Goal: Task Accomplishment & Management: Manage account settings

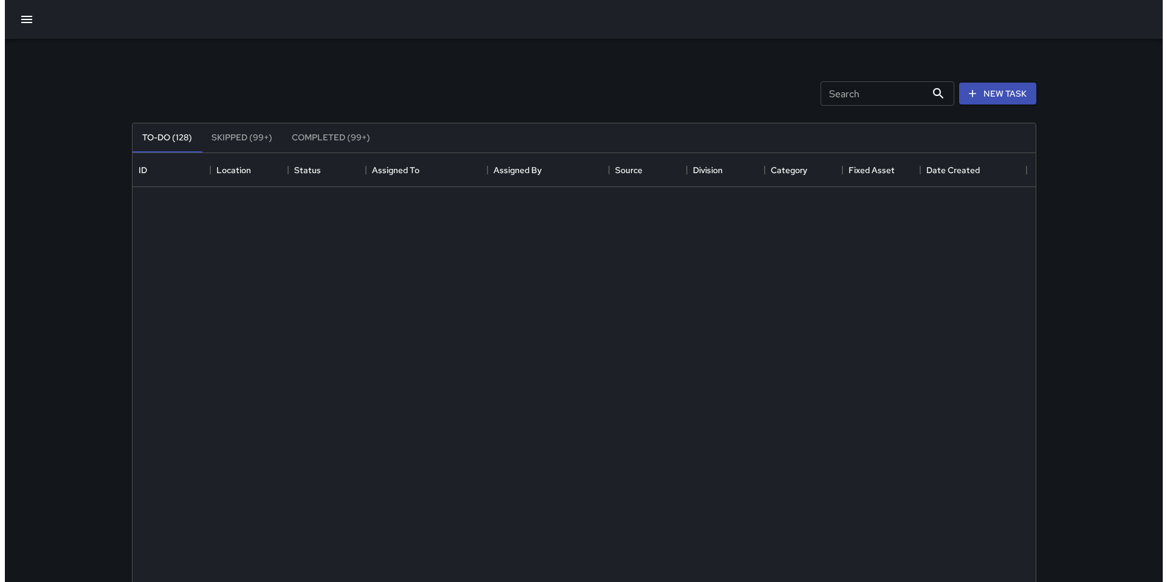
scroll to position [506, 894]
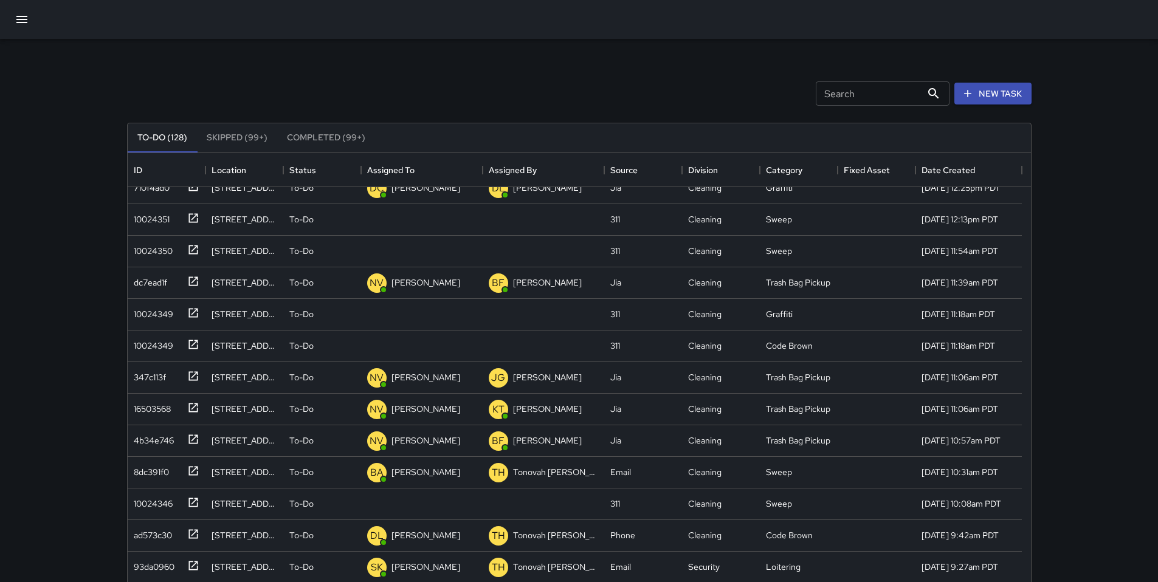
click at [18, 21] on icon "button" at bounding box center [22, 19] width 15 height 15
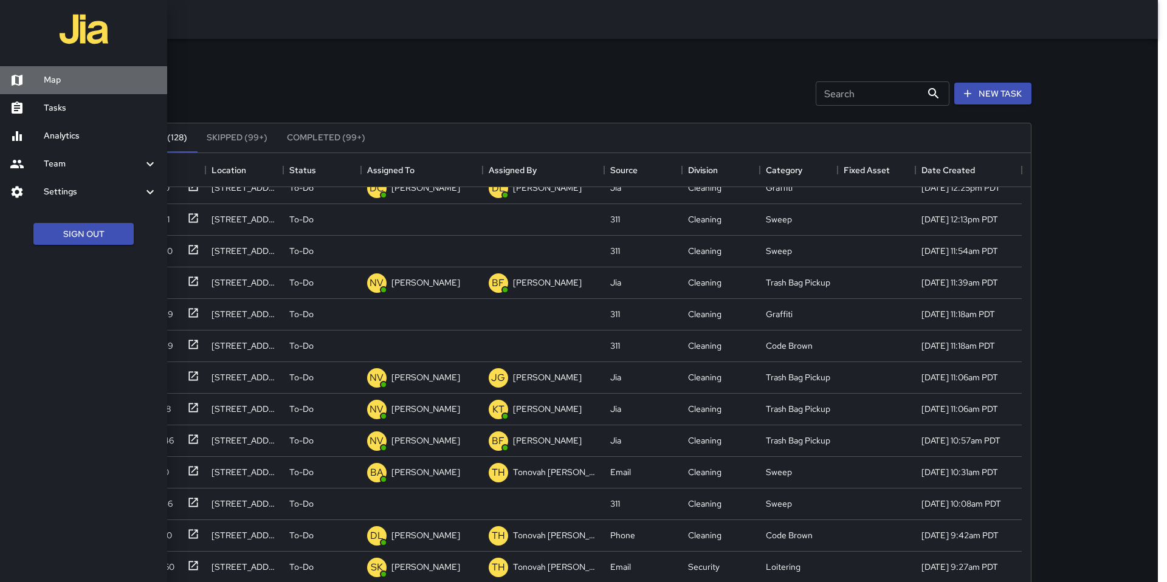
click at [46, 75] on h6 "Map" at bounding box center [101, 80] width 114 height 13
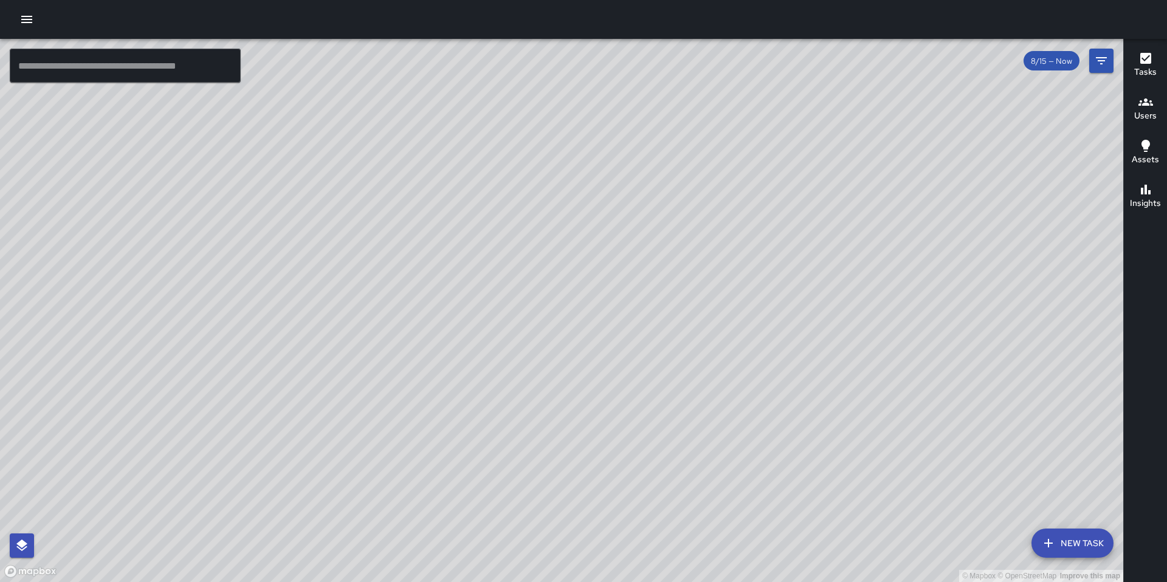
click at [145, 75] on input "text" at bounding box center [125, 66] width 231 height 34
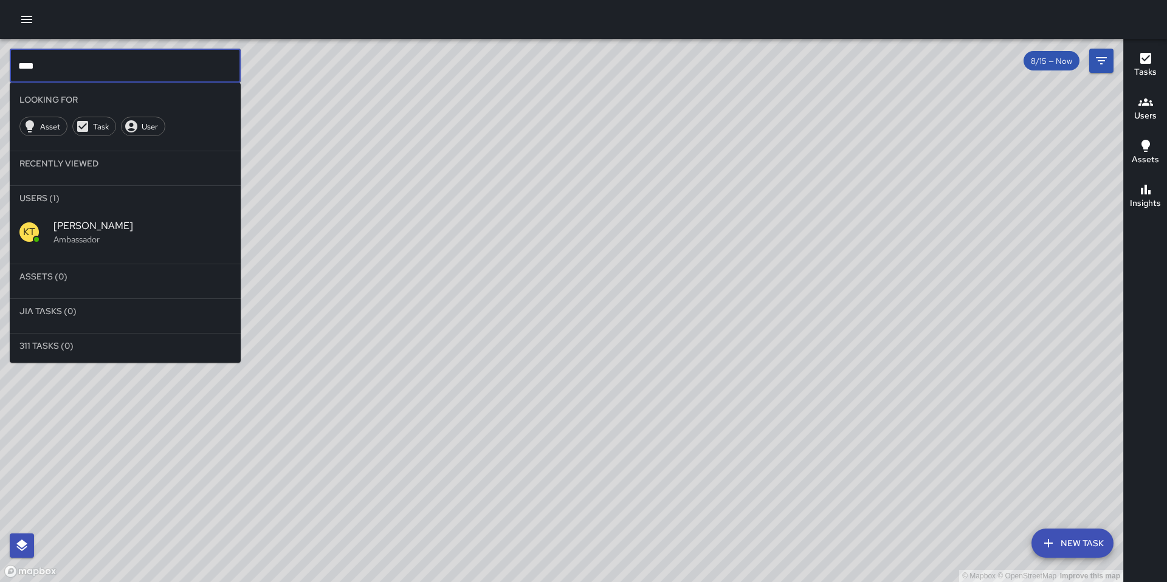
click at [115, 239] on p "Ambassador" at bounding box center [141, 239] width 177 height 12
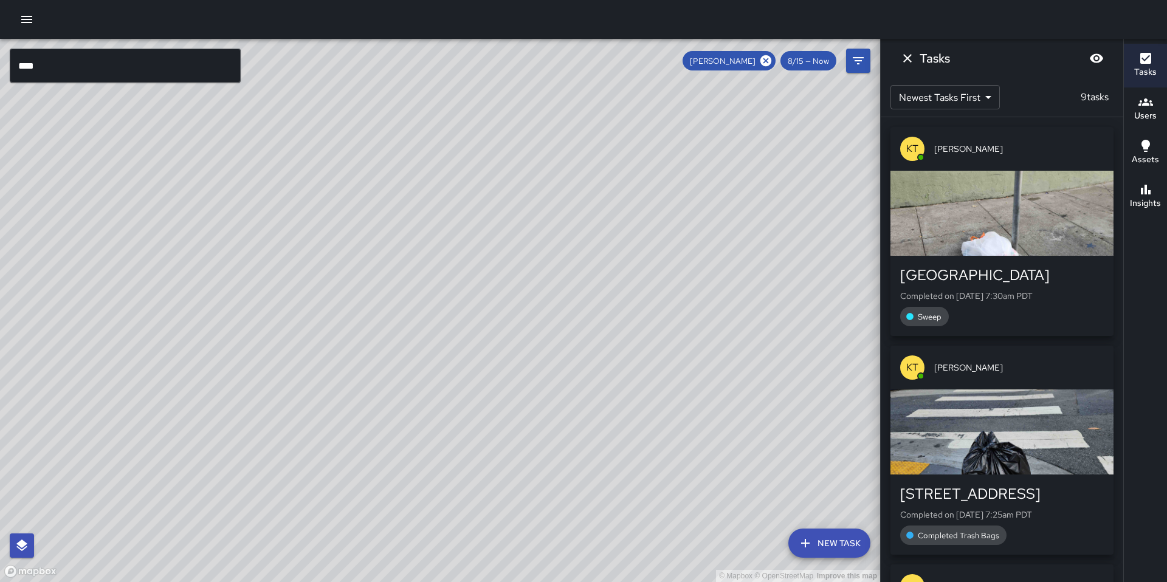
drag, startPoint x: 399, startPoint y: 170, endPoint x: 361, endPoint y: 300, distance: 135.4
click at [362, 300] on div "© Mapbox © OpenStreetMap Improve this map" at bounding box center [440, 310] width 880 height 543
drag, startPoint x: 436, startPoint y: 208, endPoint x: 418, endPoint y: 313, distance: 106.6
click at [418, 313] on div "© Mapbox © OpenStreetMap Improve this map" at bounding box center [440, 310] width 880 height 543
drag, startPoint x: 428, startPoint y: 270, endPoint x: 441, endPoint y: 443, distance: 173.6
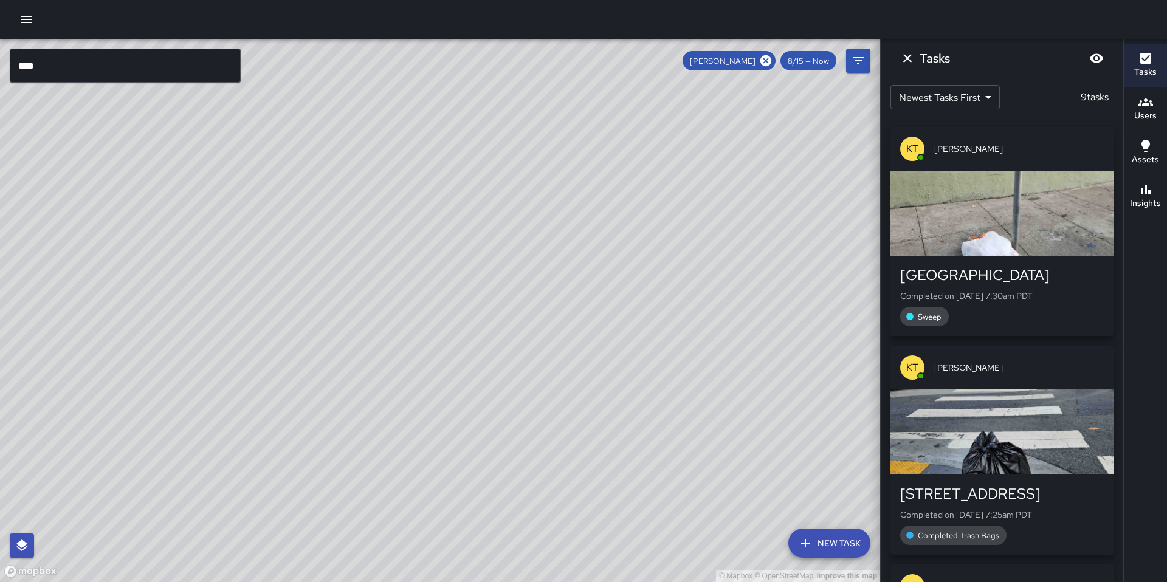
click at [441, 441] on div "© Mapbox © OpenStreetMap Improve this map" at bounding box center [440, 310] width 880 height 543
click at [452, 421] on div "© Mapbox © OpenStreetMap Improve this map" at bounding box center [440, 310] width 880 height 543
drag, startPoint x: 531, startPoint y: 491, endPoint x: 489, endPoint y: 323, distance: 173.5
click at [489, 317] on div "© Mapbox © OpenStreetMap Improve this map" at bounding box center [440, 310] width 880 height 543
drag, startPoint x: 532, startPoint y: 382, endPoint x: 438, endPoint y: 321, distance: 112.1
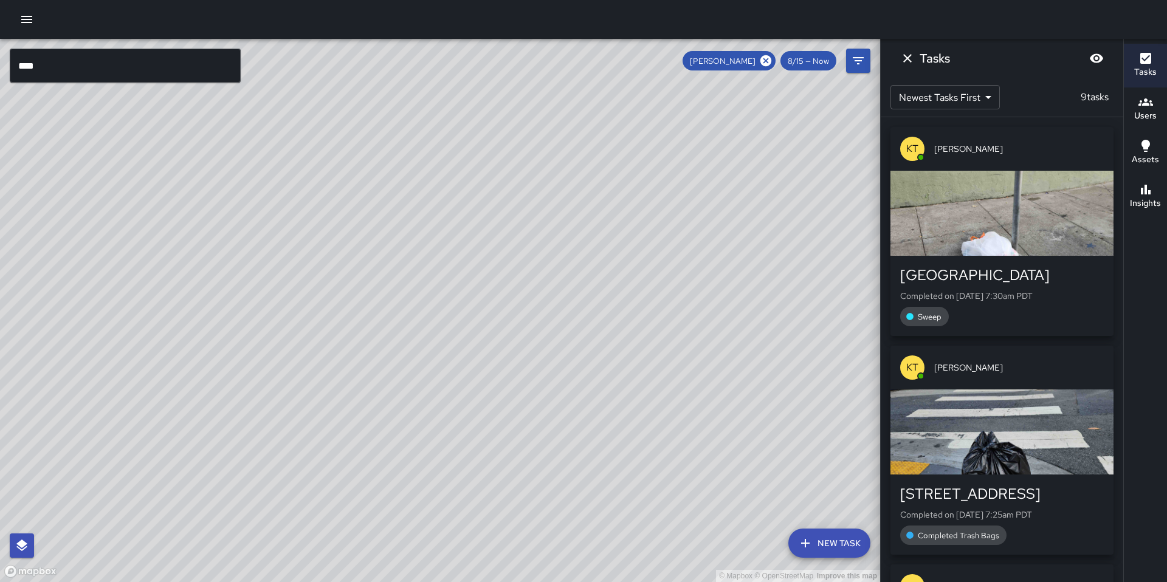
click at [442, 322] on div "© Mapbox © OpenStreetMap Improve this map" at bounding box center [440, 310] width 880 height 543
drag, startPoint x: 519, startPoint y: 387, endPoint x: 502, endPoint y: 359, distance: 32.7
click at [502, 359] on div "© Mapbox © OpenStreetMap Improve this map" at bounding box center [440, 310] width 880 height 543
click at [899, 60] on button "Dismiss" at bounding box center [907, 58] width 24 height 24
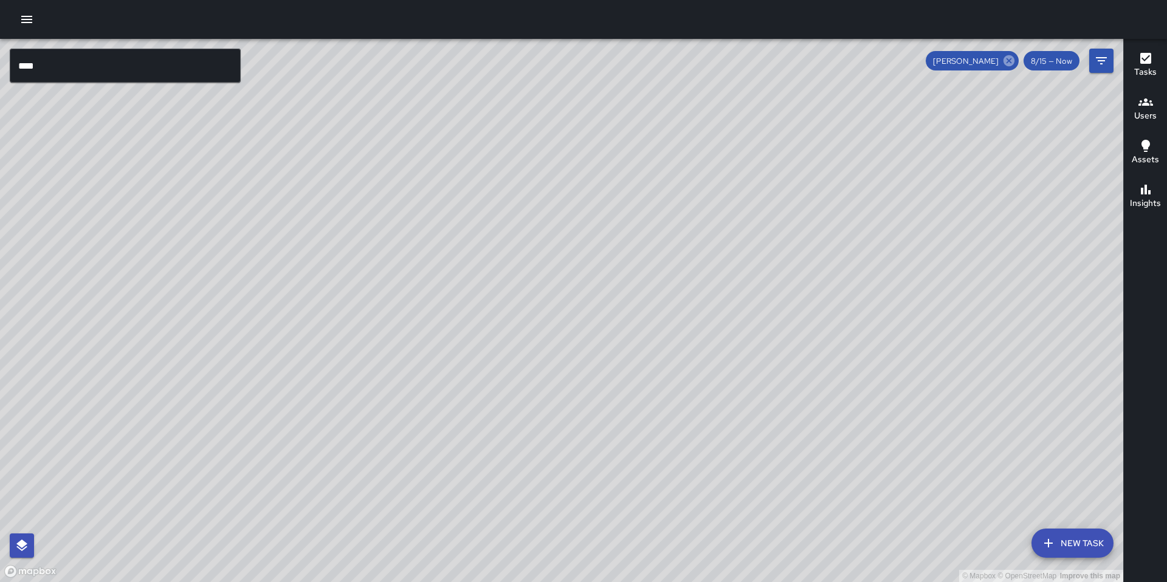
click at [1005, 63] on icon at bounding box center [1008, 60] width 11 height 11
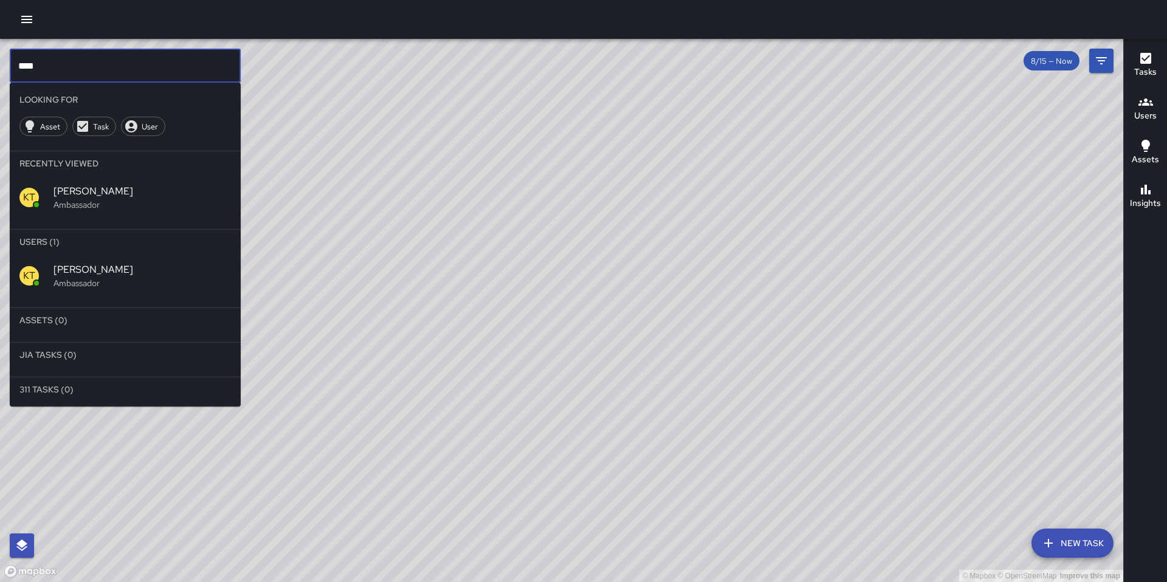
click at [46, 74] on input "****" at bounding box center [125, 66] width 231 height 34
type input "*"
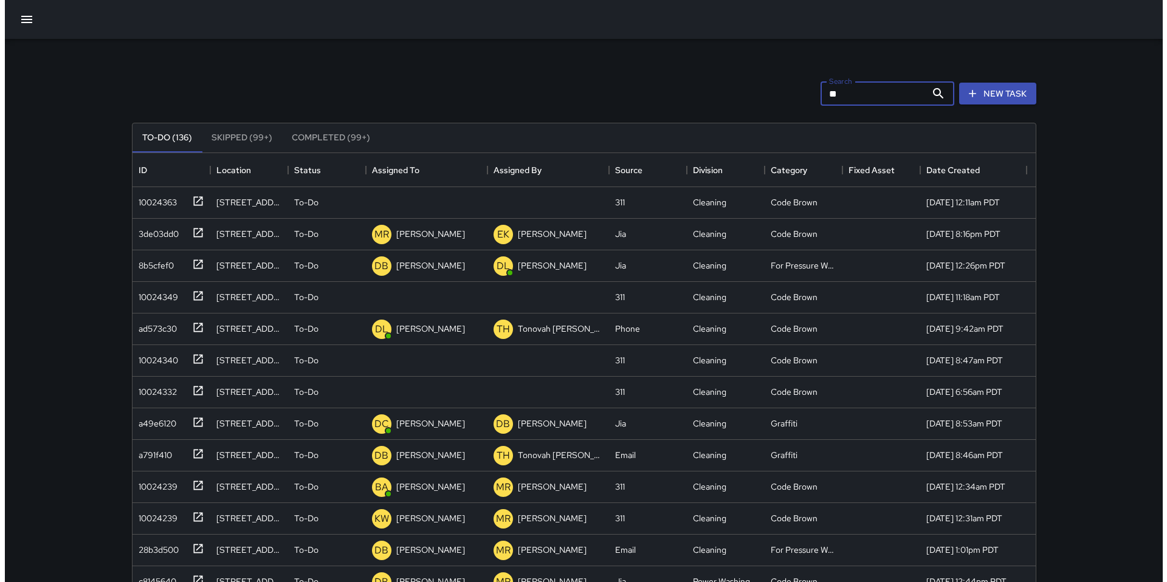
scroll to position [506, 894]
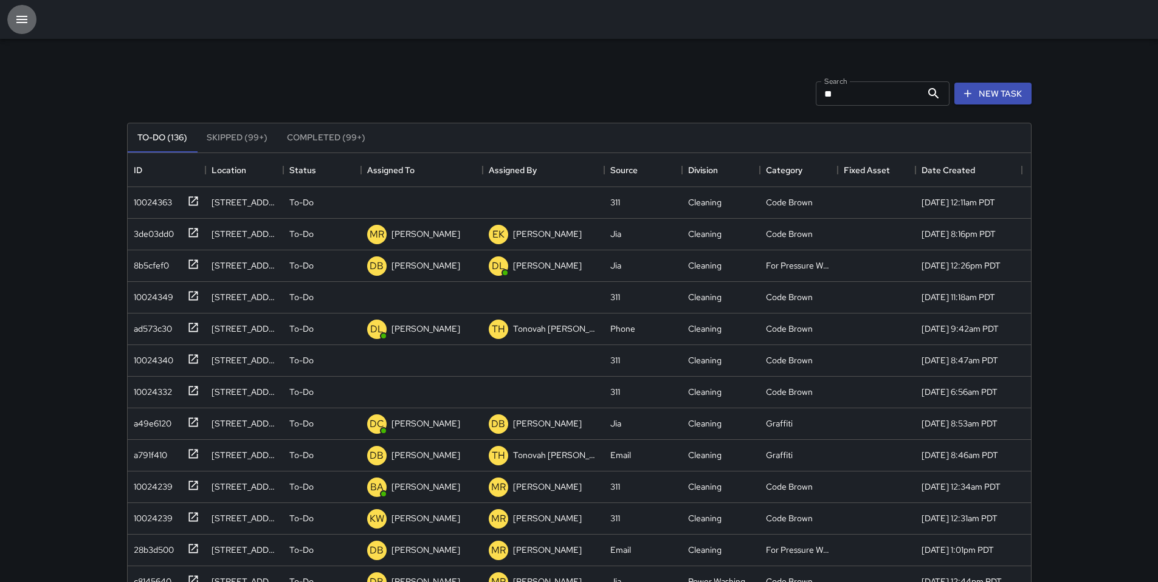
click at [22, 18] on icon "button" at bounding box center [22, 19] width 15 height 15
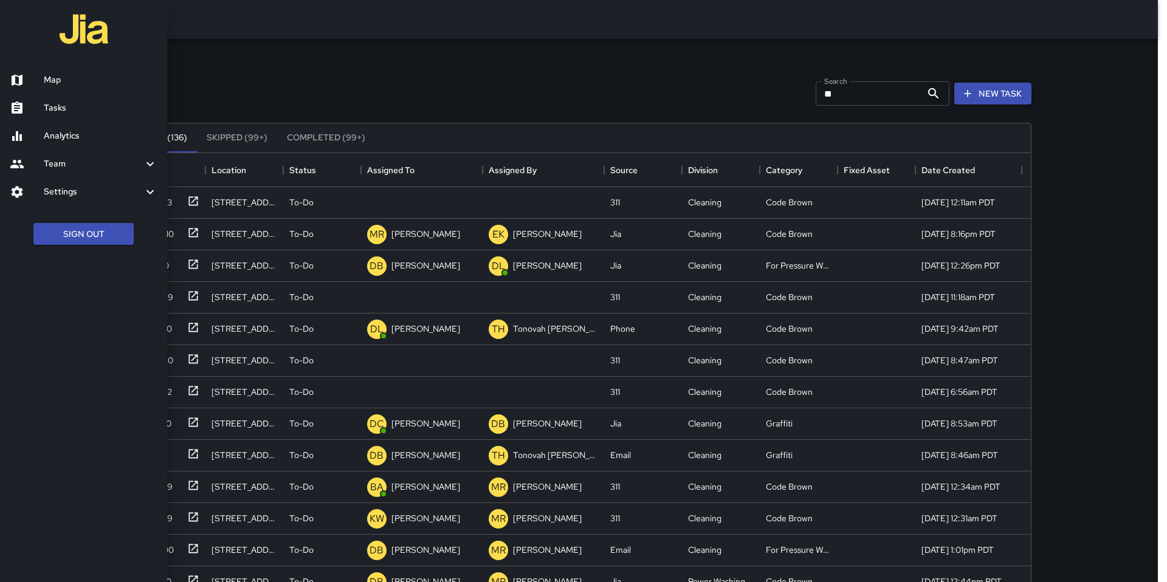
click at [51, 61] on ul "Map Tasks Analytics Team Leaderboard Settings Divisions and Categories Users In…" at bounding box center [83, 136] width 167 height 150
click at [53, 74] on h6 "Map" at bounding box center [101, 80] width 114 height 13
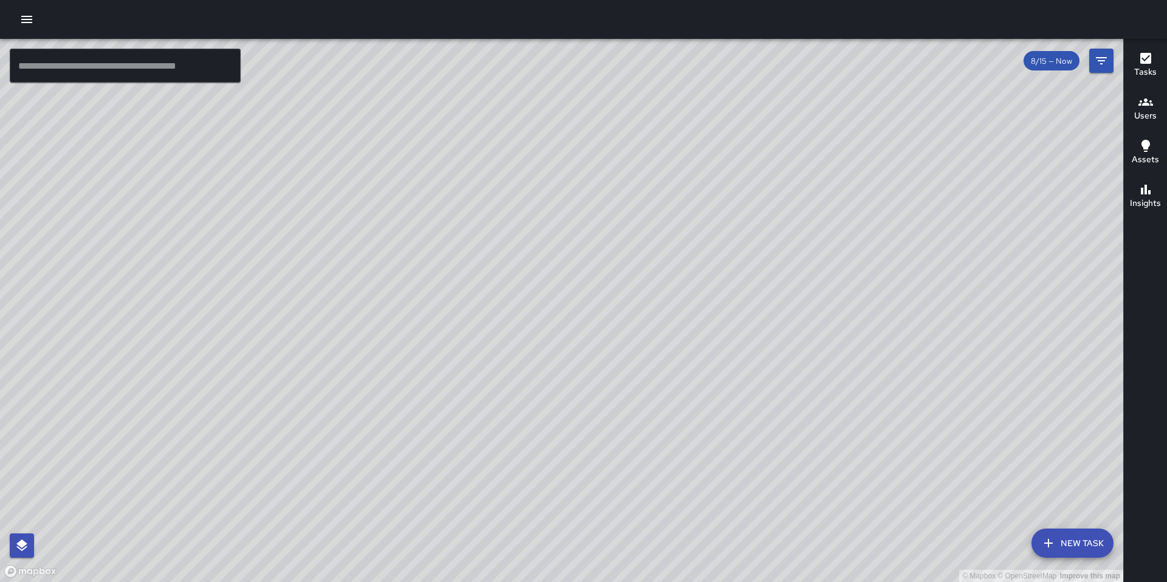
drag, startPoint x: 658, startPoint y: 154, endPoint x: 673, endPoint y: 322, distance: 168.4
click at [673, 312] on div "© Mapbox © OpenStreetMap Improve this map" at bounding box center [561, 310] width 1123 height 543
drag, startPoint x: 687, startPoint y: 322, endPoint x: 688, endPoint y: 359, distance: 37.1
click at [689, 357] on div "© Mapbox © OpenStreetMap Improve this map" at bounding box center [561, 310] width 1123 height 543
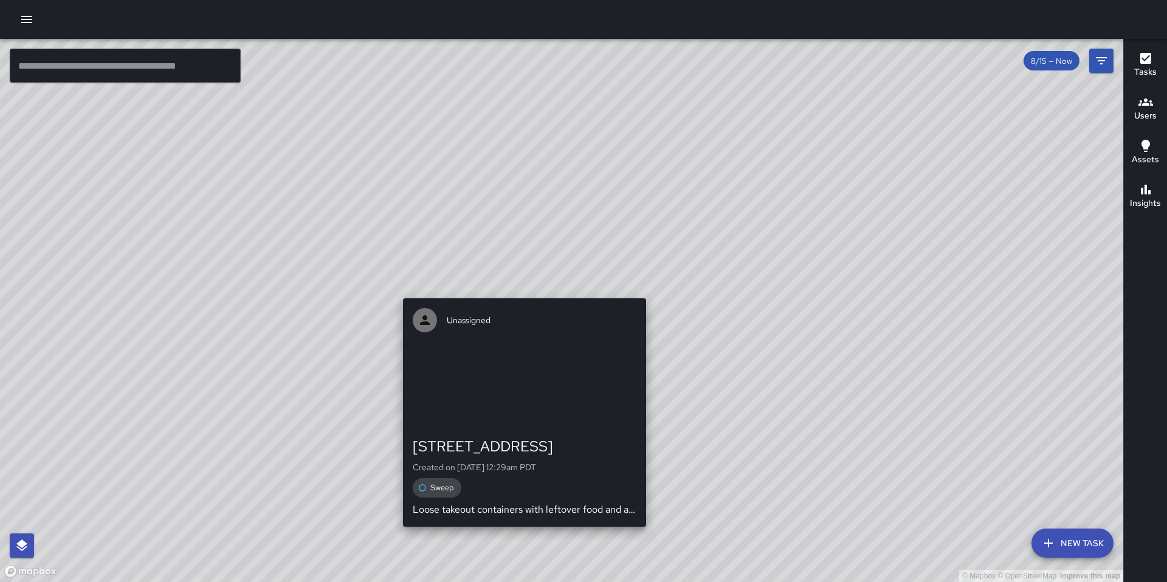
click at [521, 291] on div "© Mapbox © OpenStreetMap Improve this map Unassigned [STREET_ADDRESS] Created o…" at bounding box center [561, 310] width 1123 height 543
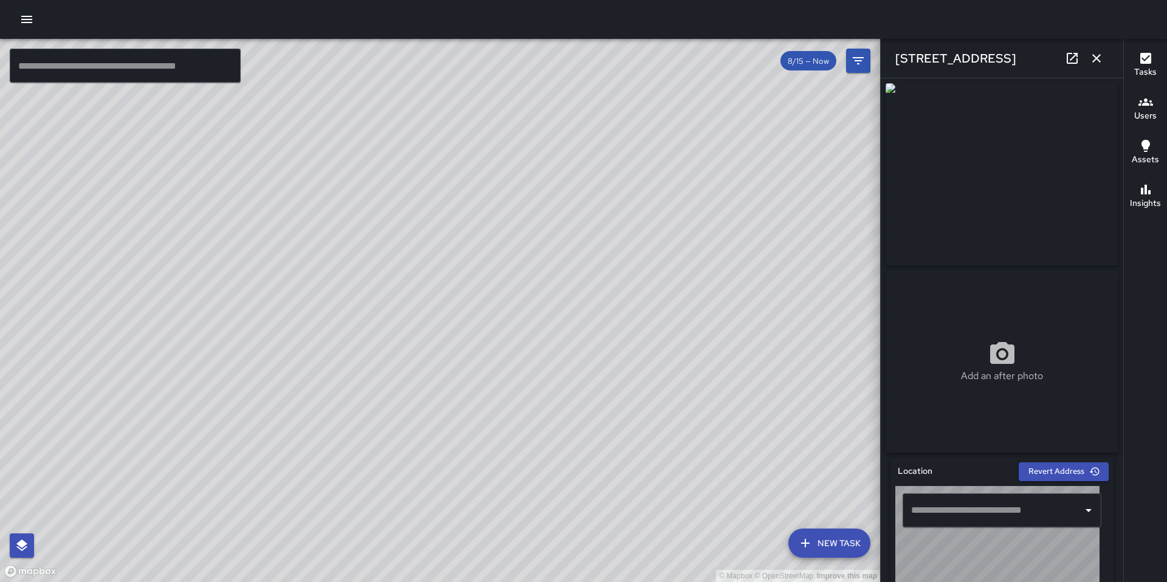
type input "**********"
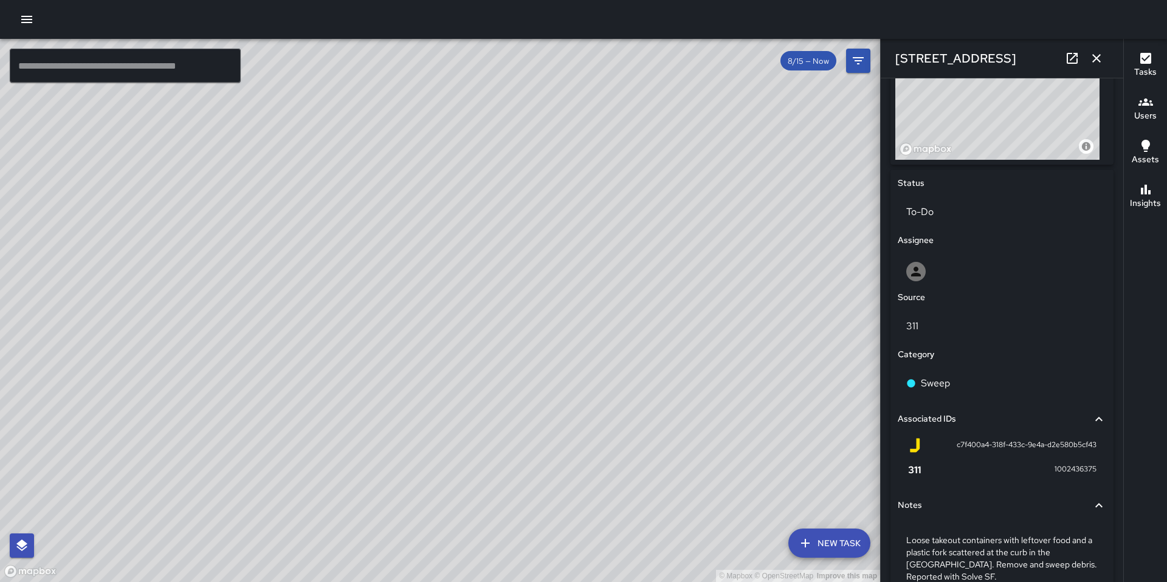
scroll to position [547, 0]
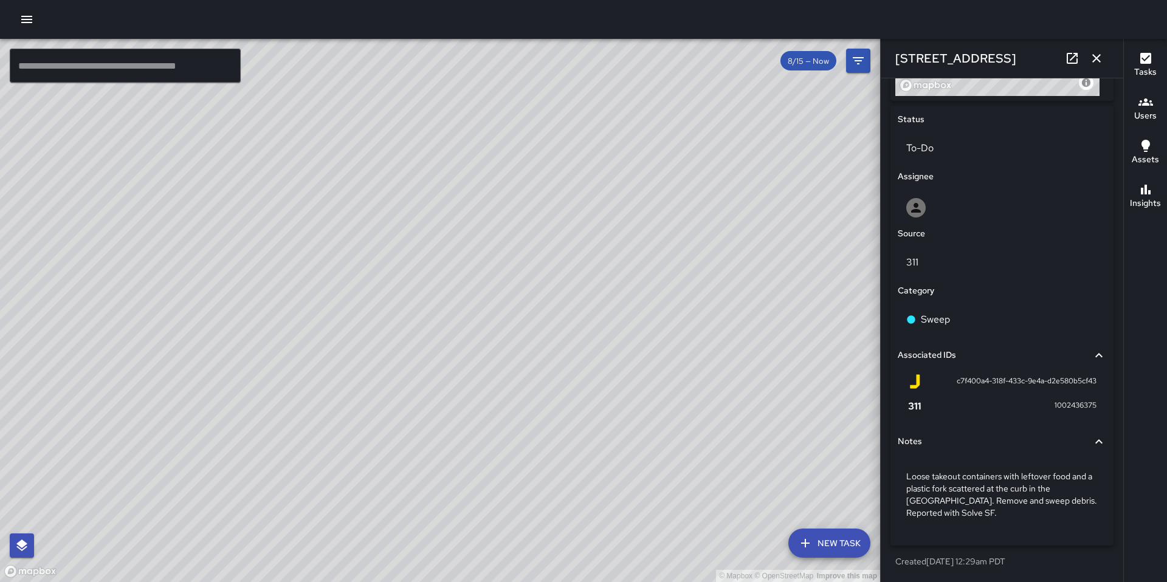
drag, startPoint x: 766, startPoint y: 365, endPoint x: 599, endPoint y: 308, distance: 177.2
click at [600, 308] on div "© Mapbox © OpenStreetMap Improve this map" at bounding box center [440, 310] width 880 height 543
click at [943, 219] on div at bounding box center [1002, 207] width 208 height 39
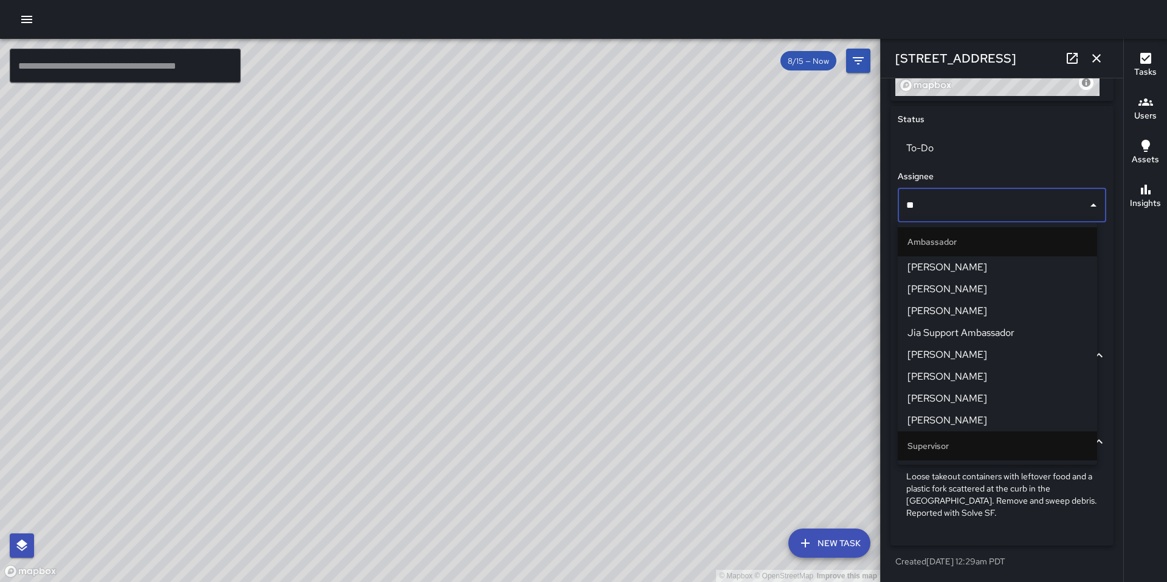
type input "***"
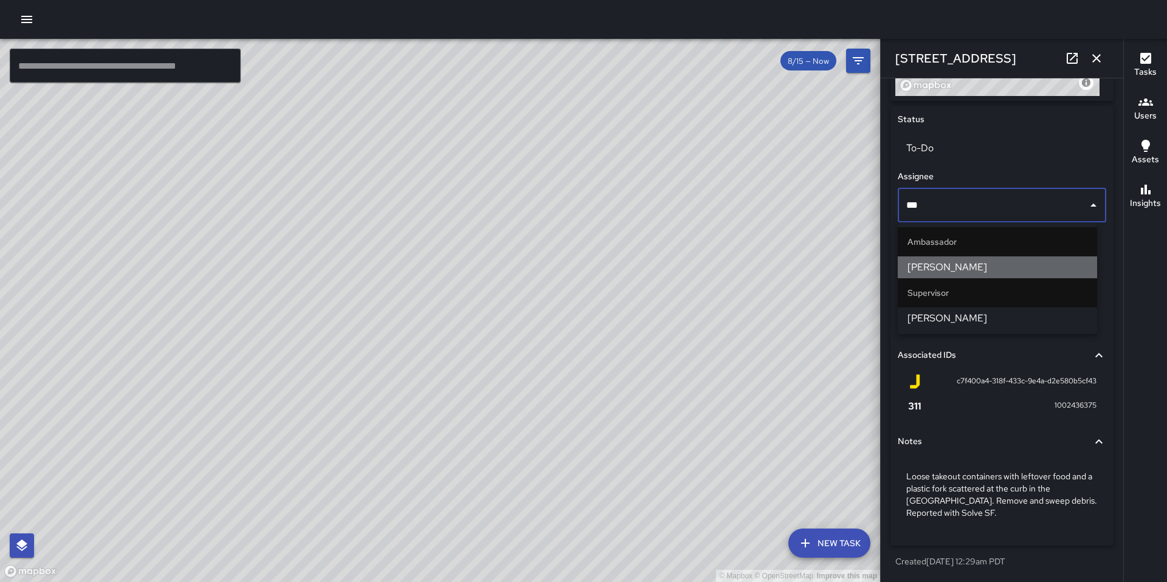
click at [951, 272] on span "[PERSON_NAME]" at bounding box center [997, 267] width 180 height 15
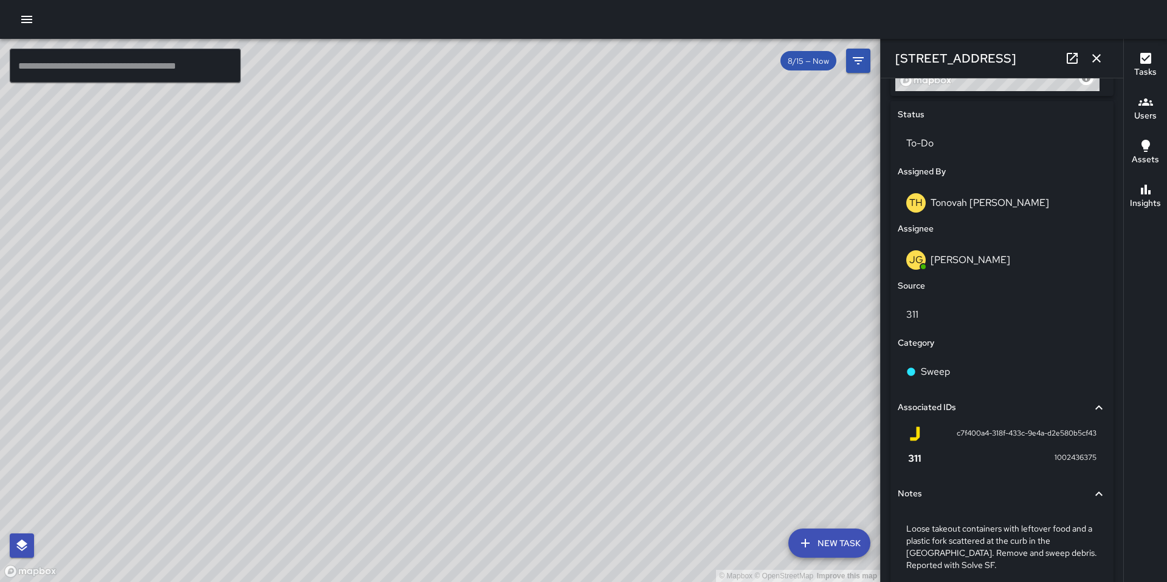
drag, startPoint x: 624, startPoint y: 317, endPoint x: 481, endPoint y: 294, distance: 144.8
click at [543, 298] on div "© Mapbox © OpenStreetMap Improve this map" at bounding box center [440, 310] width 880 height 543
click at [326, 335] on div "© Mapbox © OpenStreetMap Improve this map Unassigned [STREET_ADDRESS][PERSON_NA…" at bounding box center [440, 310] width 880 height 543
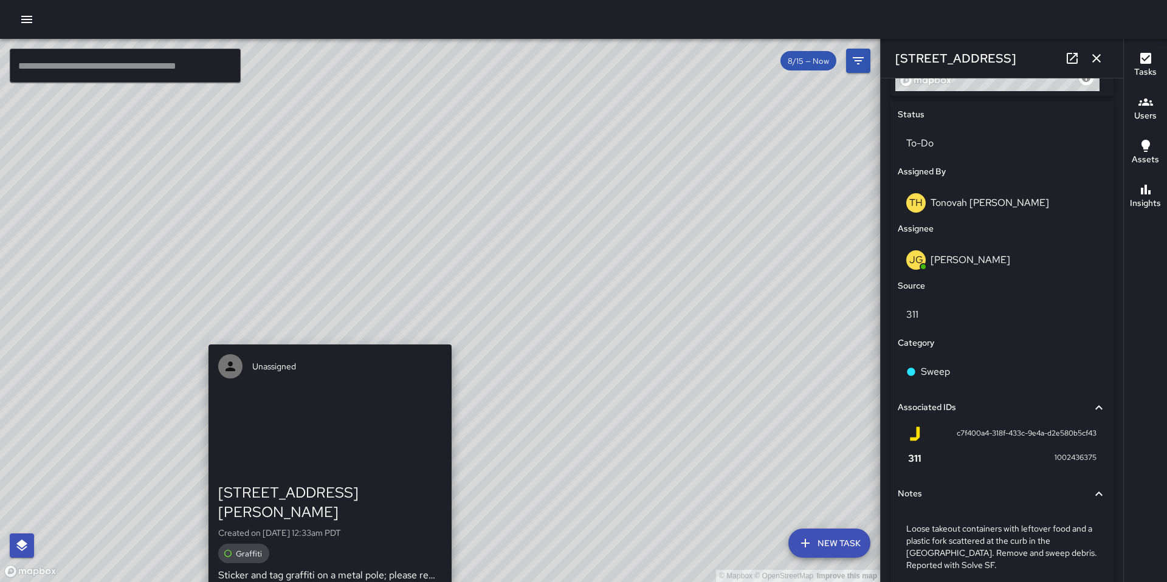
scroll to position [523, 0]
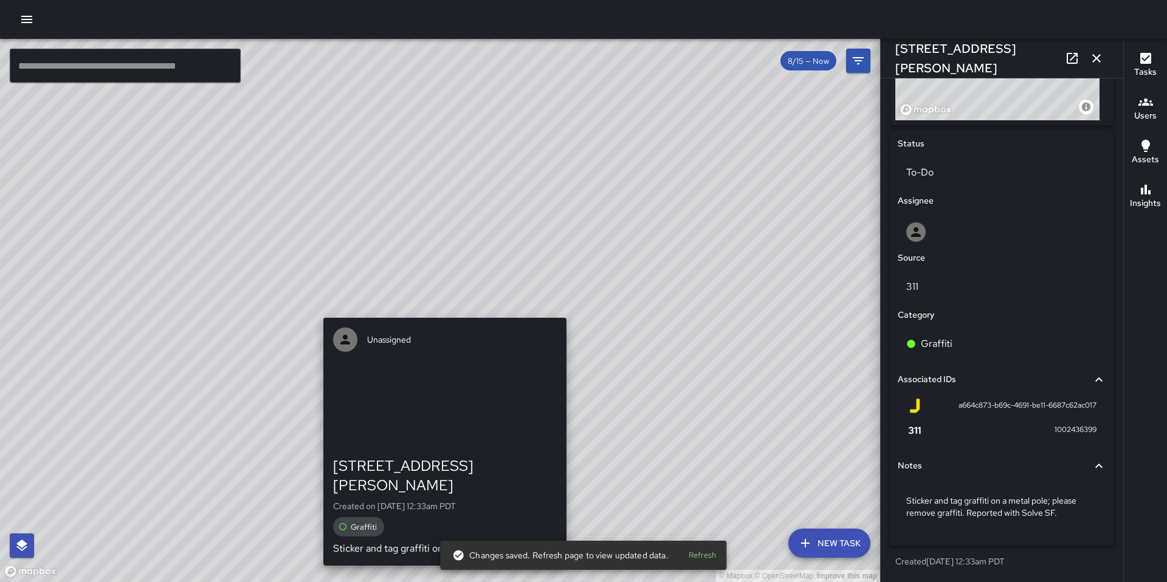
click at [442, 310] on div "© Mapbox © OpenStreetMap Improve this map Unassigned [STREET_ADDRESS][PERSON_NA…" at bounding box center [440, 310] width 880 height 543
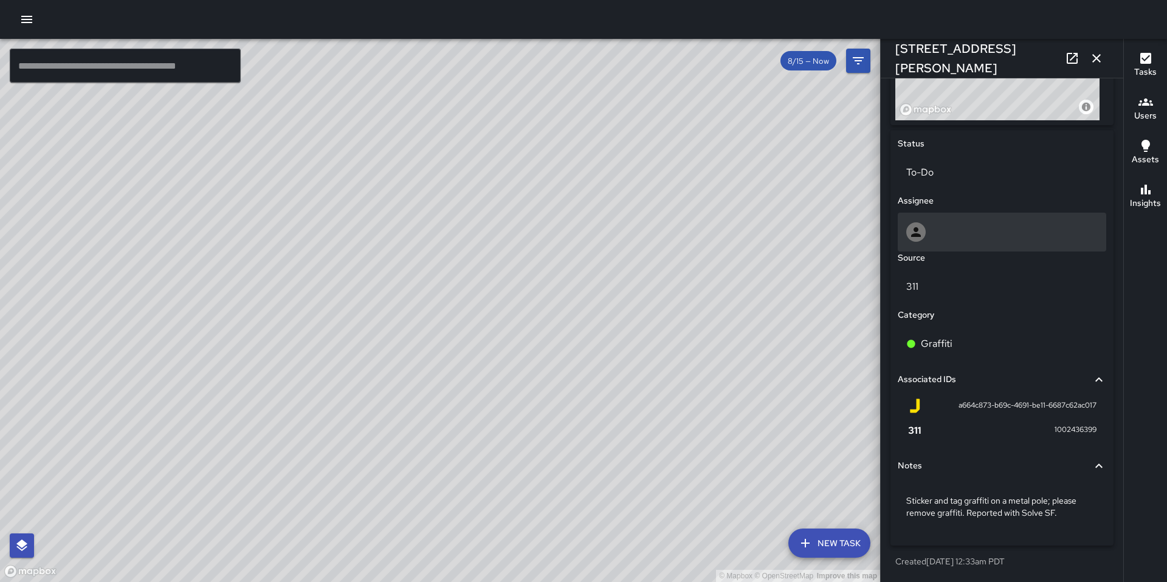
click at [944, 234] on div at bounding box center [1001, 231] width 191 height 19
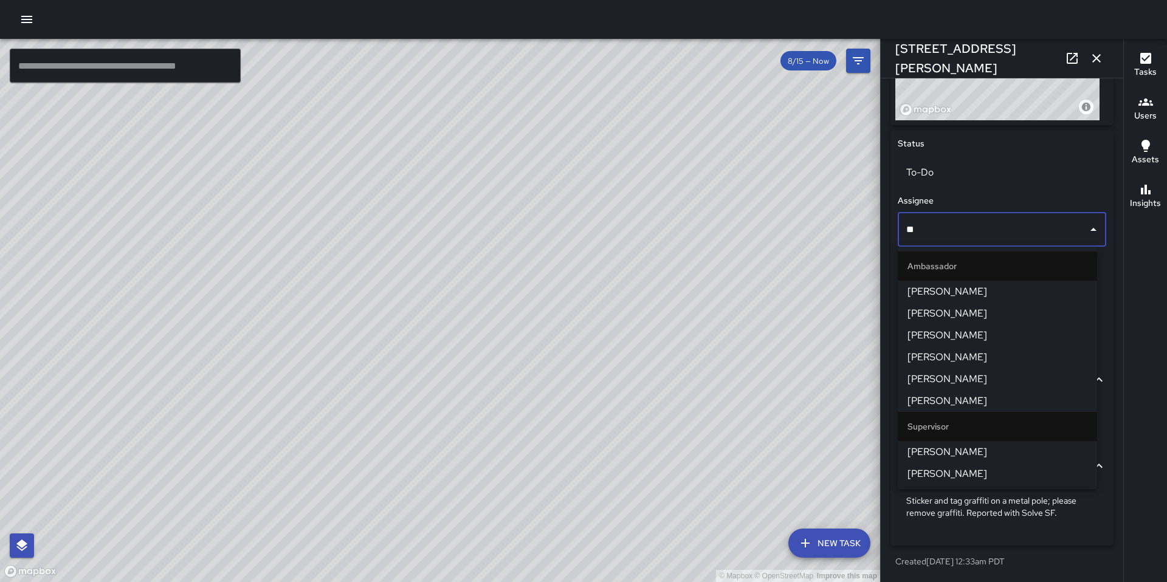
type input "***"
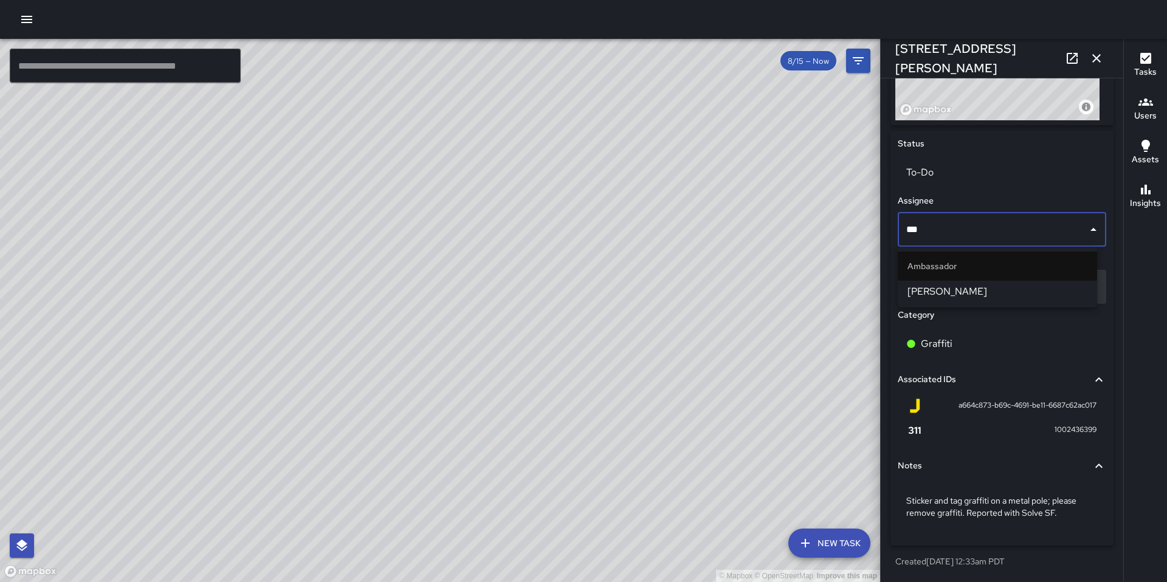
click at [940, 292] on span "[PERSON_NAME]" at bounding box center [997, 291] width 180 height 15
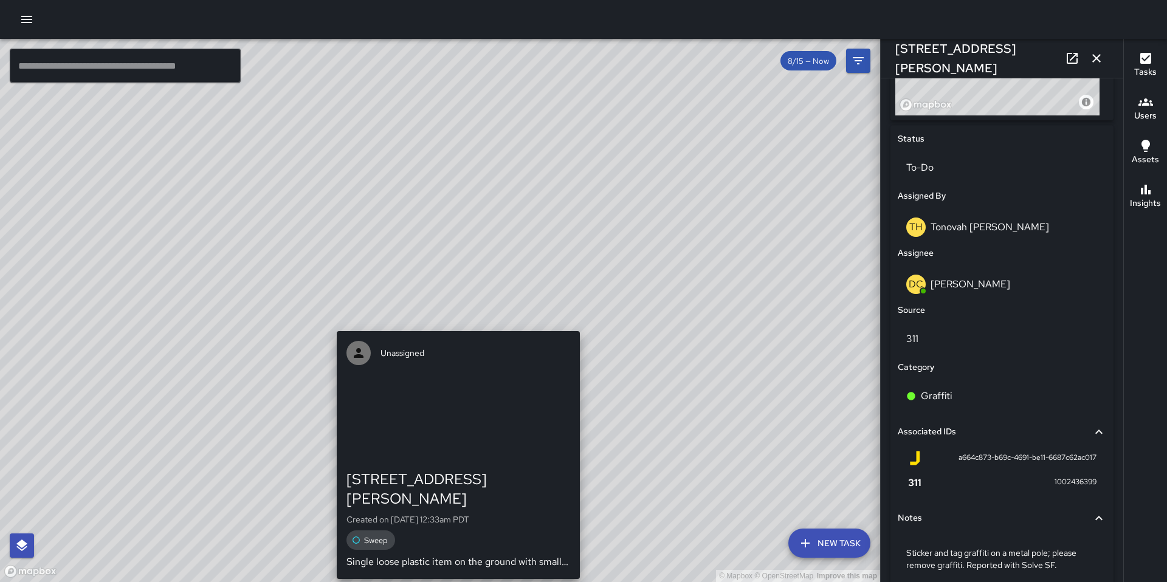
click at [450, 323] on div "© Mapbox © OpenStreetMap Improve this map Unassigned [STREET_ADDRESS][PERSON_NA…" at bounding box center [440, 310] width 880 height 543
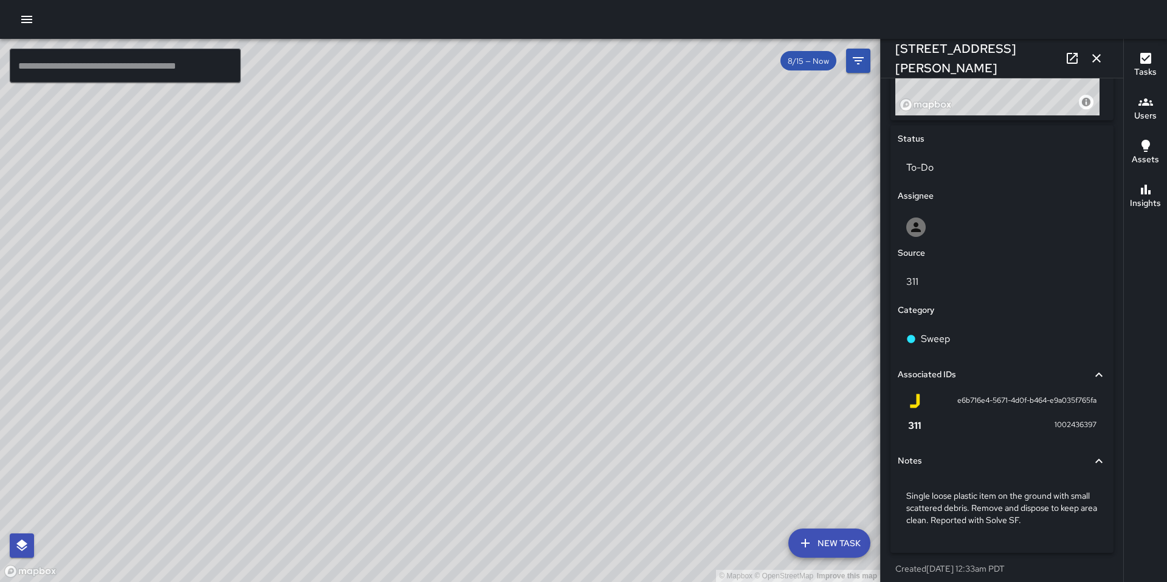
click at [427, 297] on div "© Mapbox © OpenStreetMap Improve this map DC [PERSON_NAME] [GEOGRAPHIC_DATA][PE…" at bounding box center [440, 310] width 880 height 543
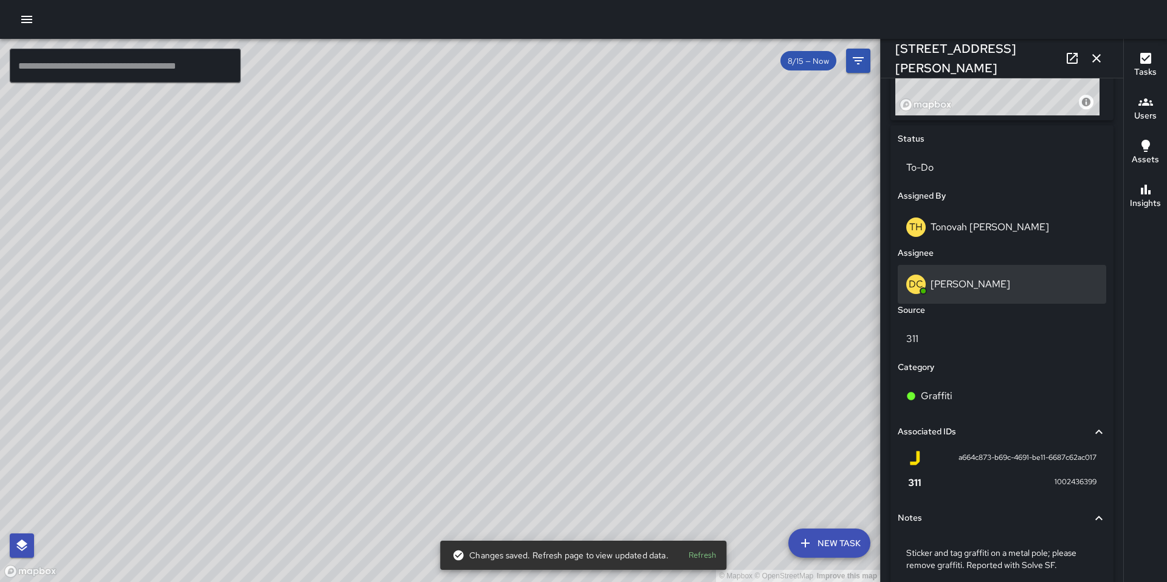
click at [952, 287] on p "[PERSON_NAME]" at bounding box center [970, 284] width 80 height 13
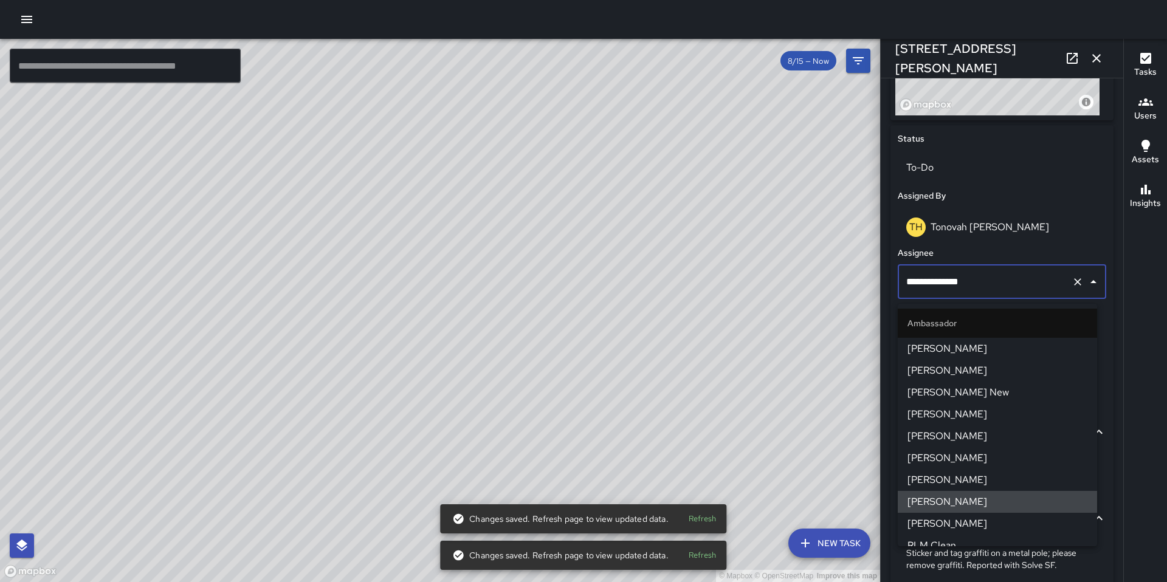
drag, startPoint x: 963, startPoint y: 283, endPoint x: 848, endPoint y: 289, distance: 115.6
click at [855, 291] on div "© Mapbox © OpenStreetMap Improve this map ​ New Task 8/15 — Now Map Layers Task…" at bounding box center [583, 310] width 1167 height 543
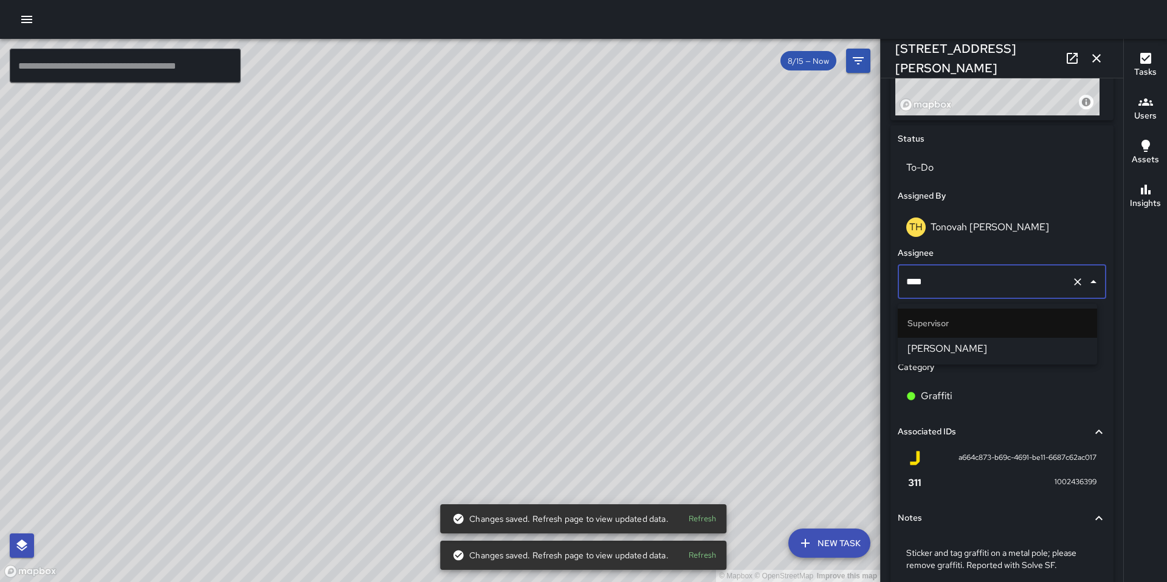
type input "*****"
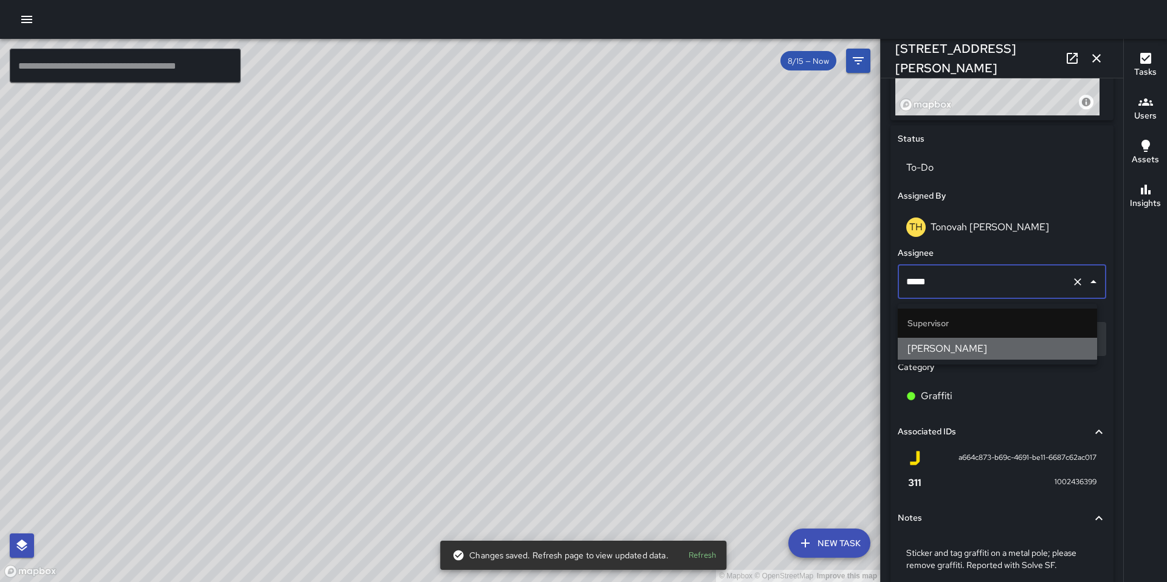
click at [941, 353] on span "[PERSON_NAME]" at bounding box center [997, 349] width 180 height 15
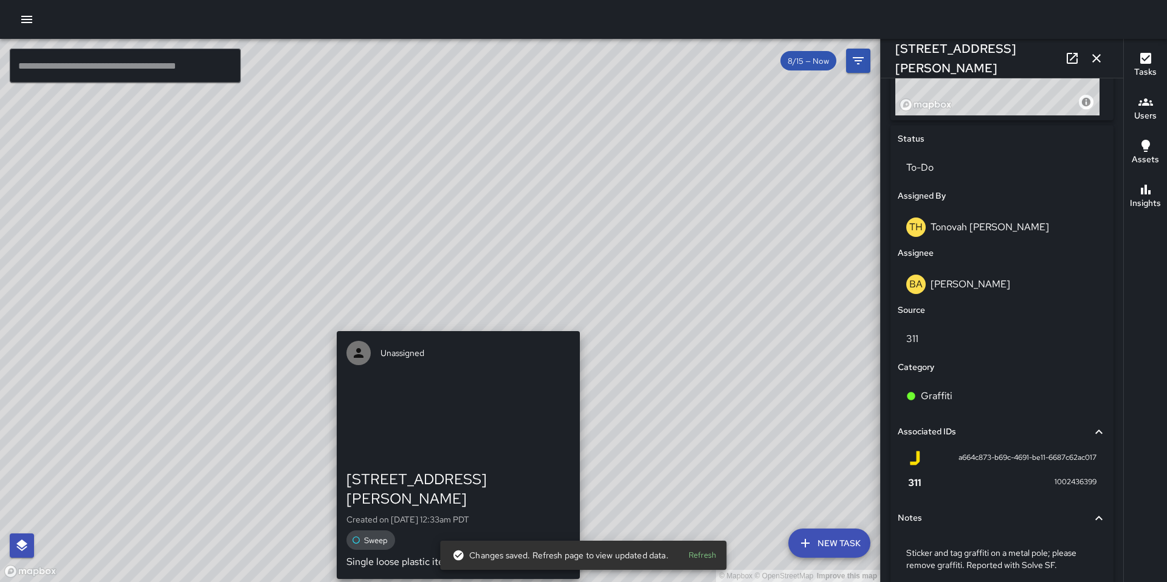
click at [454, 322] on div "© Mapbox © OpenStreetMap Improve this map Unassigned [STREET_ADDRESS][PERSON_NA…" at bounding box center [440, 310] width 880 height 543
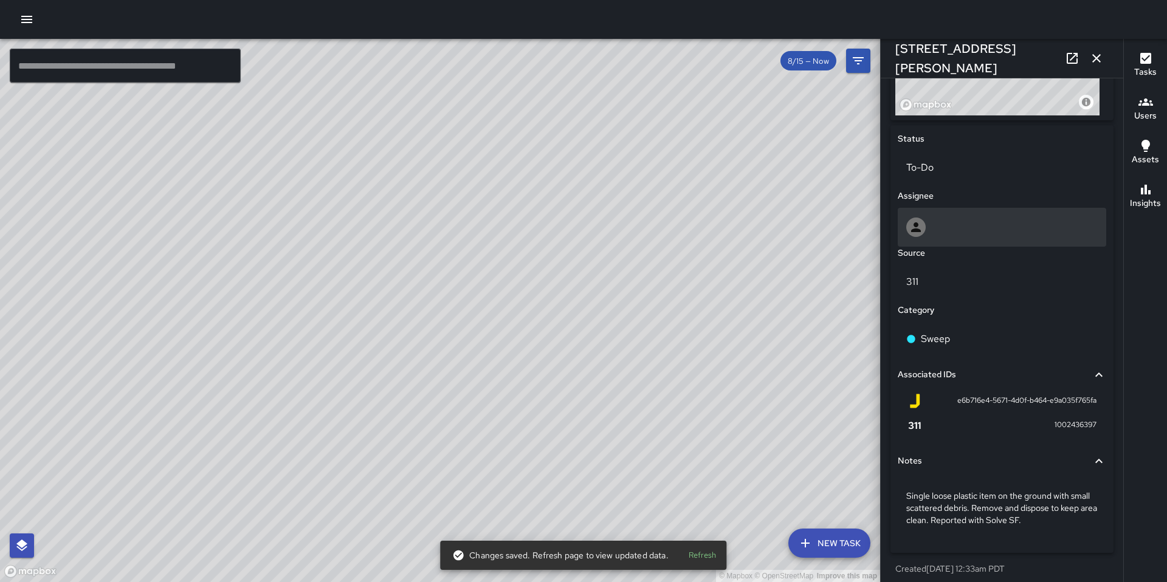
click at [930, 235] on div at bounding box center [1001, 227] width 191 height 19
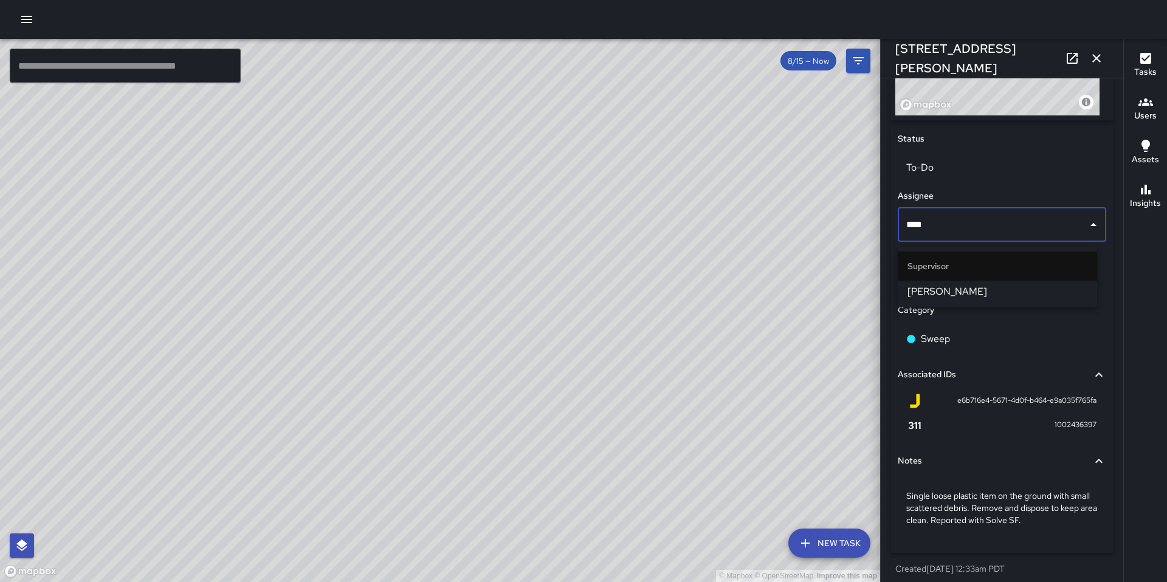
type input "*****"
click at [941, 298] on li "[PERSON_NAME]" at bounding box center [997, 292] width 199 height 22
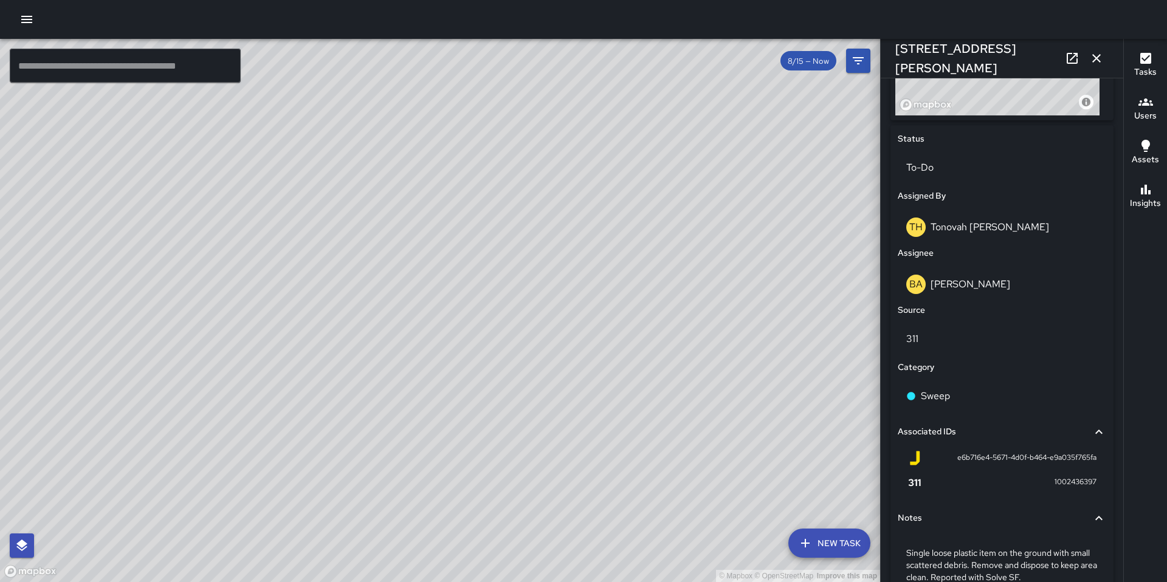
drag, startPoint x: 696, startPoint y: 451, endPoint x: 602, endPoint y: 373, distance: 122.6
click at [608, 376] on div "© Mapbox © OpenStreetMap Improve this map" at bounding box center [440, 310] width 880 height 543
click at [546, 407] on div "© Mapbox © OpenStreetMap Improve this map Unassigned [STREET_ADDRESS] Created o…" at bounding box center [440, 310] width 880 height 543
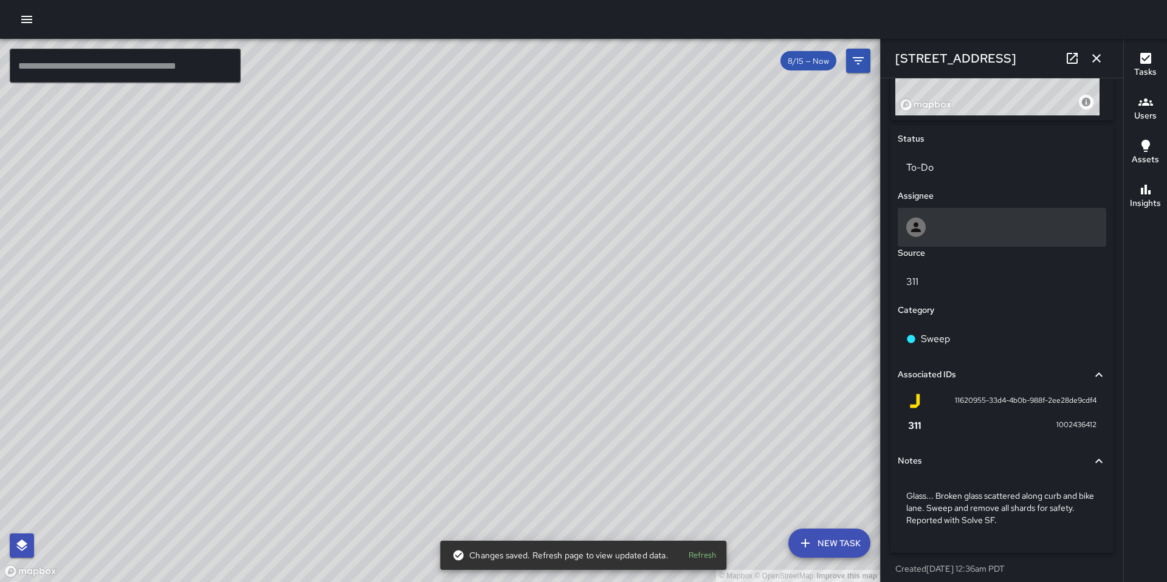
click at [932, 236] on div at bounding box center [1001, 227] width 191 height 19
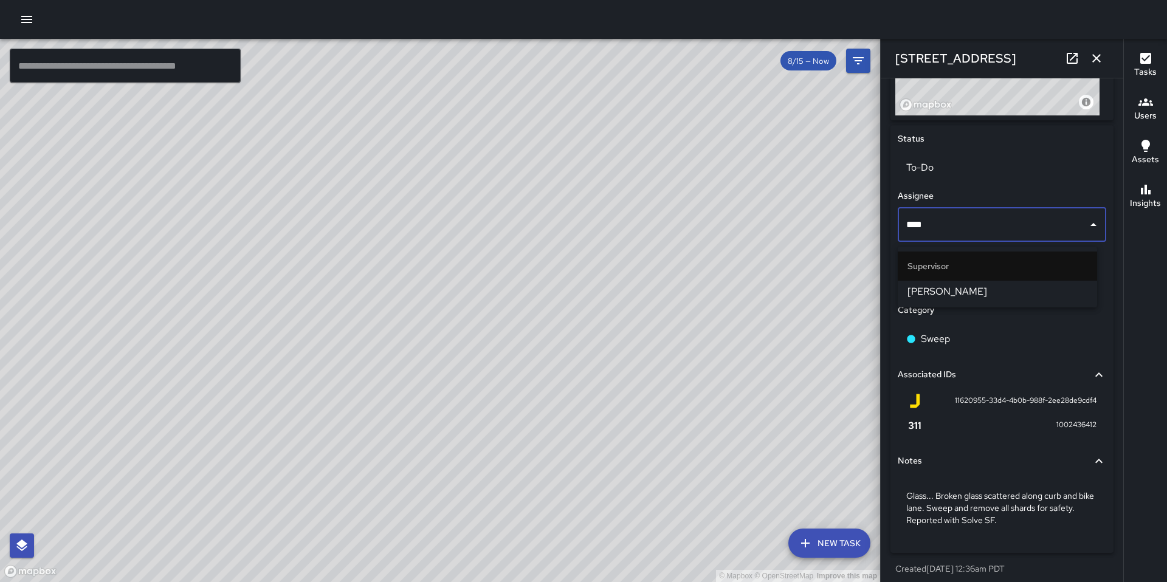
type input "*****"
click at [937, 284] on span "[PERSON_NAME]" at bounding box center [997, 291] width 180 height 15
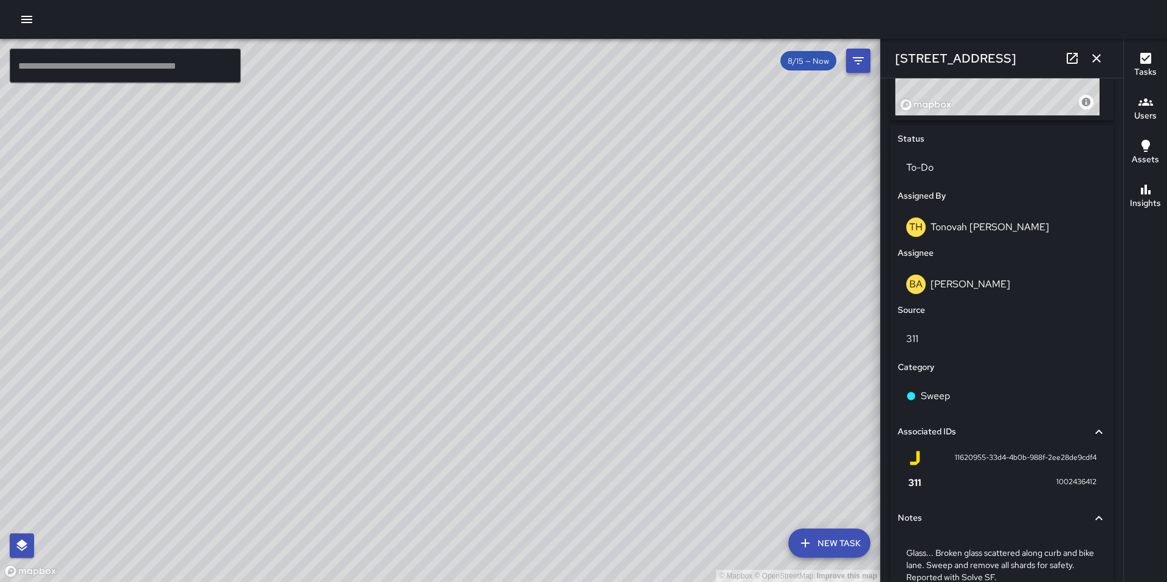
click at [1103, 58] on icon "button" at bounding box center [1096, 58] width 15 height 15
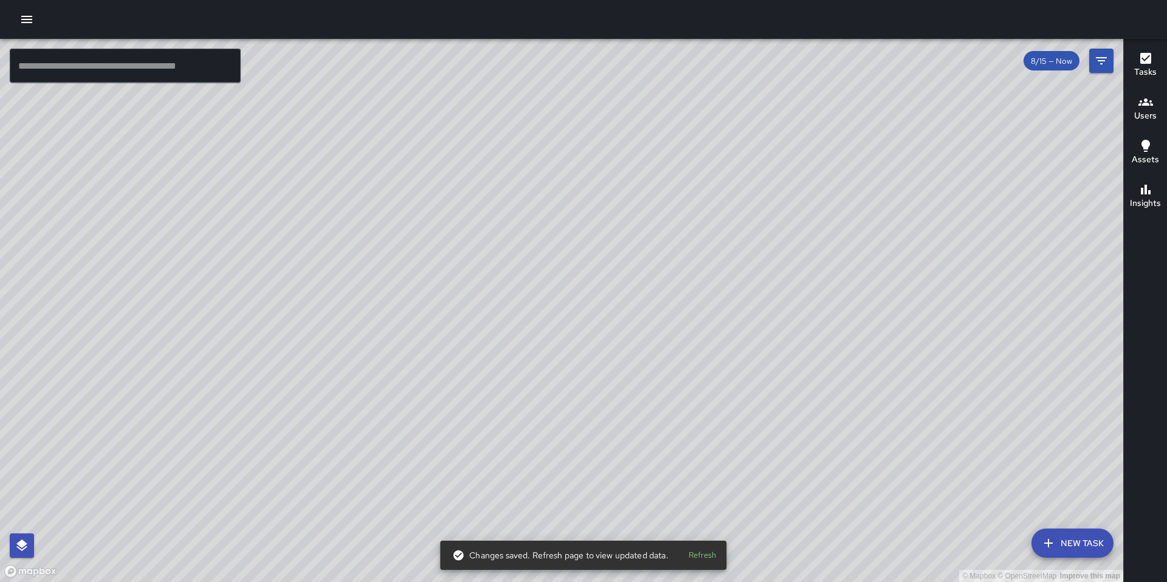
drag, startPoint x: 824, startPoint y: 286, endPoint x: 666, endPoint y: 351, distance: 170.9
click at [666, 351] on div "© Mapbox © OpenStreetMap Improve this map" at bounding box center [561, 310] width 1123 height 543
drag, startPoint x: 683, startPoint y: 354, endPoint x: 639, endPoint y: 215, distance: 146.7
click at [649, 240] on div "© Mapbox © OpenStreetMap Improve this map" at bounding box center [561, 310] width 1123 height 543
drag, startPoint x: 691, startPoint y: 317, endPoint x: 692, endPoint y: 233, distance: 83.9
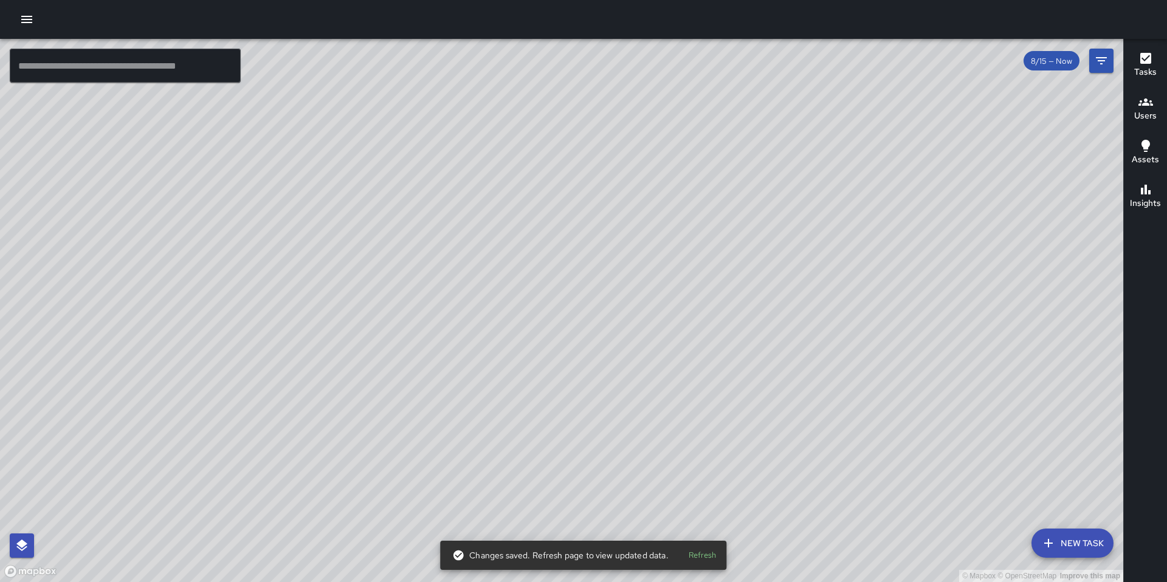
click at [692, 253] on div "© Mapbox © OpenStreetMap Improve this map" at bounding box center [561, 310] width 1123 height 543
drag, startPoint x: 689, startPoint y: 346, endPoint x: 701, endPoint y: 247, distance: 99.1
click at [701, 262] on div "© Mapbox © OpenStreetMap Improve this map" at bounding box center [561, 310] width 1123 height 543
drag, startPoint x: 707, startPoint y: 317, endPoint x: 721, endPoint y: 277, distance: 42.1
click at [718, 282] on div "© Mapbox © OpenStreetMap Improve this map" at bounding box center [561, 310] width 1123 height 543
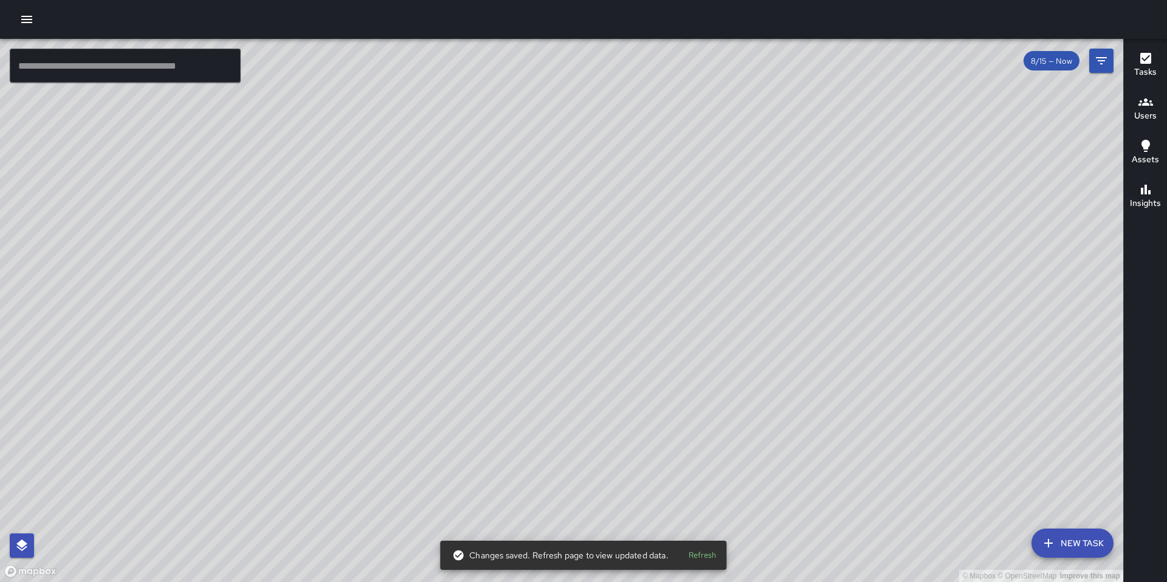
drag, startPoint x: 683, startPoint y: 341, endPoint x: 755, endPoint y: 268, distance: 103.1
click at [746, 278] on div "© Mapbox © OpenStreetMap Improve this map" at bounding box center [561, 310] width 1123 height 543
drag, startPoint x: 712, startPoint y: 357, endPoint x: 757, endPoint y: 237, distance: 128.1
click at [749, 253] on div "© Mapbox © OpenStreetMap Improve this map" at bounding box center [561, 310] width 1123 height 543
drag, startPoint x: 755, startPoint y: 334, endPoint x: 847, endPoint y: 373, distance: 100.2
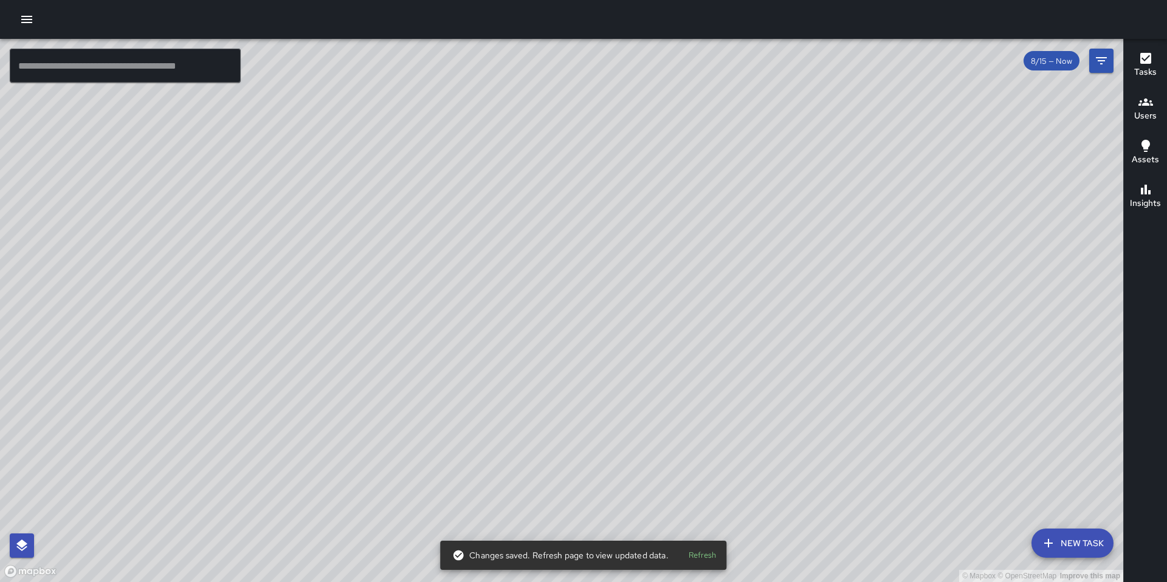
click at [847, 373] on div "© Mapbox © OpenStreetMap Improve this map" at bounding box center [561, 310] width 1123 height 543
drag, startPoint x: 722, startPoint y: 320, endPoint x: 741, endPoint y: 475, distance: 156.1
click at [723, 495] on div "© Mapbox © OpenStreetMap Improve this map" at bounding box center [561, 310] width 1123 height 543
drag, startPoint x: 836, startPoint y: 426, endPoint x: 741, endPoint y: 456, distance: 100.0
click at [741, 456] on div "© Mapbox © OpenStreetMap Improve this map" at bounding box center [561, 310] width 1123 height 543
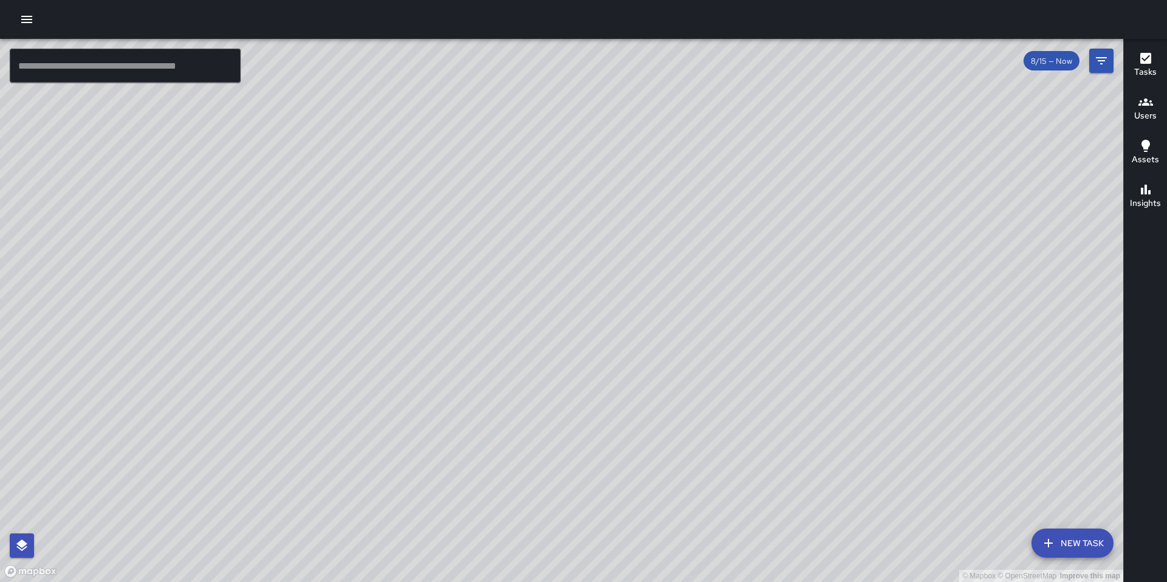
drag, startPoint x: 473, startPoint y: 367, endPoint x: 603, endPoint y: 231, distance: 188.3
click at [573, 255] on div "© Mapbox © OpenStreetMap Improve this map" at bounding box center [561, 310] width 1123 height 543
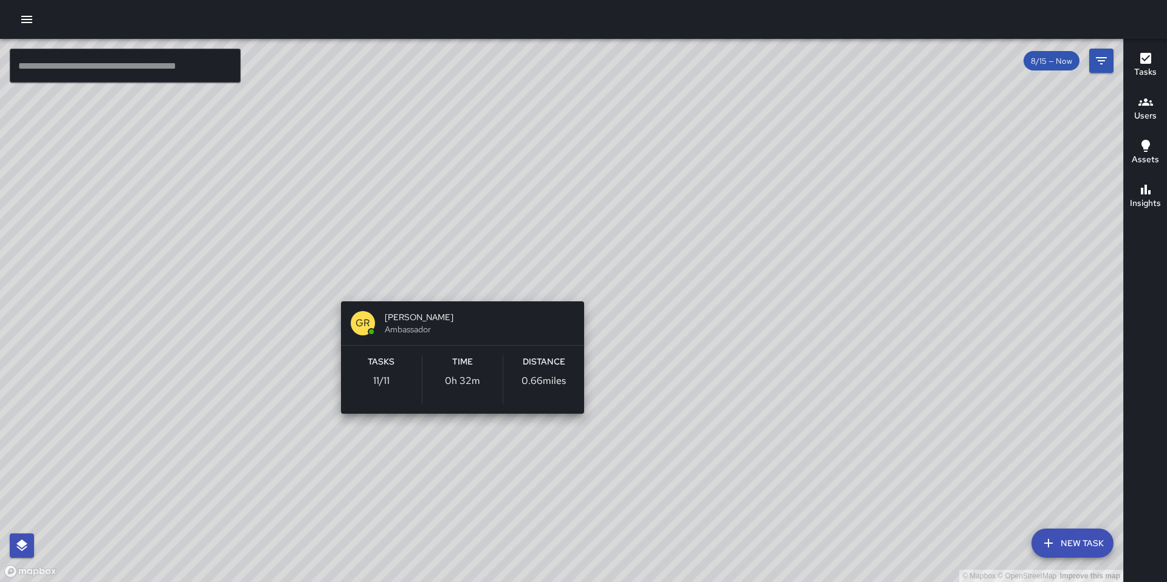
click at [456, 284] on div "© Mapbox © OpenStreetMap Improve this map GR [PERSON_NAME] Ambassador Tasks 11 …" at bounding box center [561, 310] width 1123 height 543
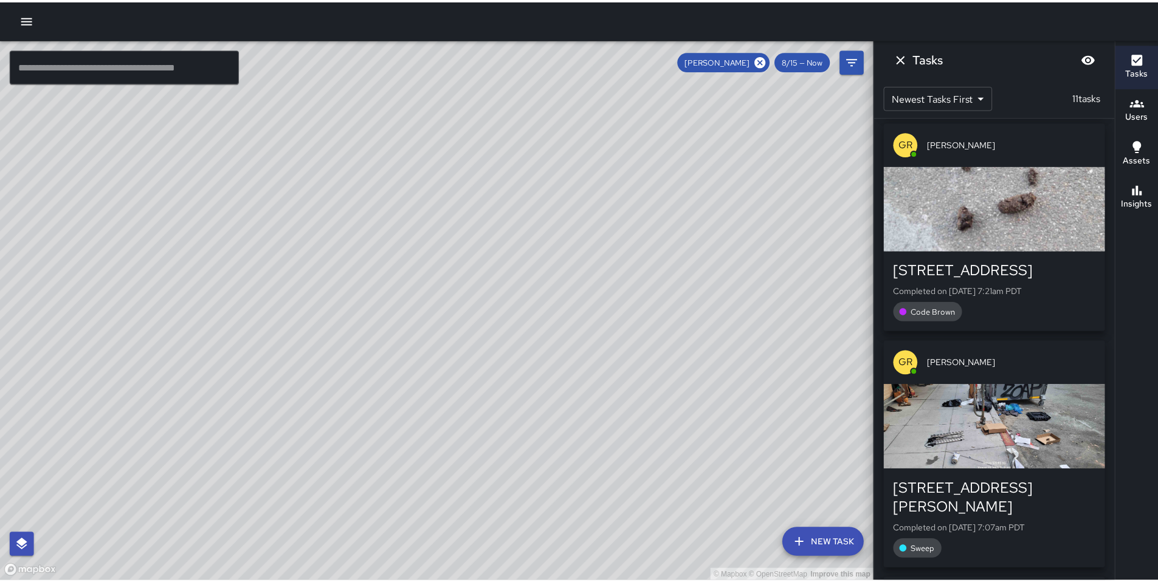
scroll to position [1326, 0]
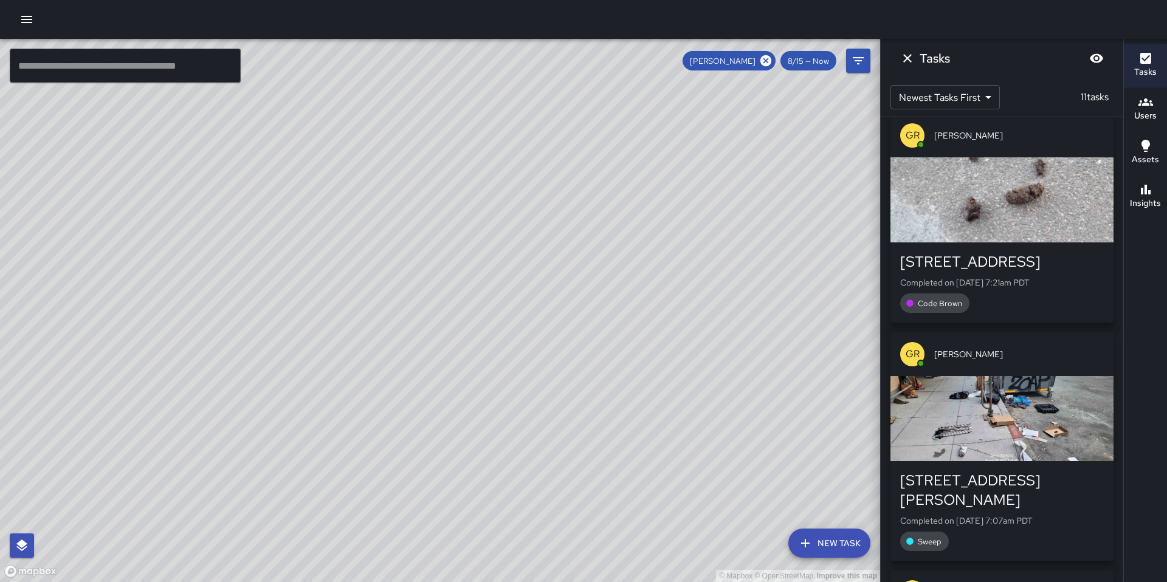
drag, startPoint x: 497, startPoint y: 414, endPoint x: 616, endPoint y: 215, distance: 231.9
click at [595, 241] on div "© Mapbox © OpenStreetMap Improve this map" at bounding box center [440, 310] width 880 height 543
drag, startPoint x: 613, startPoint y: 342, endPoint x: 591, endPoint y: 514, distance: 172.7
click at [592, 520] on div "© Mapbox © OpenStreetMap Improve this map" at bounding box center [440, 310] width 880 height 543
click at [21, 21] on icon "button" at bounding box center [26, 19] width 15 height 15
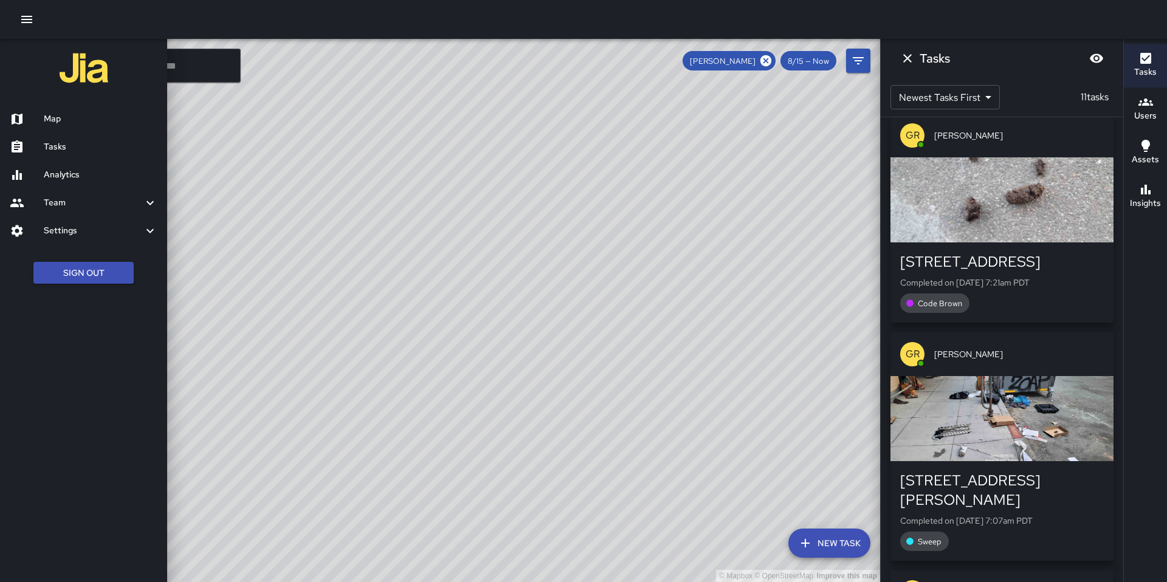
click at [60, 144] on h6 "Tasks" at bounding box center [101, 146] width 114 height 13
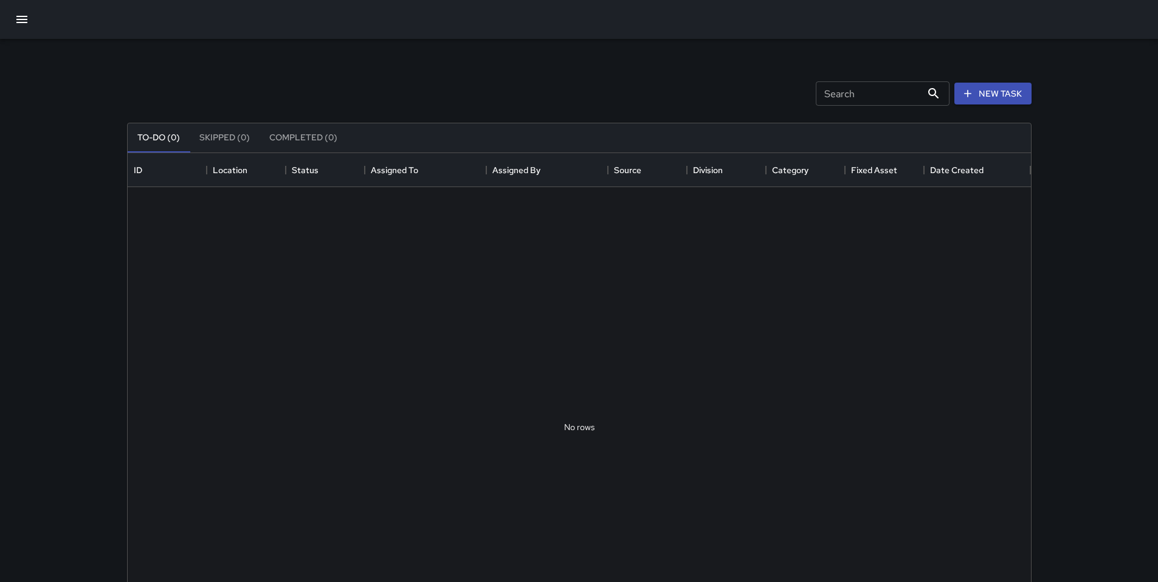
scroll to position [506, 894]
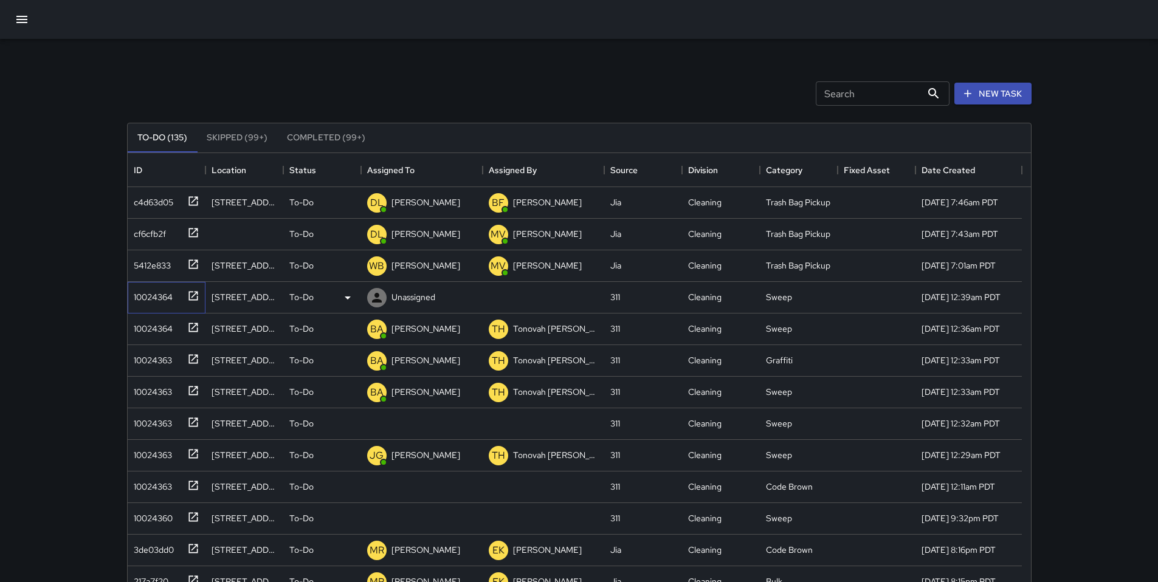
click at [156, 302] on div "10024364" at bounding box center [151, 294] width 44 height 17
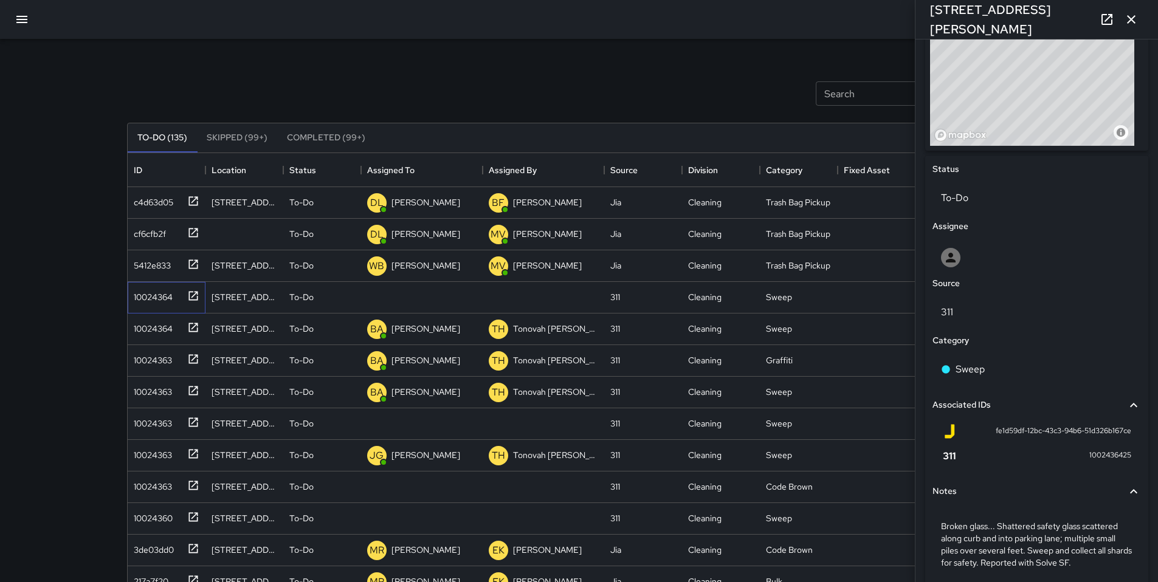
scroll to position [457, 0]
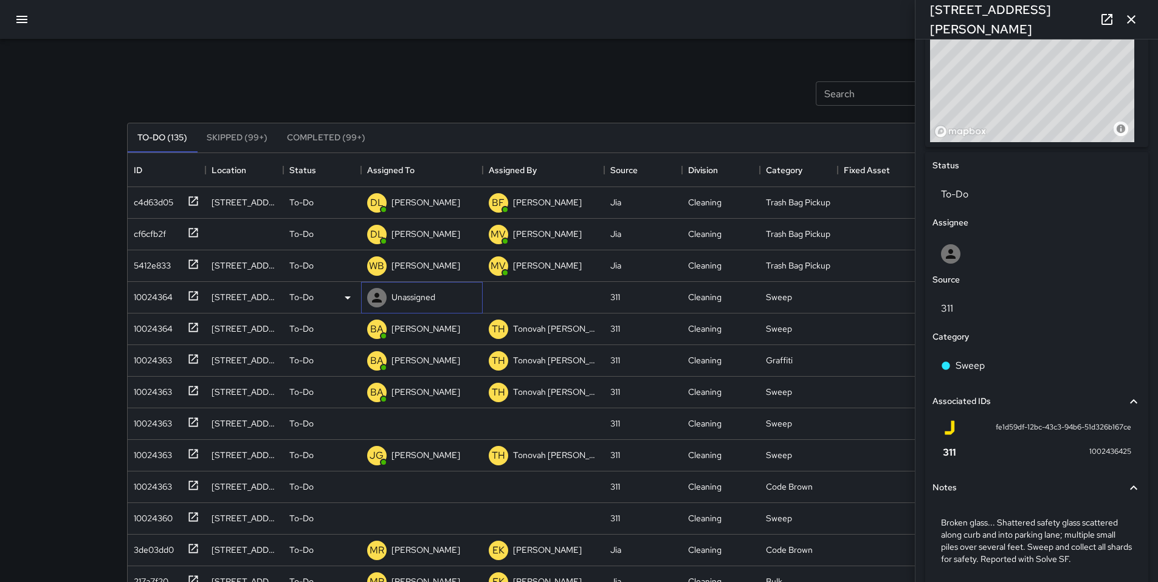
click at [427, 294] on p "Unassigned" at bounding box center [413, 297] width 44 height 12
type input "***"
click at [430, 332] on p "[PERSON_NAME]" at bounding box center [434, 333] width 77 height 15
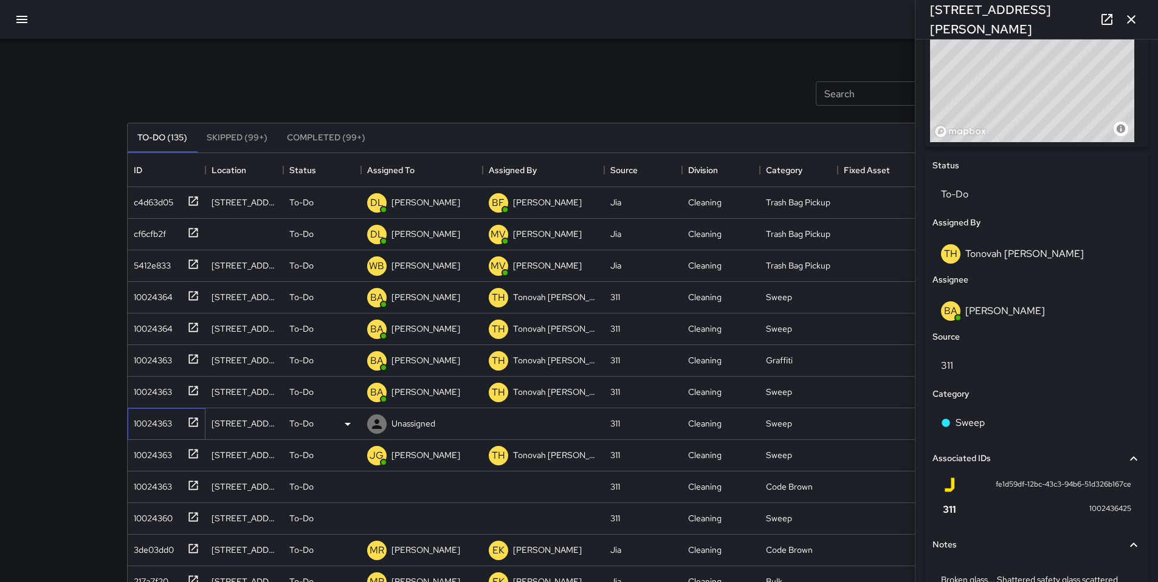
click at [159, 424] on div "10024363" at bounding box center [150, 421] width 43 height 17
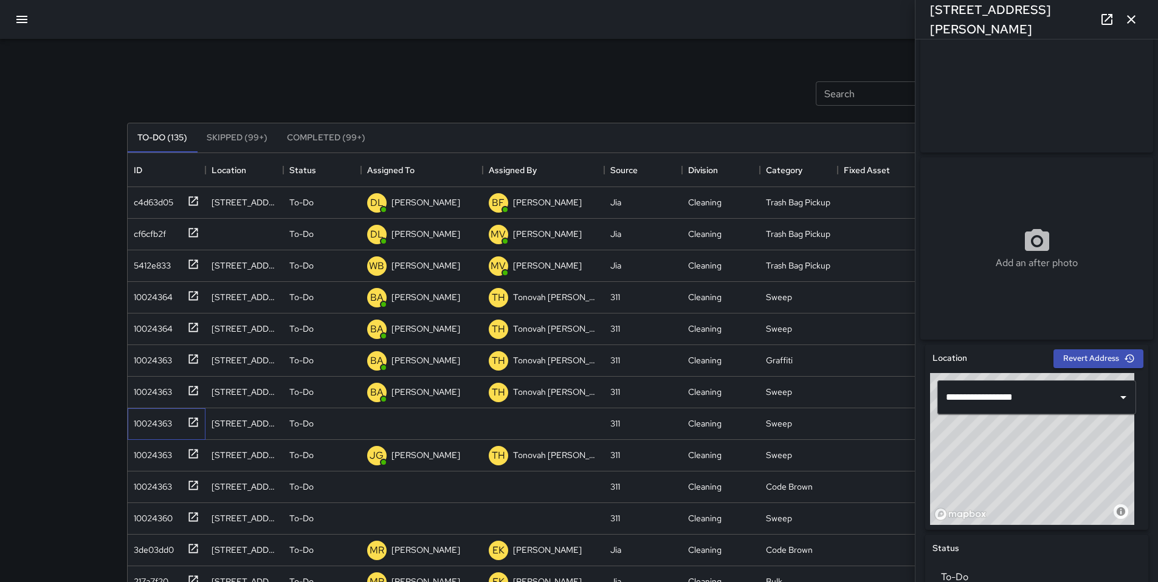
scroll to position [235, 0]
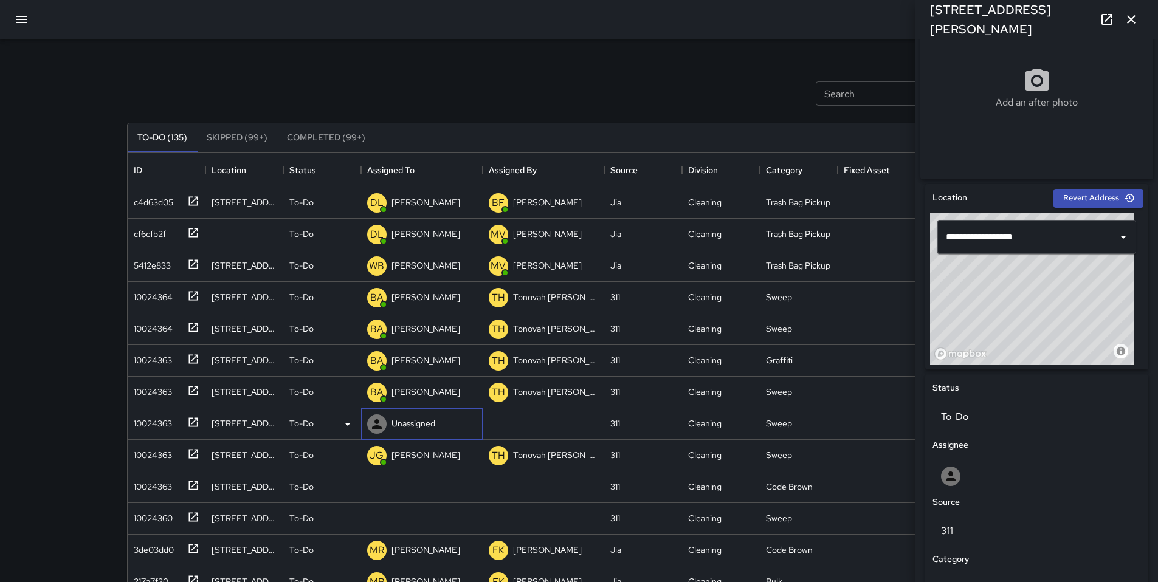
click at [401, 425] on p "Unassigned" at bounding box center [413, 424] width 44 height 12
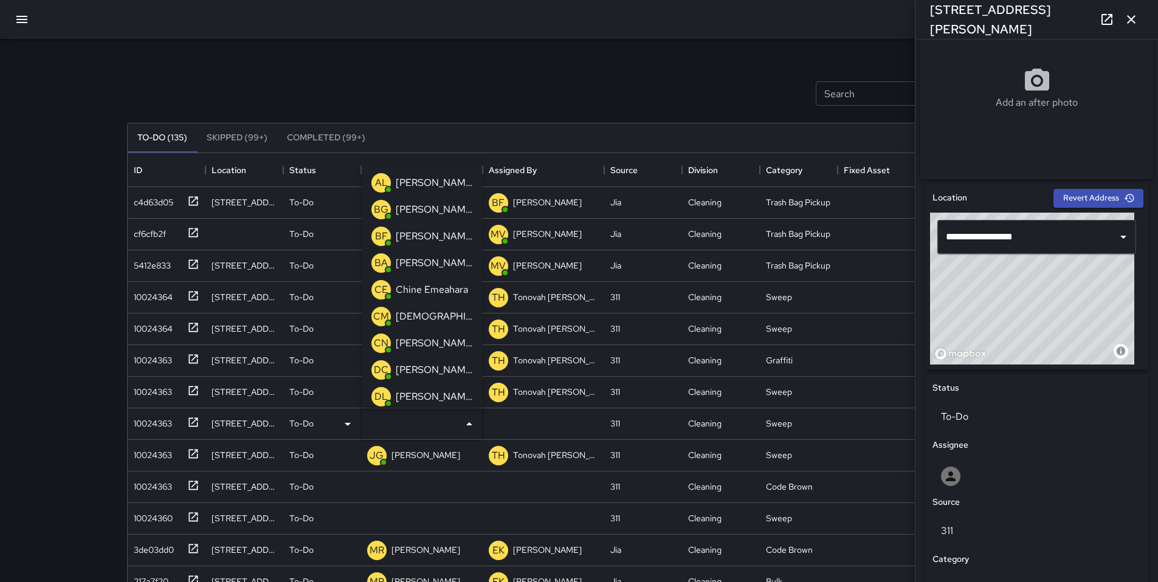
type input "*"
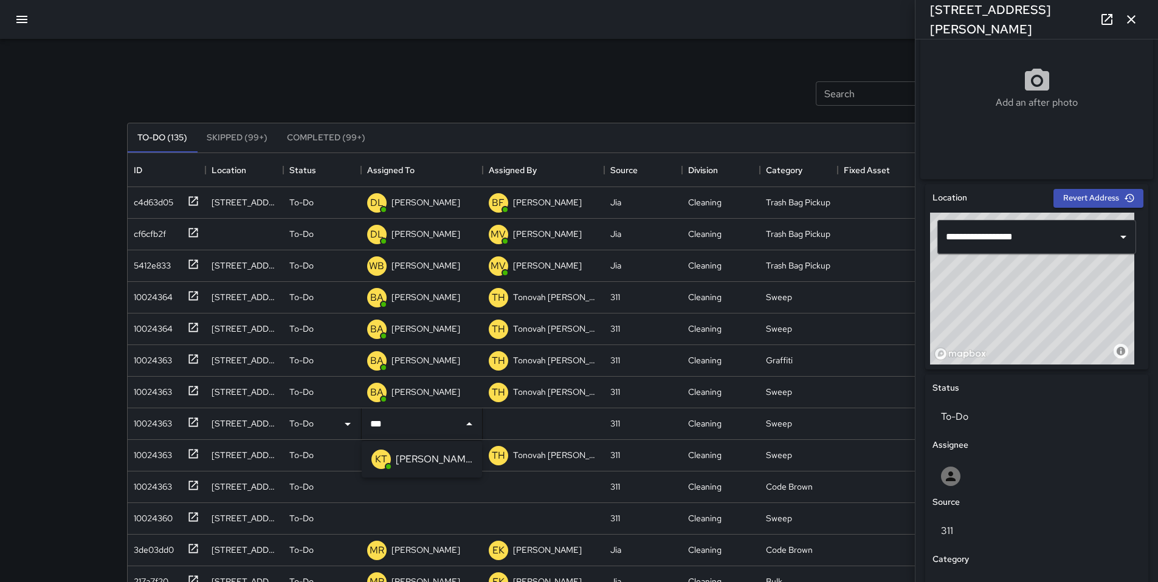
type input "****"
click at [412, 453] on p "[PERSON_NAME]" at bounding box center [434, 459] width 77 height 15
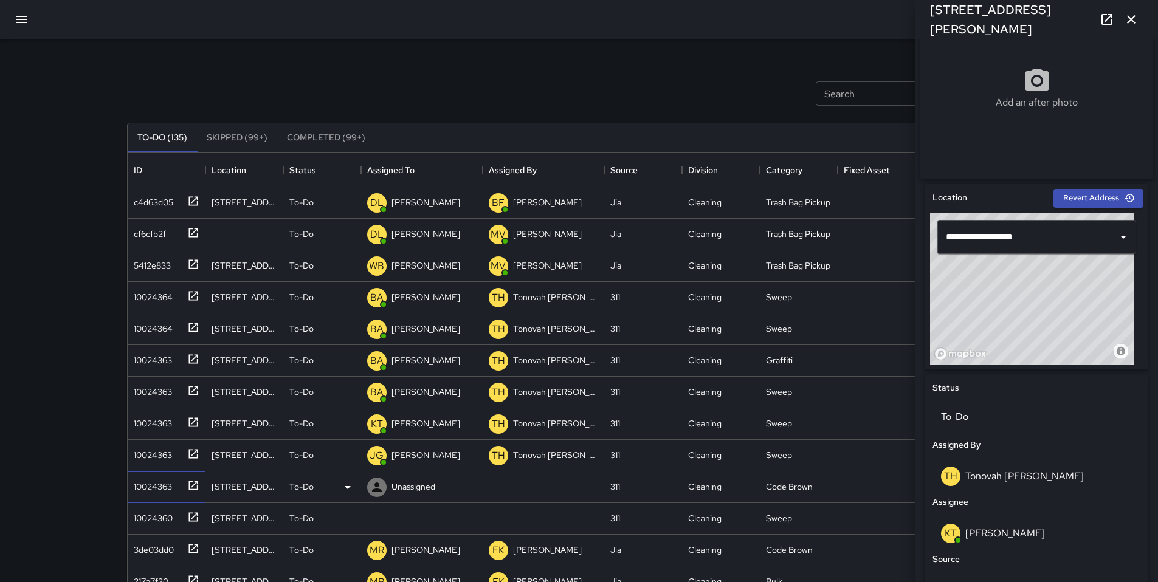
click at [174, 494] on div "10024363" at bounding box center [164, 485] width 71 height 20
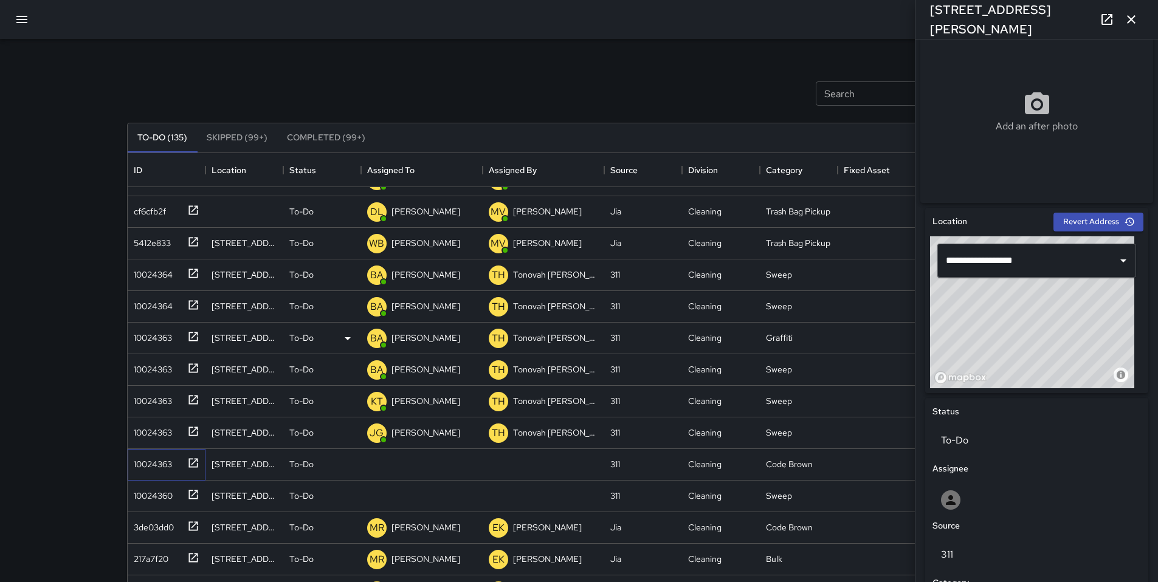
scroll to position [34, 0]
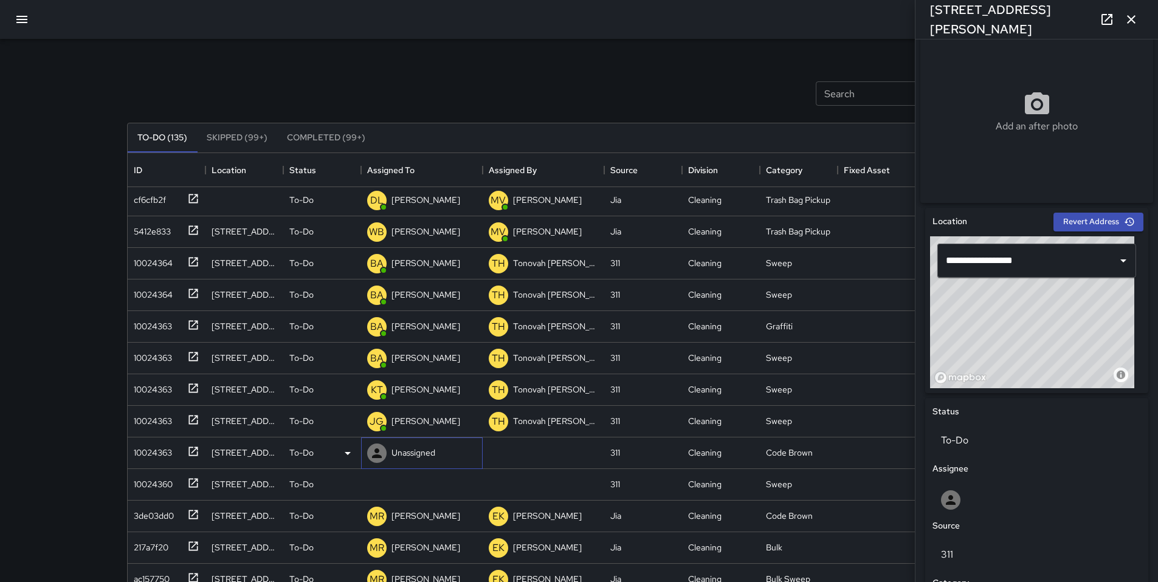
click at [404, 449] on p "Unassigned" at bounding box center [413, 453] width 44 height 12
type input "****"
click at [407, 495] on p "[PERSON_NAME]" at bounding box center [434, 488] width 77 height 15
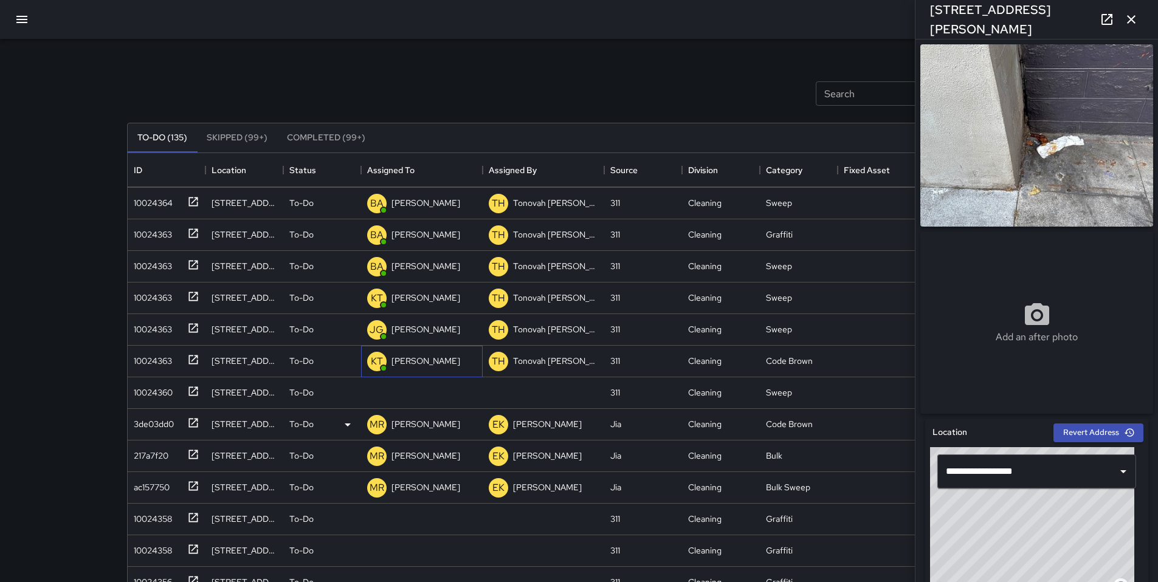
scroll to position [133, 0]
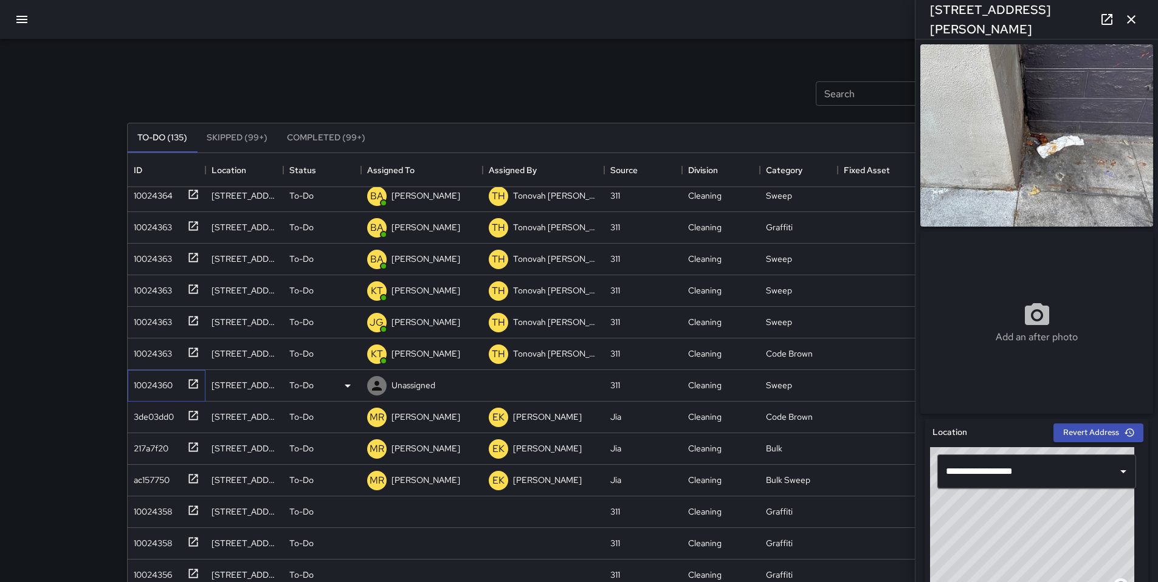
click at [157, 385] on div "10024360" at bounding box center [151, 382] width 44 height 17
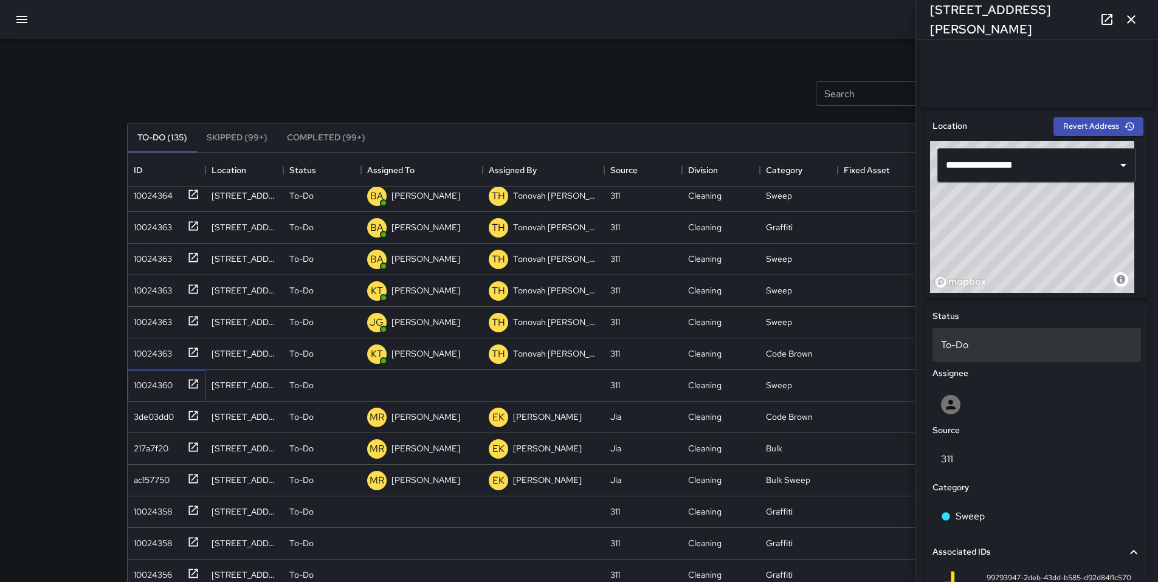
scroll to position [306, 0]
click at [986, 349] on p "To-Do" at bounding box center [1036, 346] width 191 height 15
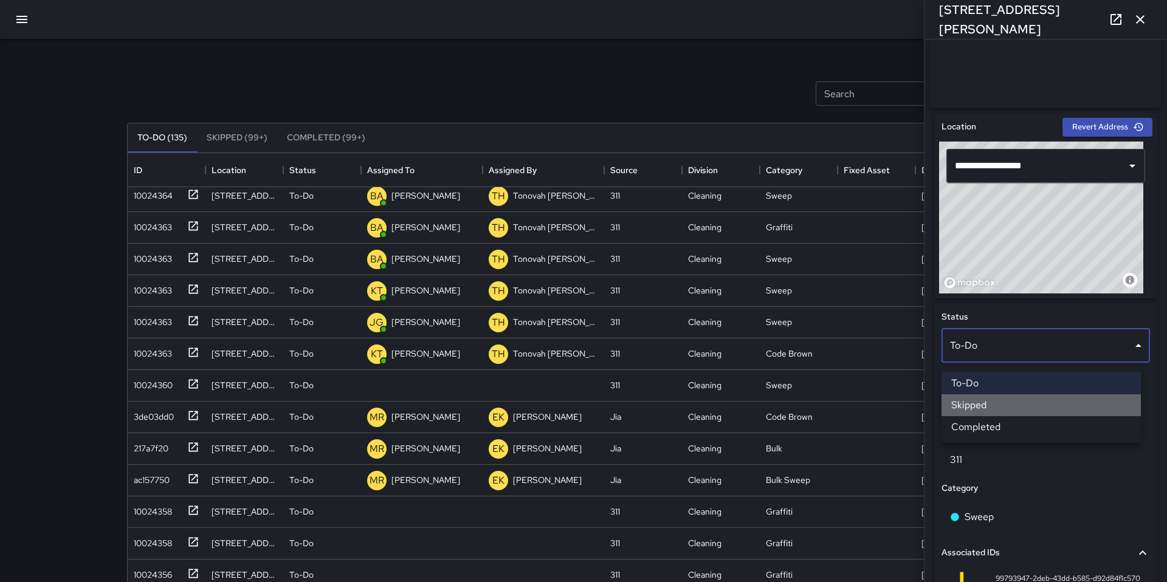
click at [980, 404] on li "Skipped" at bounding box center [1040, 405] width 199 height 22
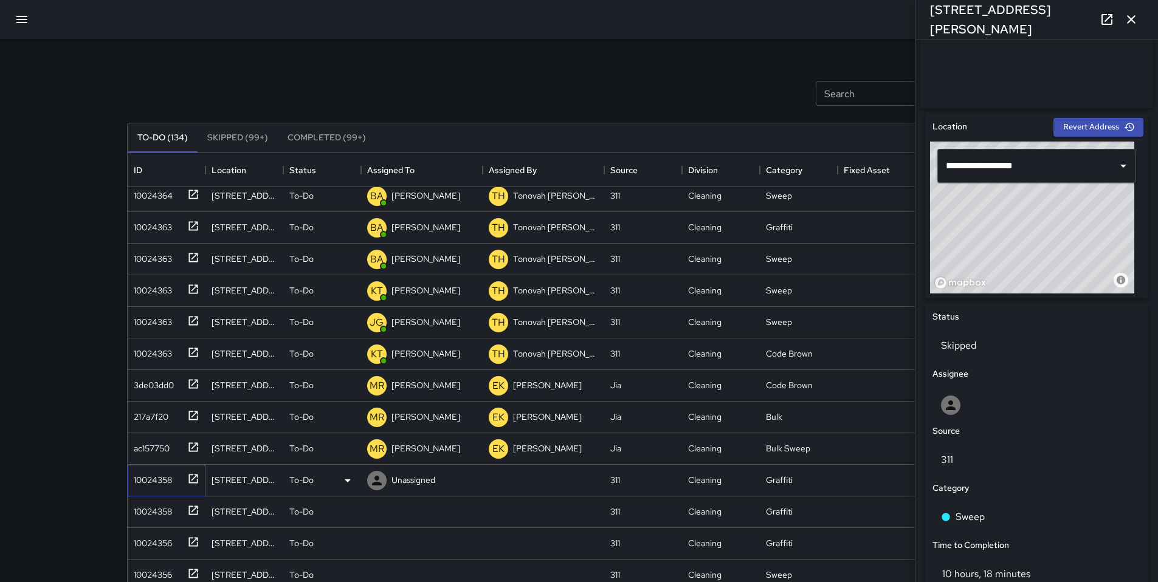
click at [168, 484] on div "10024358" at bounding box center [150, 477] width 43 height 17
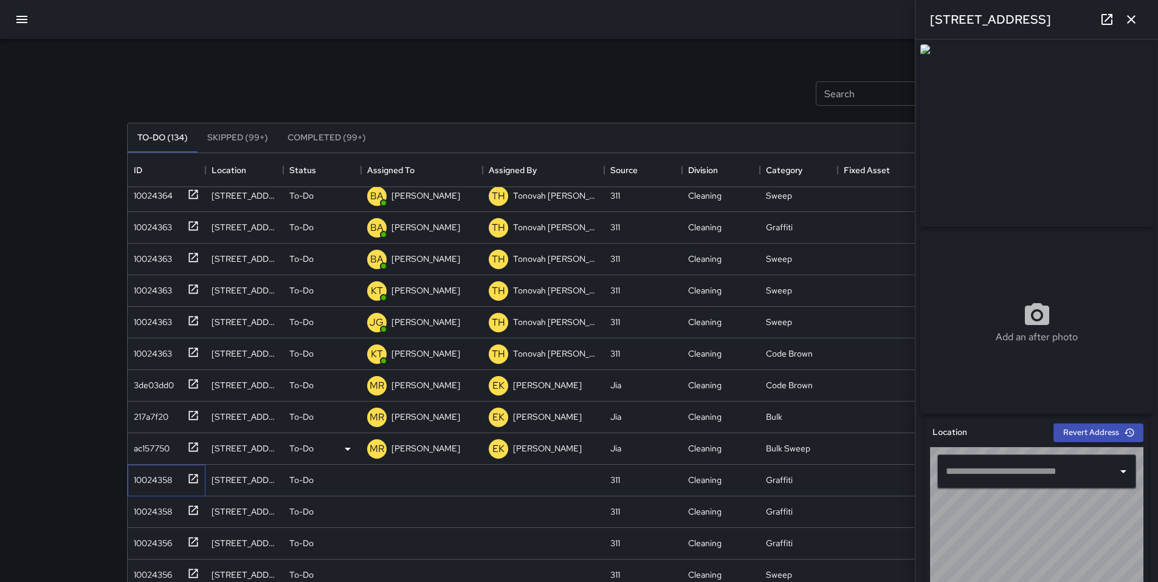
type input "**********"
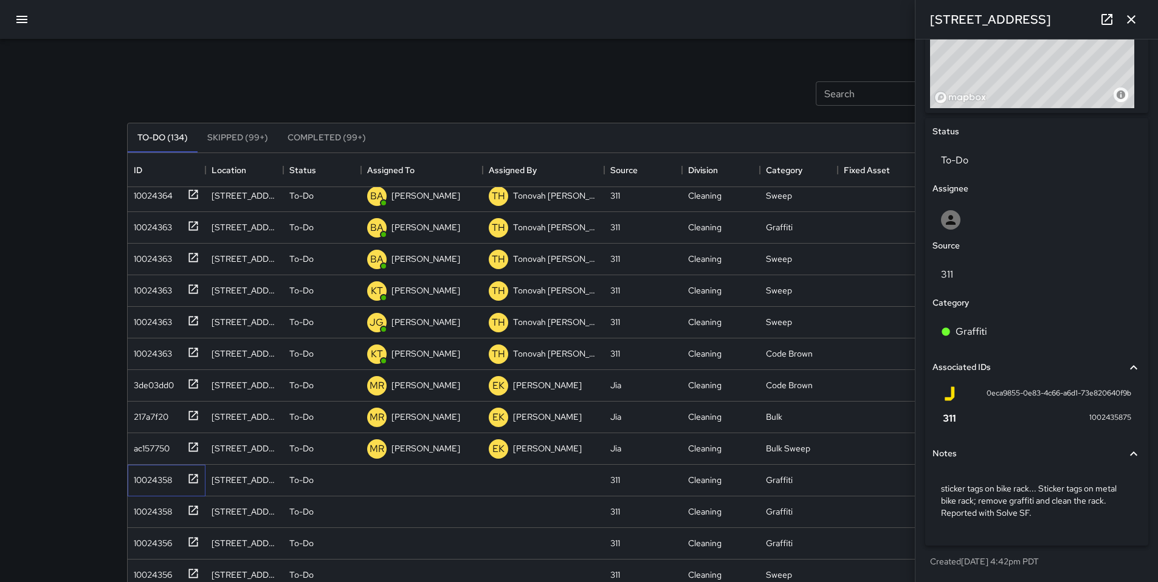
scroll to position [496, 0]
click at [312, 483] on p "To-Do" at bounding box center [301, 480] width 24 height 12
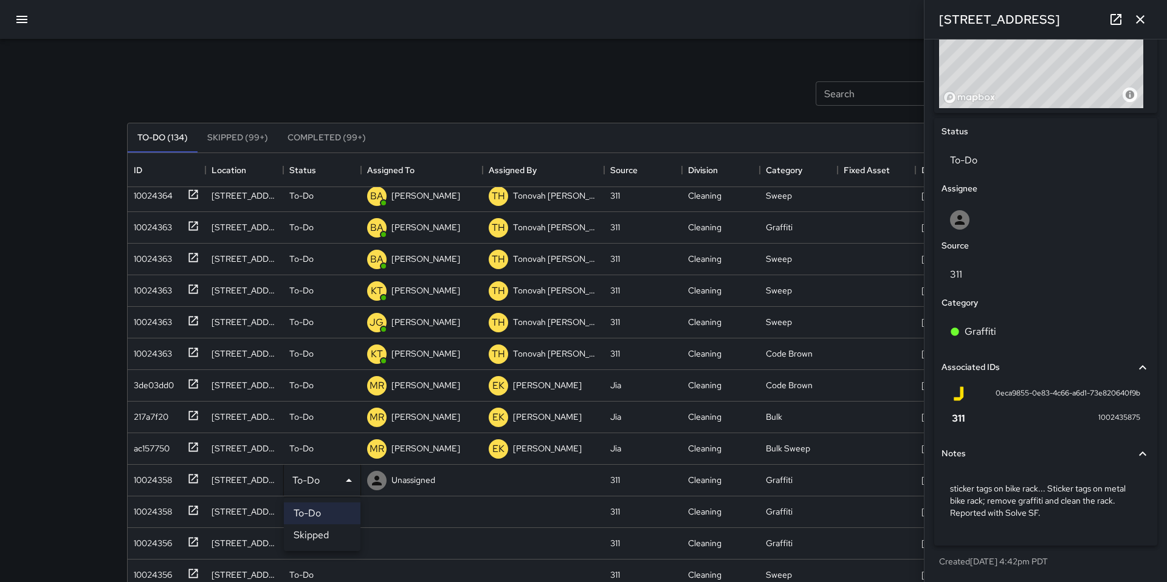
click at [314, 527] on li "Skipped" at bounding box center [322, 536] width 77 height 22
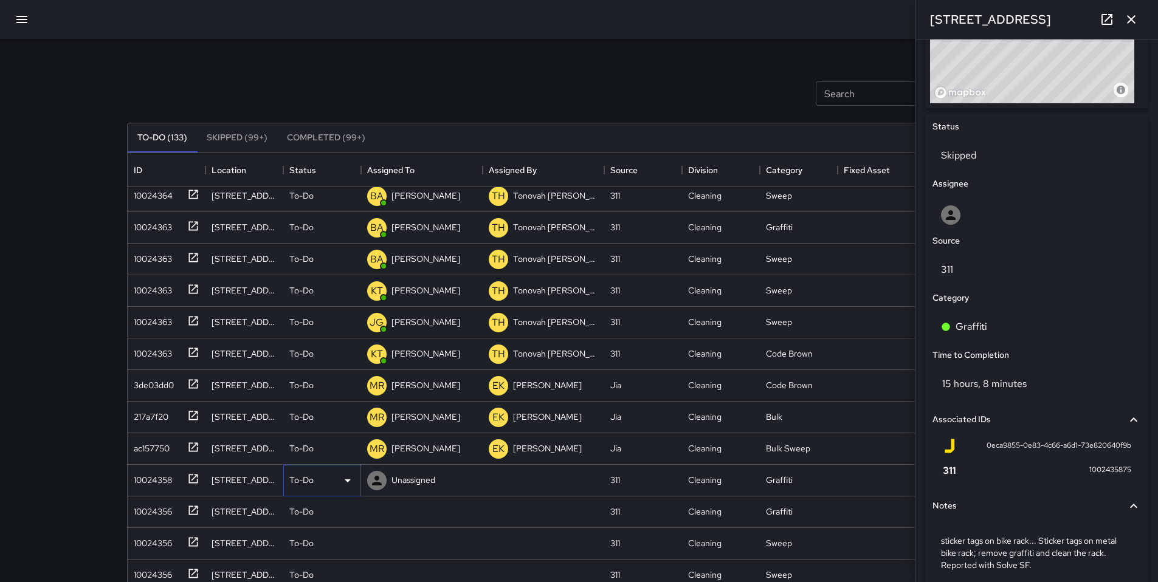
click at [309, 483] on p "To-Do" at bounding box center [301, 480] width 24 height 12
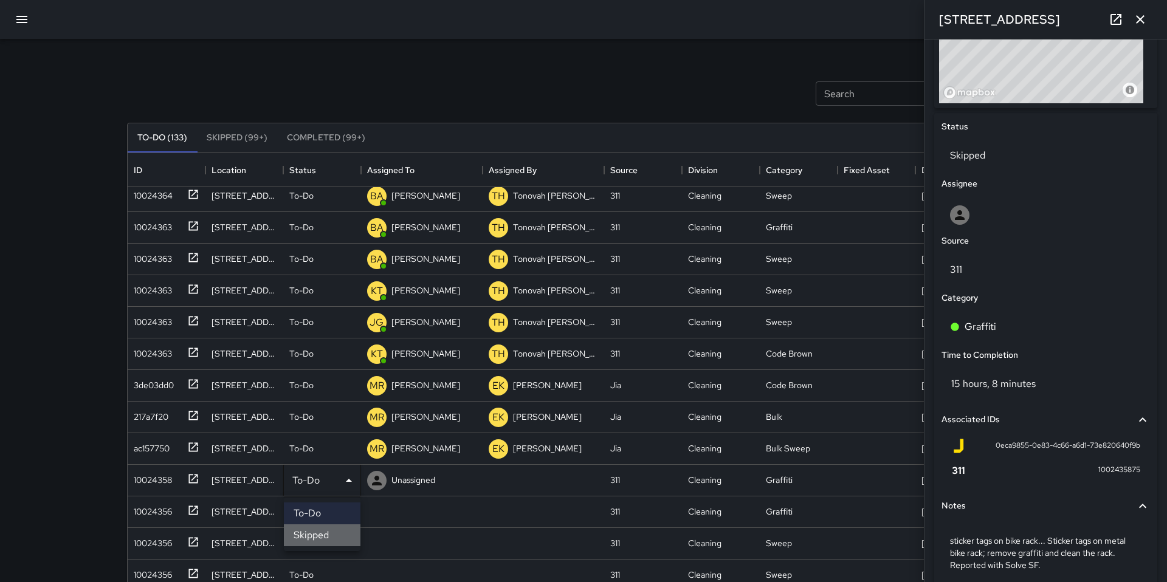
click at [315, 533] on li "Skipped" at bounding box center [322, 536] width 77 height 22
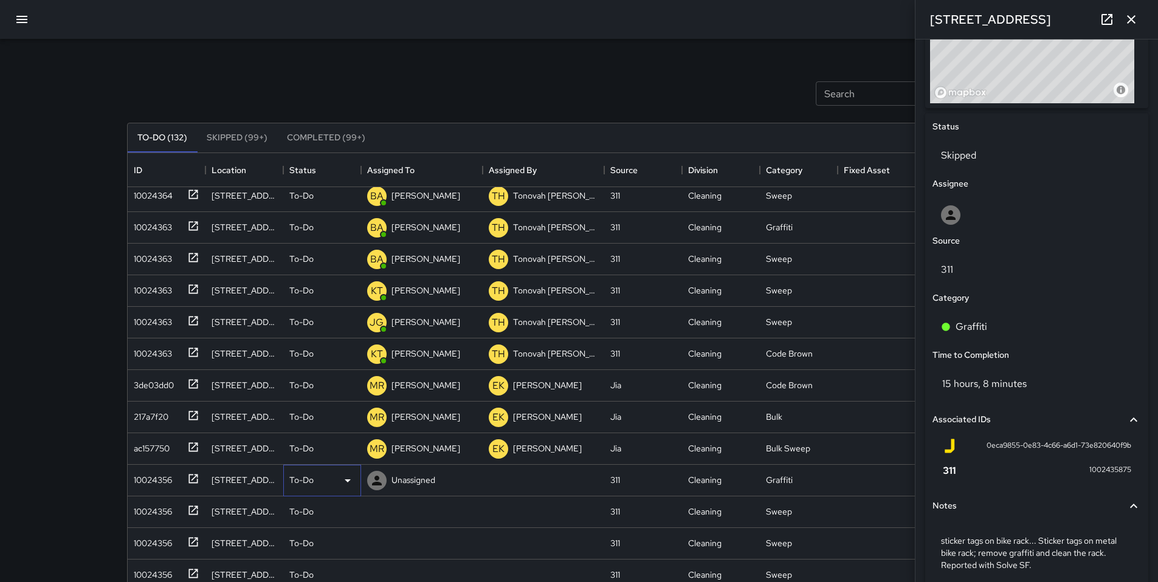
click at [312, 483] on p "To-Do" at bounding box center [301, 480] width 24 height 12
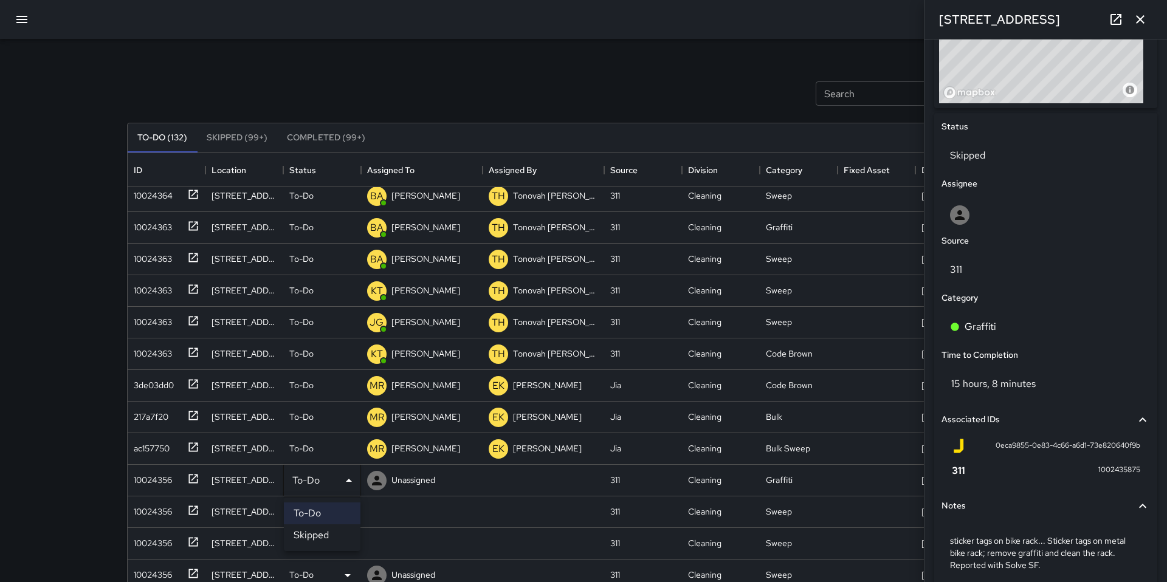
drag, startPoint x: 329, startPoint y: 538, endPoint x: 328, endPoint y: 531, distance: 6.9
click at [330, 538] on li "Skipped" at bounding box center [322, 536] width 77 height 22
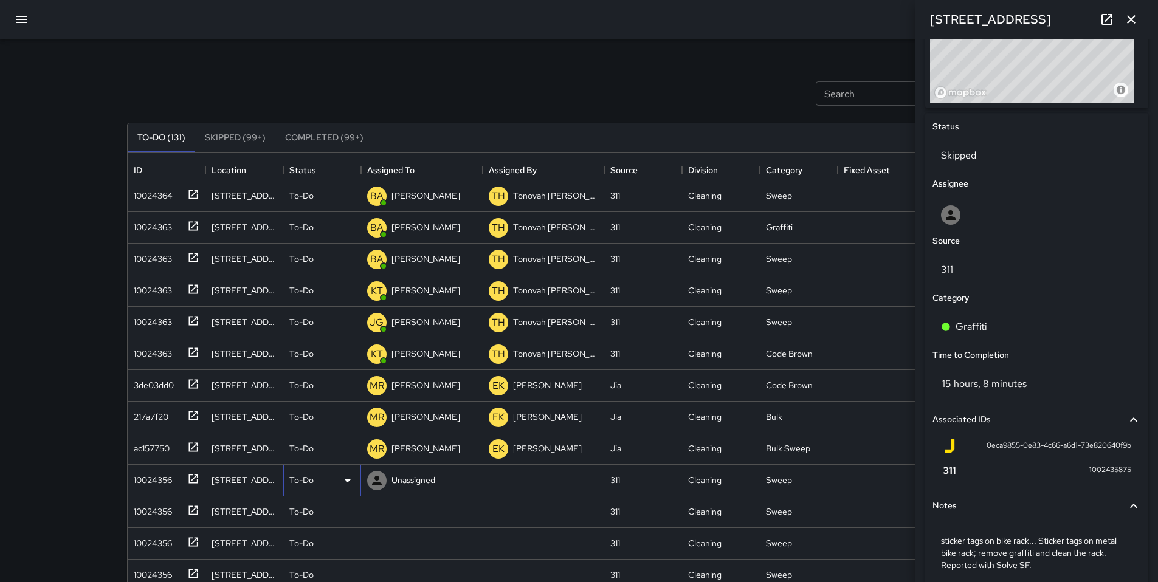
click at [315, 478] on div "To-Do" at bounding box center [322, 480] width 66 height 15
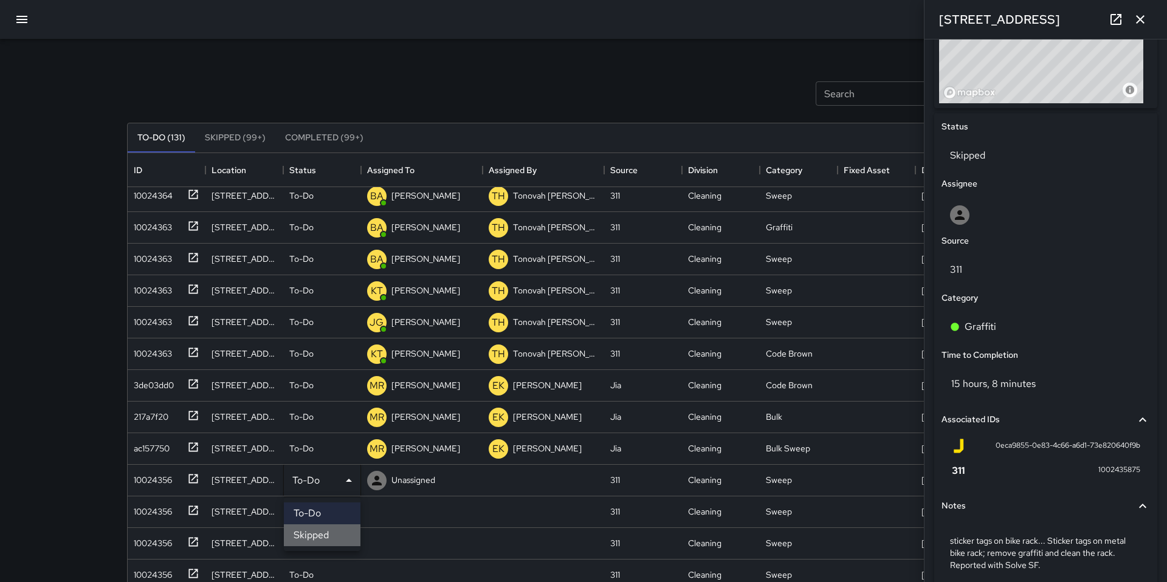
click at [320, 532] on li "Skipped" at bounding box center [322, 536] width 77 height 22
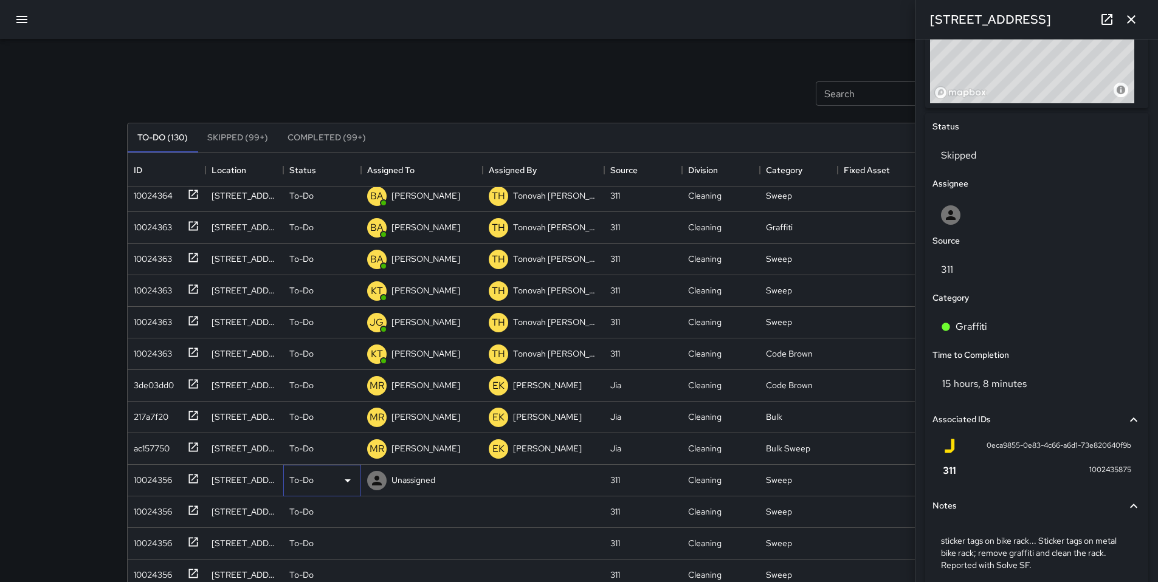
click at [309, 483] on p "To-Do" at bounding box center [301, 480] width 24 height 12
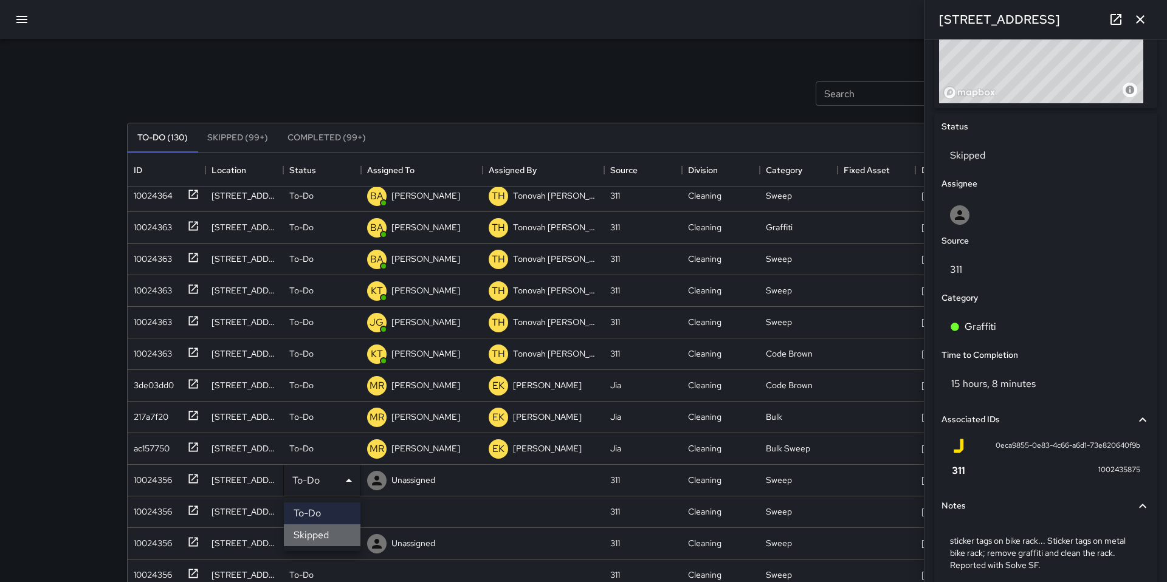
drag, startPoint x: 323, startPoint y: 535, endPoint x: 325, endPoint y: 515, distance: 19.5
click at [323, 535] on li "Skipped" at bounding box center [322, 536] width 77 height 22
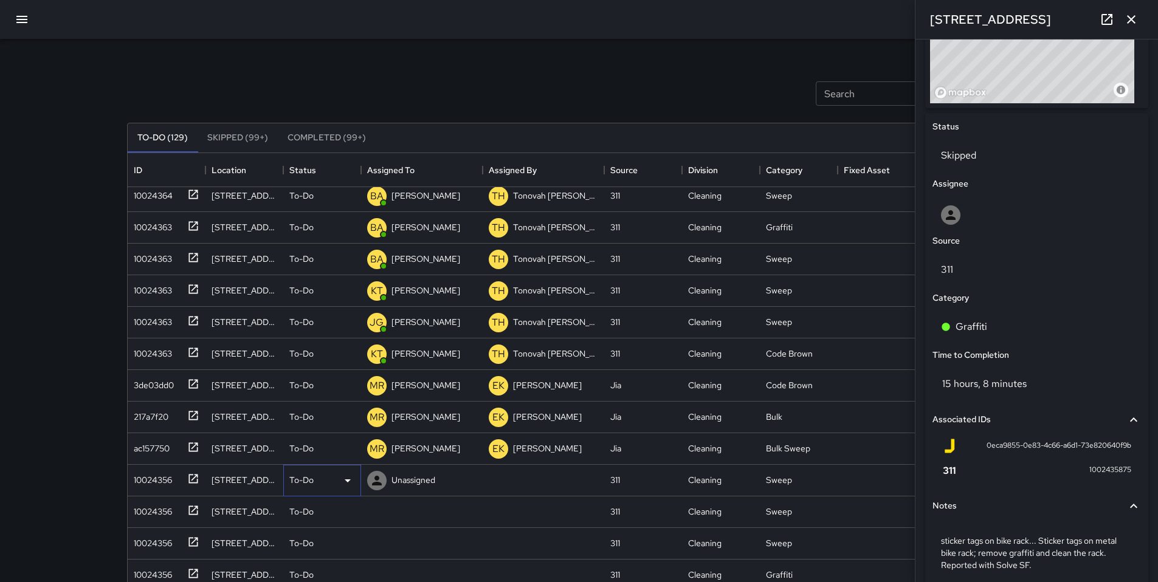
click at [317, 476] on div "To-Do" at bounding box center [322, 480] width 66 height 15
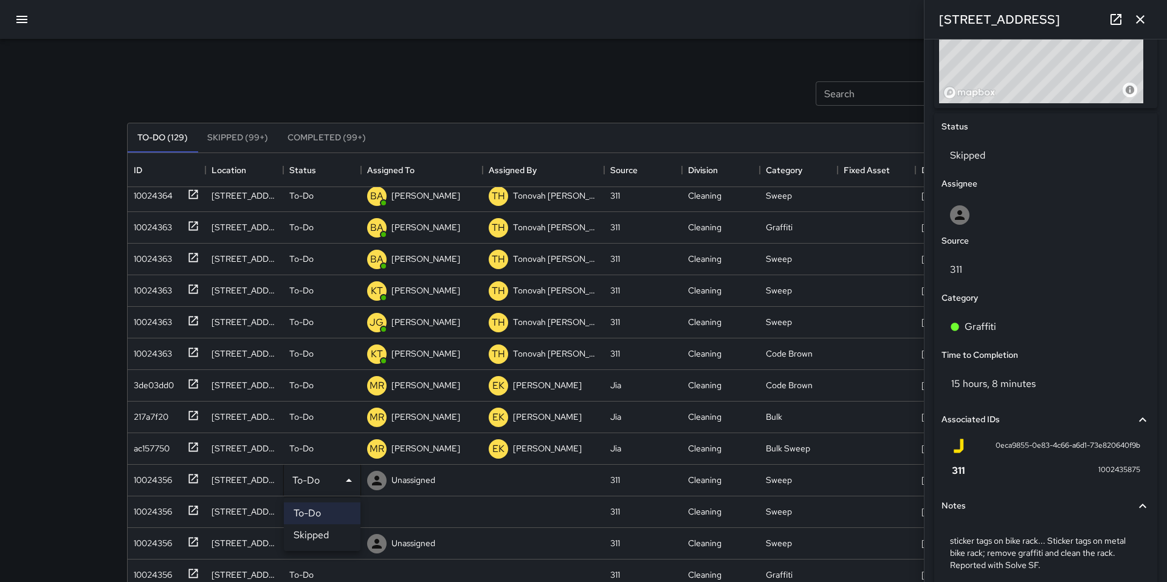
click at [324, 535] on li "Skipped" at bounding box center [322, 536] width 77 height 22
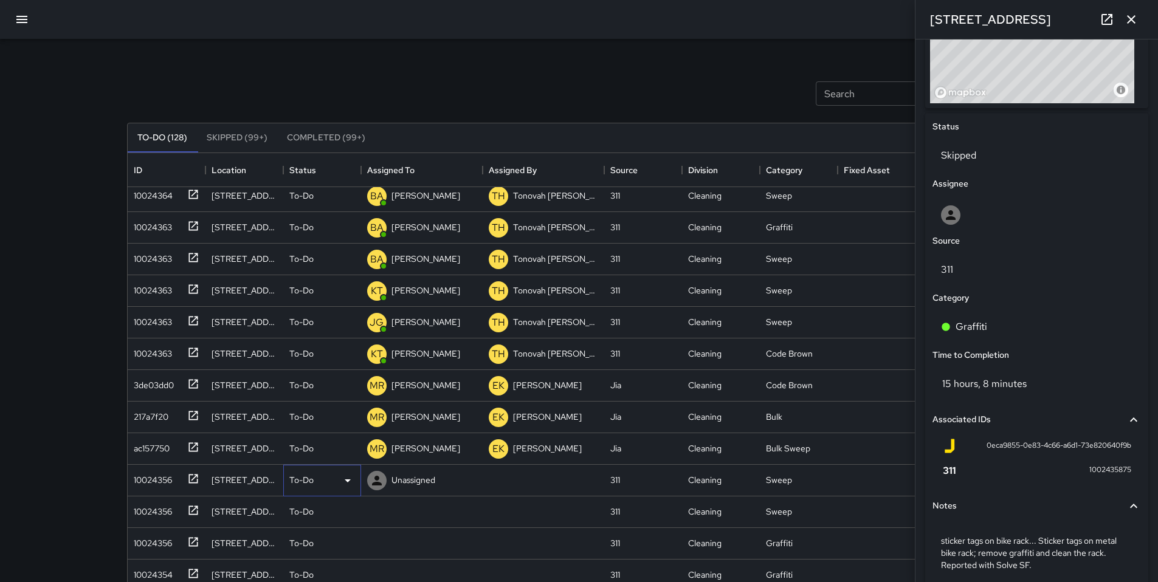
click at [310, 484] on p "To-Do" at bounding box center [301, 480] width 24 height 12
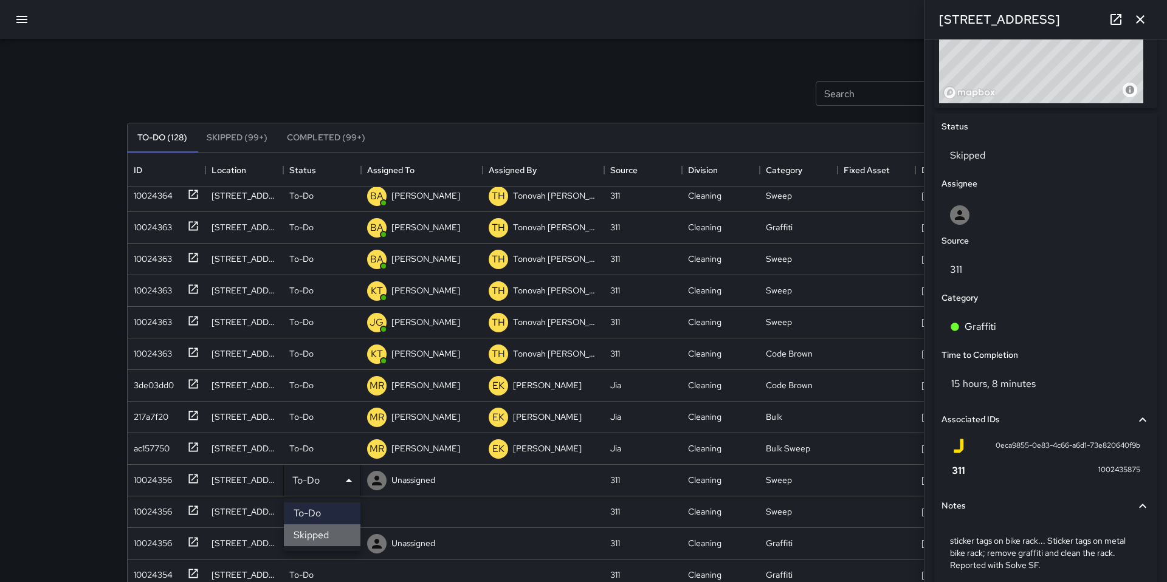
drag, startPoint x: 317, startPoint y: 533, endPoint x: 320, endPoint y: 514, distance: 19.8
click at [317, 533] on li "Skipped" at bounding box center [322, 536] width 77 height 22
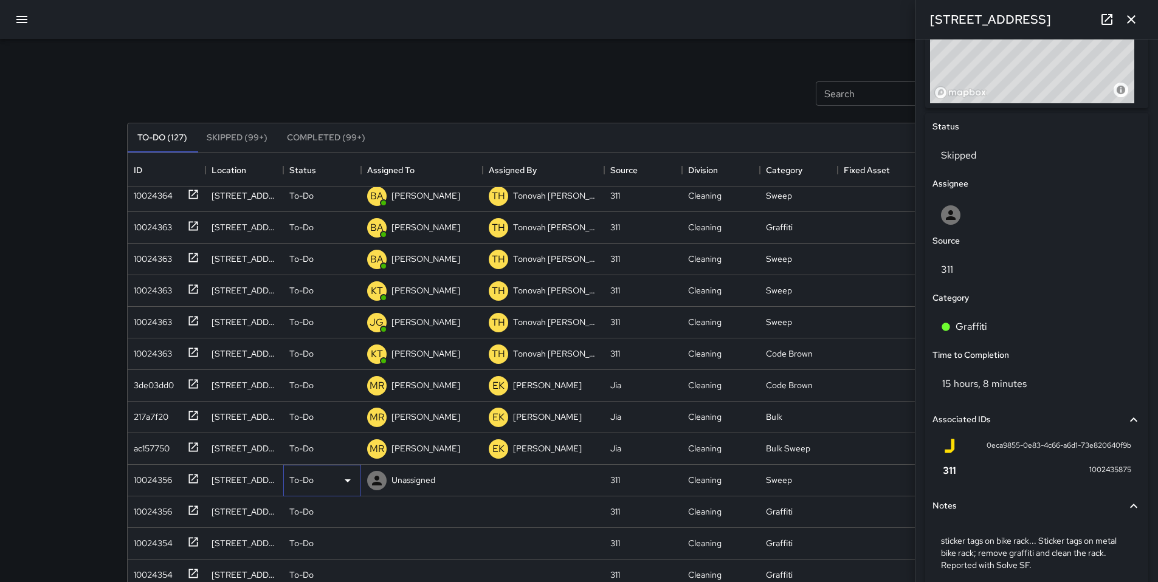
click at [309, 477] on p "To-Do" at bounding box center [301, 480] width 24 height 12
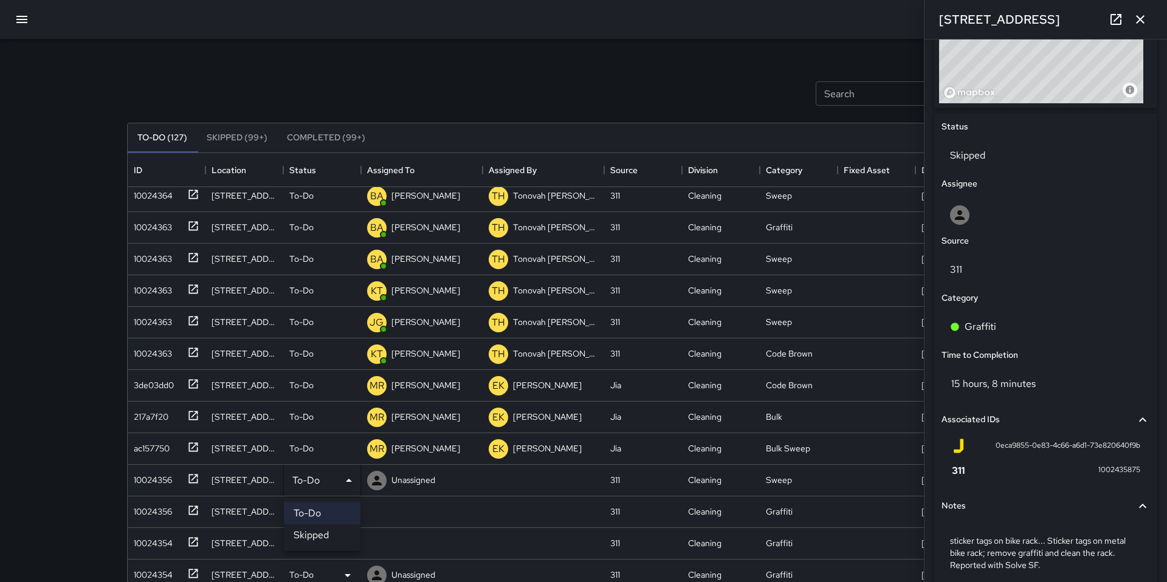
click at [327, 539] on li "Skipped" at bounding box center [322, 536] width 77 height 22
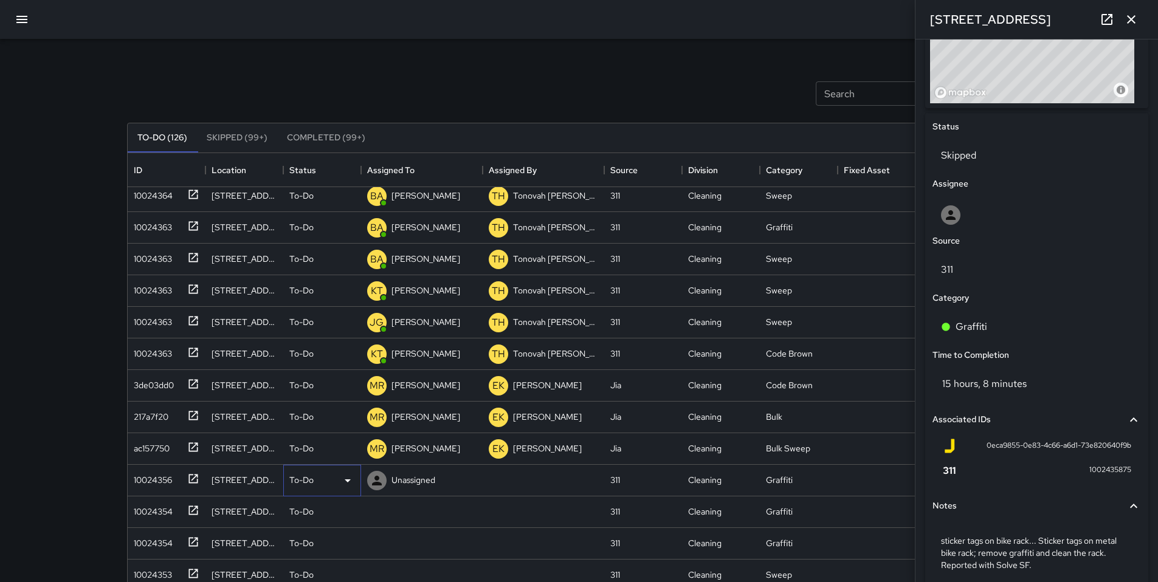
click at [293, 489] on div "To-Do" at bounding box center [322, 481] width 78 height 32
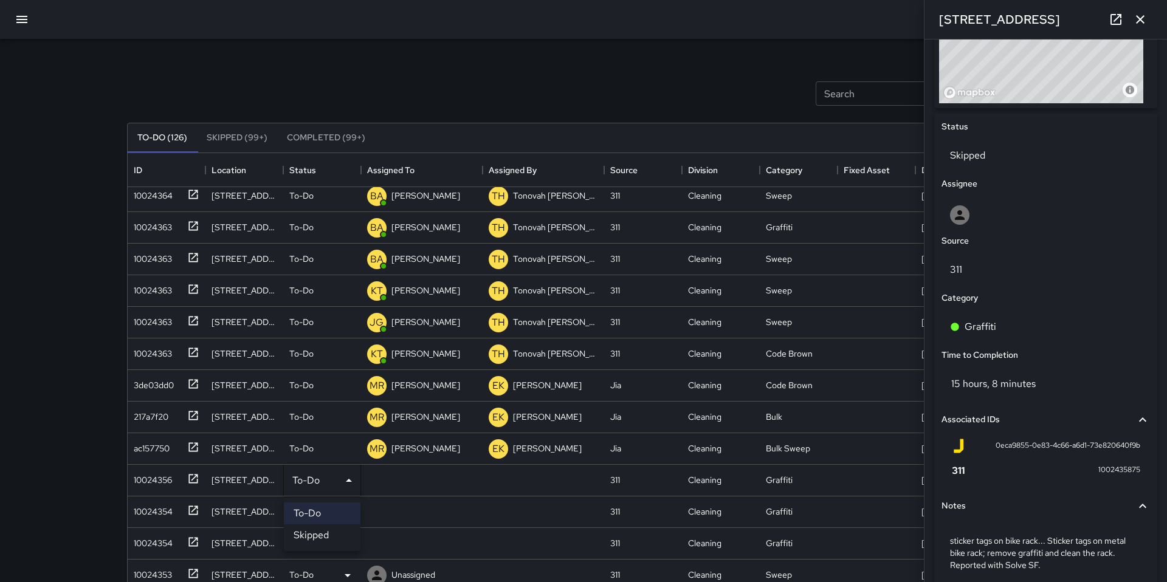
click at [312, 545] on li "Skipped" at bounding box center [322, 536] width 77 height 22
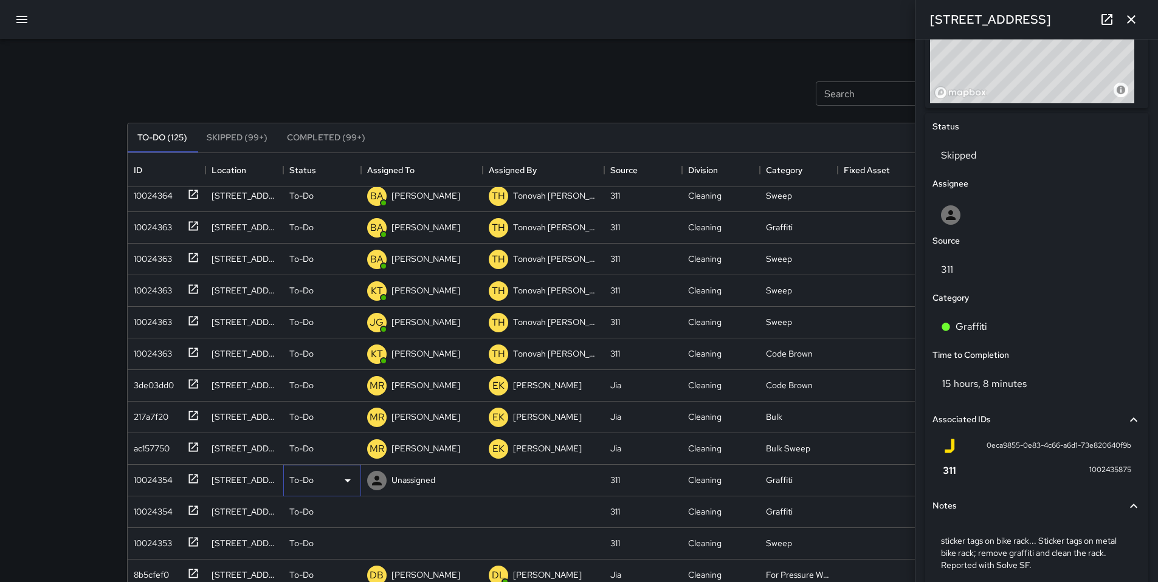
click at [299, 481] on p "To-Do" at bounding box center [301, 480] width 24 height 12
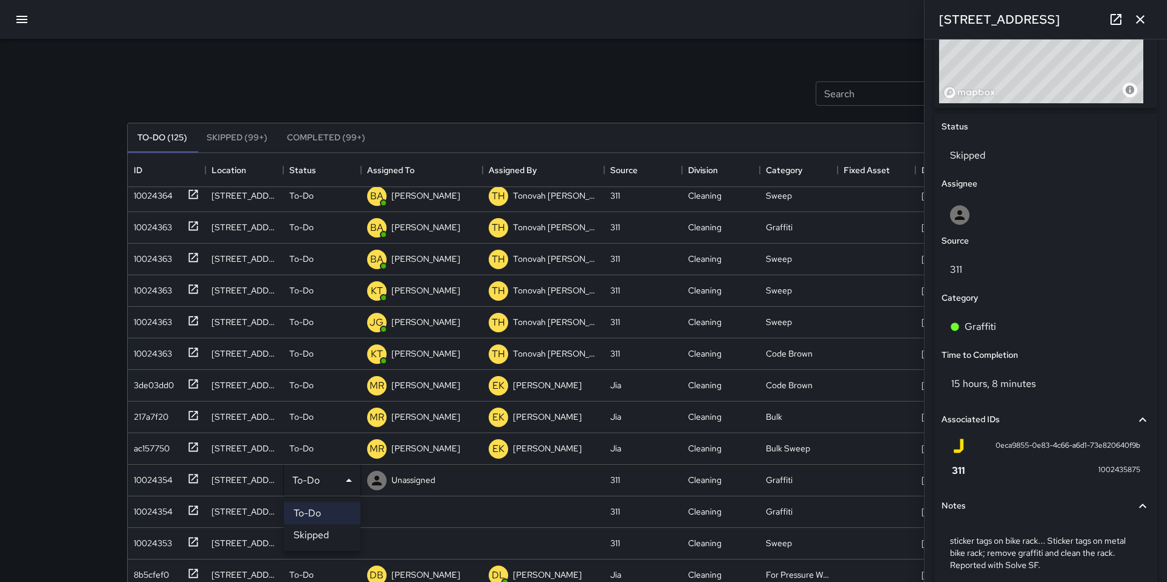
click at [311, 535] on li "Skipped" at bounding box center [322, 536] width 77 height 22
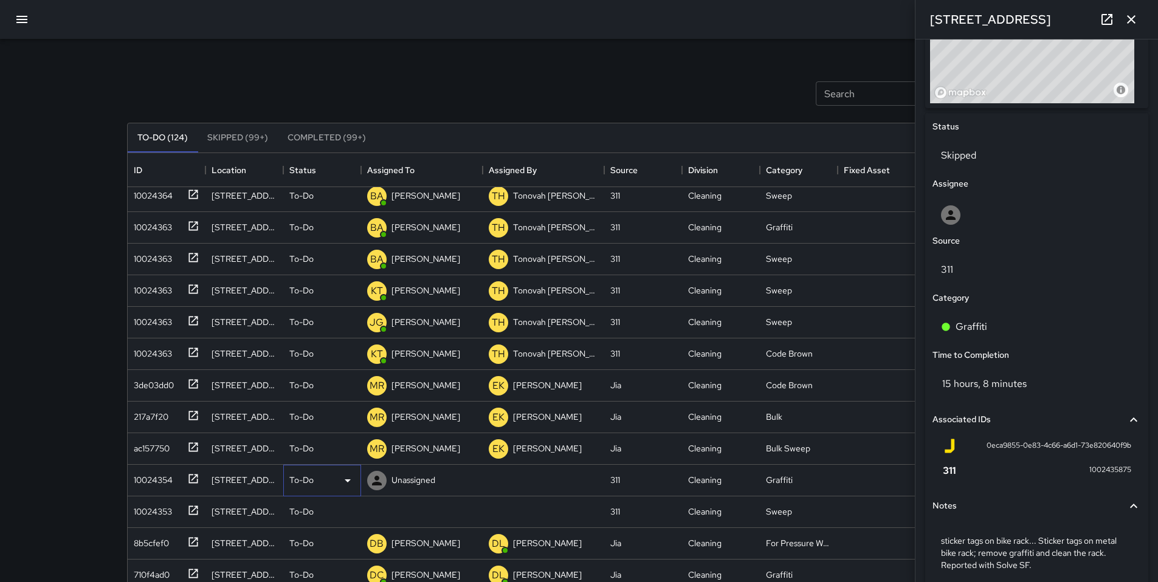
click at [300, 481] on p "To-Do" at bounding box center [301, 480] width 24 height 12
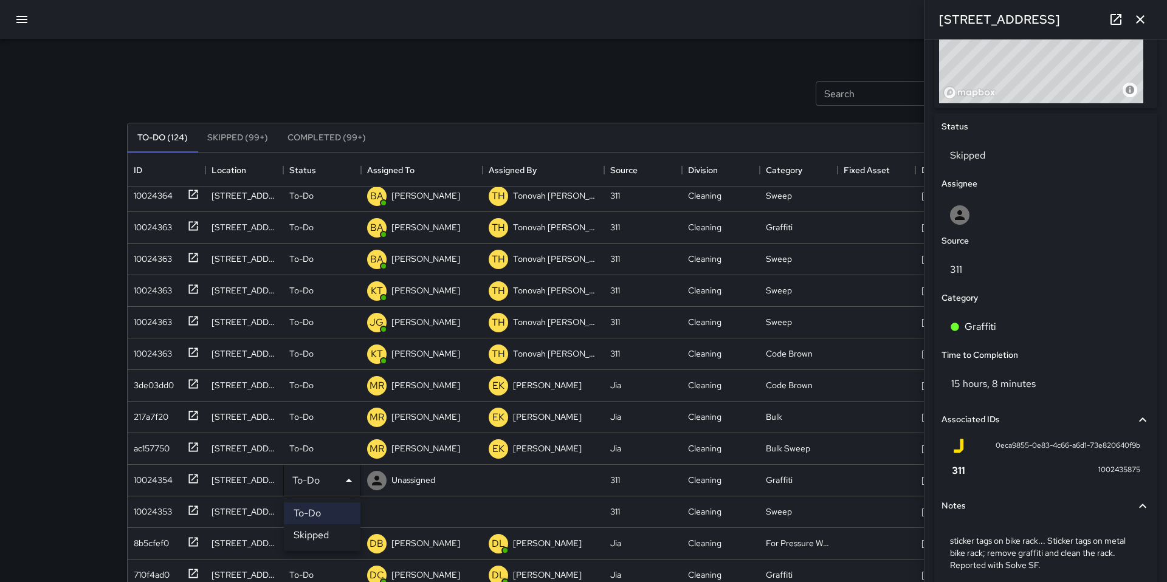
click at [325, 538] on li "Skipped" at bounding box center [322, 536] width 77 height 22
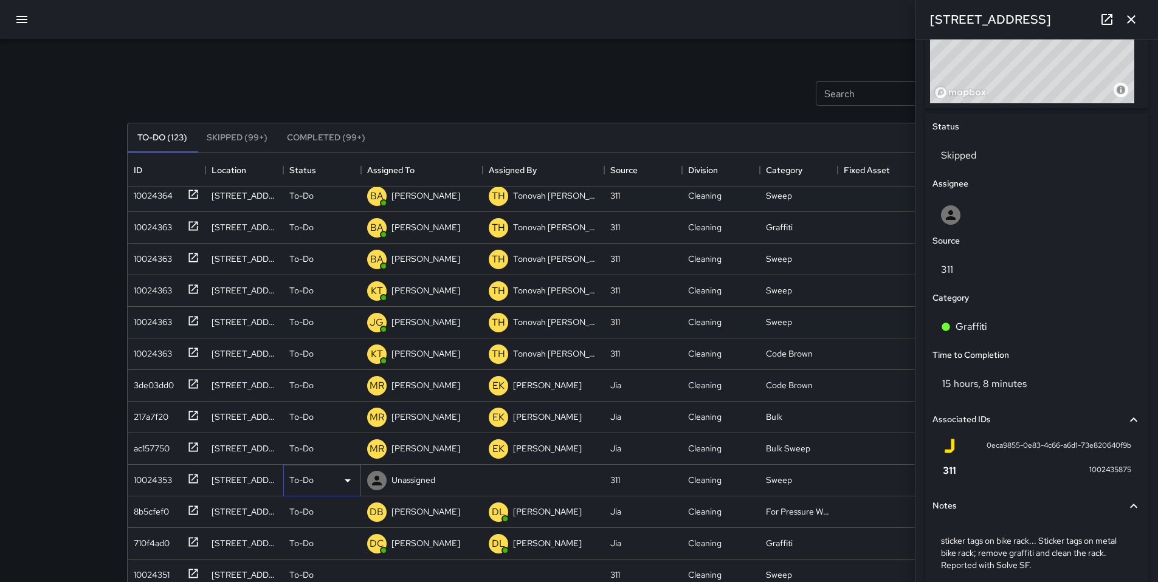
click at [309, 481] on p "To-Do" at bounding box center [301, 480] width 24 height 12
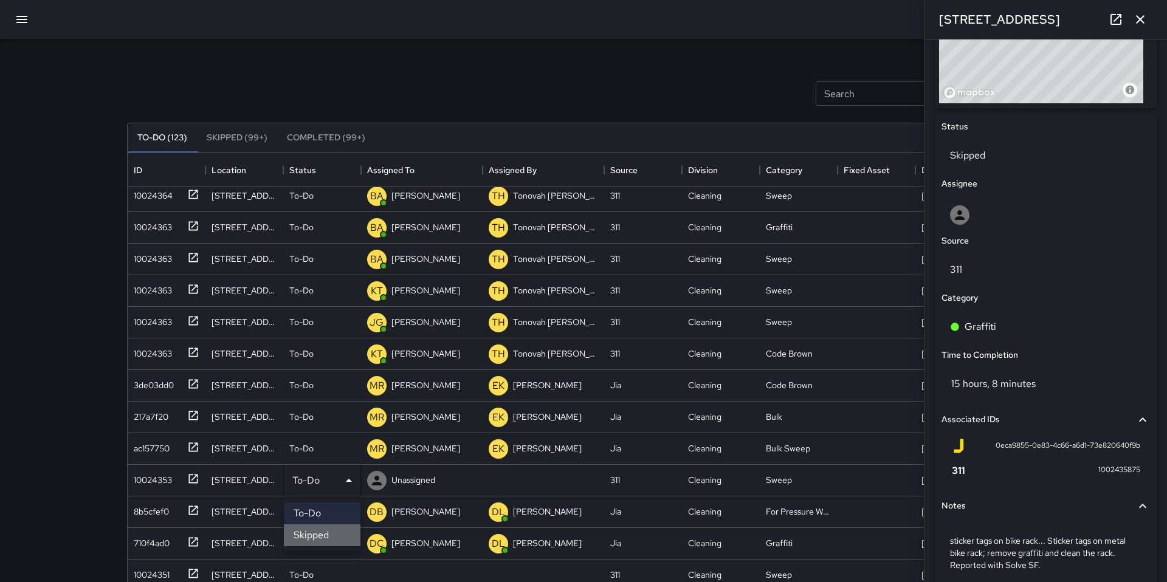
click at [330, 534] on li "Skipped" at bounding box center [322, 536] width 77 height 22
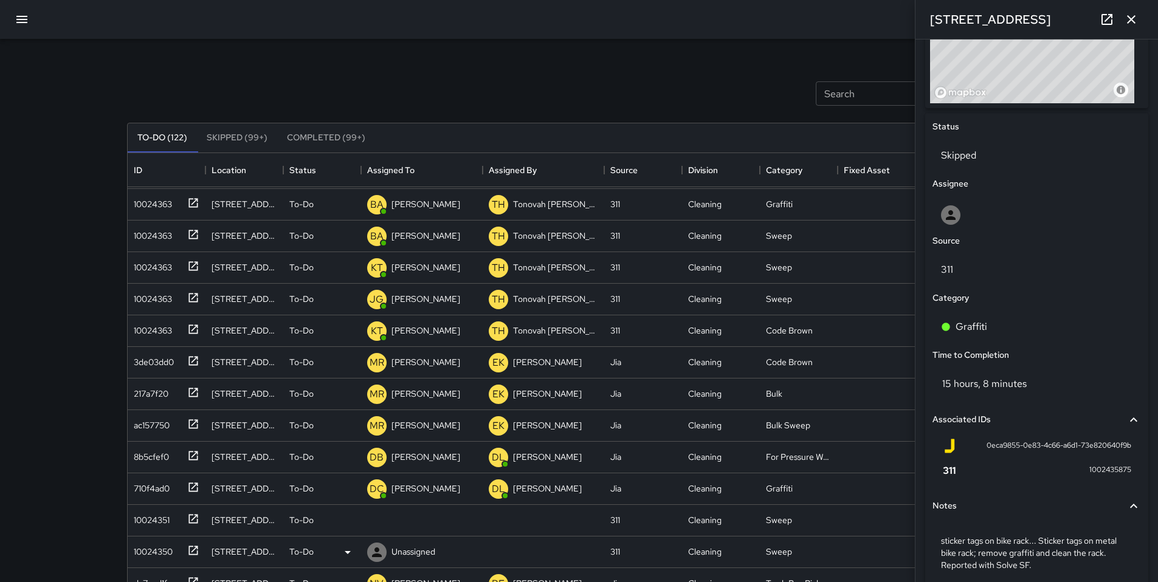
scroll to position [168, 0]
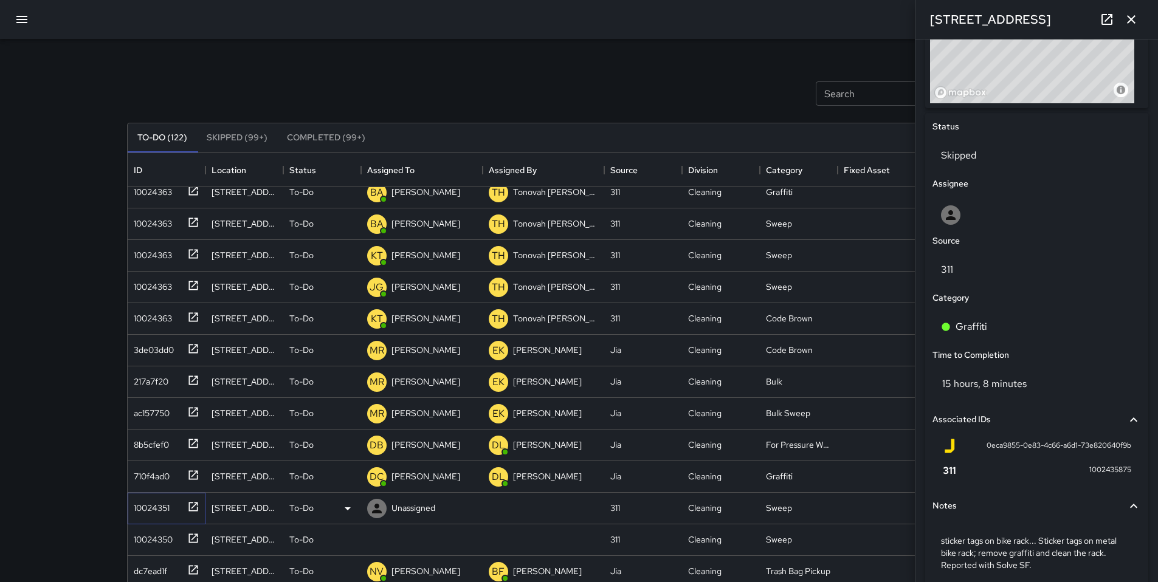
click at [142, 508] on div "10024351" at bounding box center [149, 505] width 41 height 17
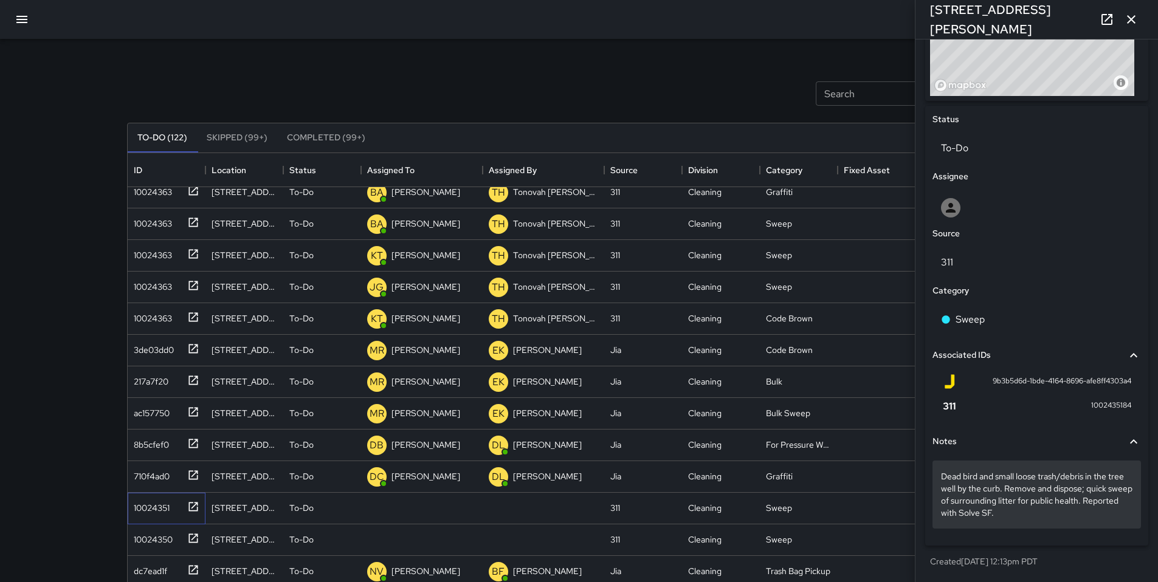
scroll to position [508, 0]
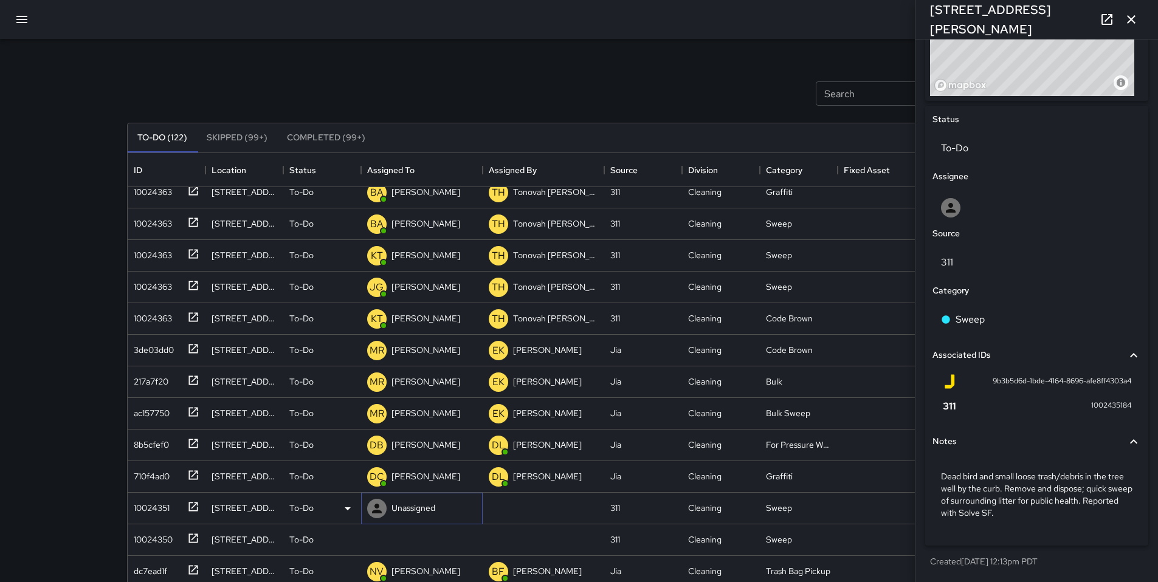
click at [383, 509] on icon at bounding box center [377, 508] width 15 height 15
click at [322, 510] on div "To-Do" at bounding box center [322, 508] width 66 height 15
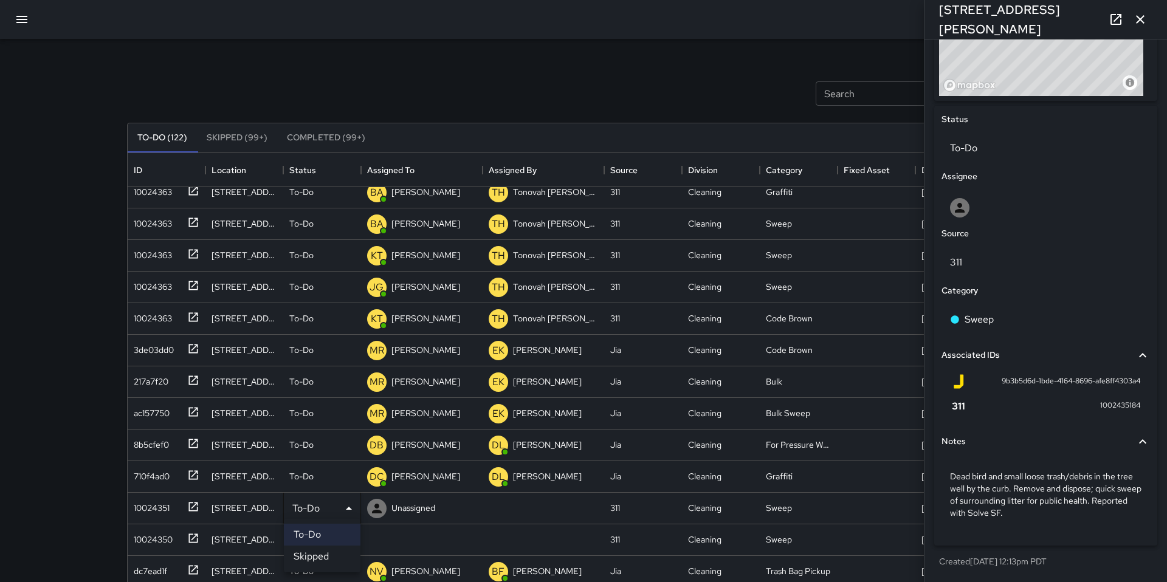
click at [306, 560] on li "Skipped" at bounding box center [322, 557] width 77 height 22
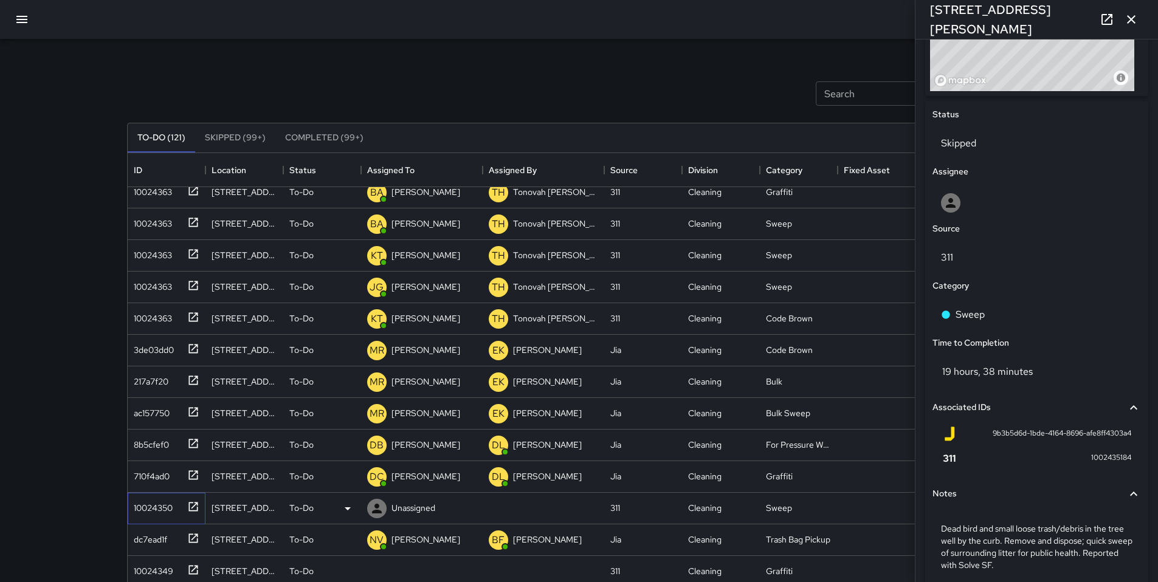
click at [157, 516] on div "10024350" at bounding box center [167, 509] width 78 height 32
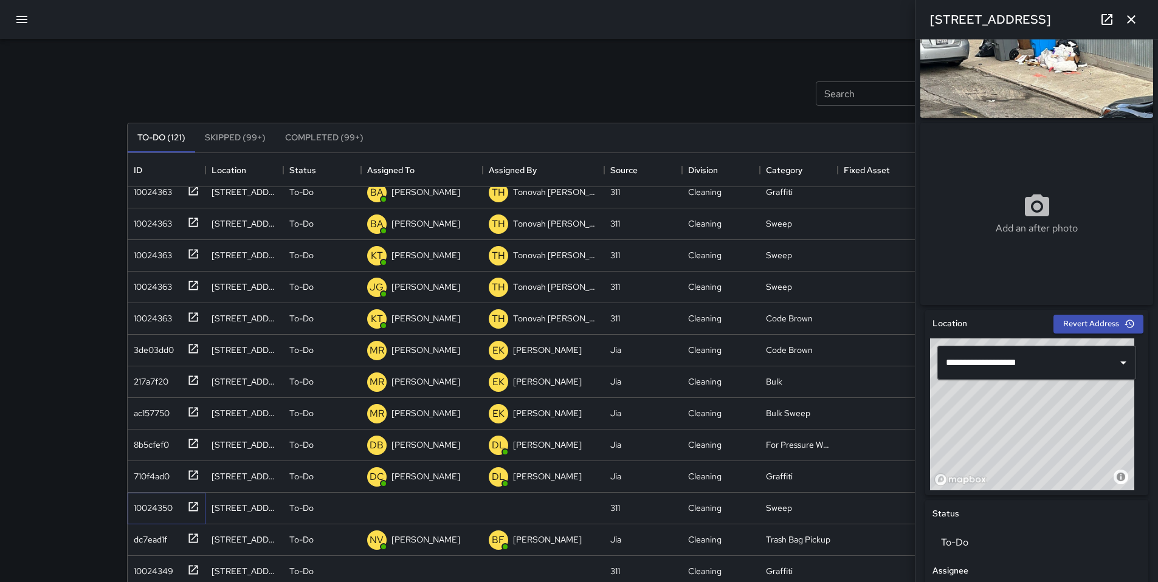
scroll to position [238, 0]
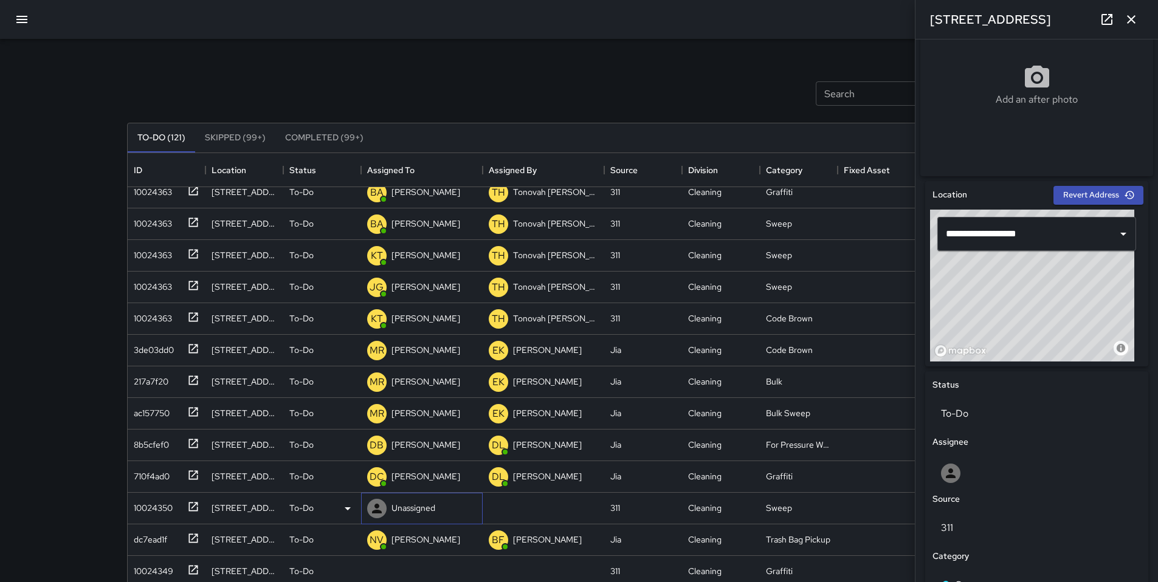
click at [407, 511] on p "Unassigned" at bounding box center [413, 508] width 44 height 12
type input "***"
click at [400, 543] on p "[PERSON_NAME]" at bounding box center [434, 544] width 77 height 15
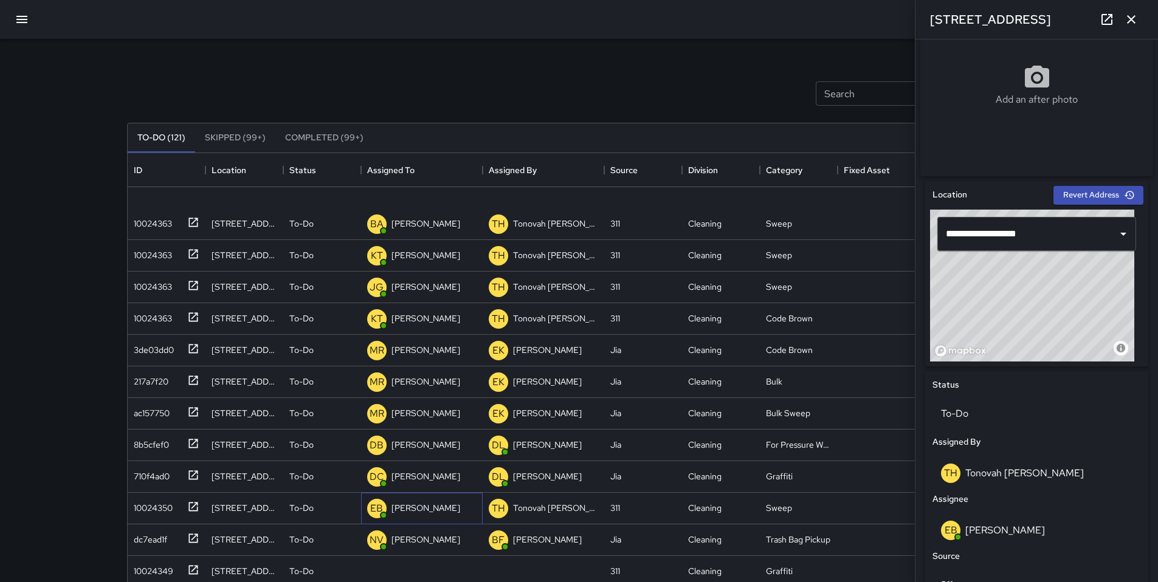
scroll to position [420, 0]
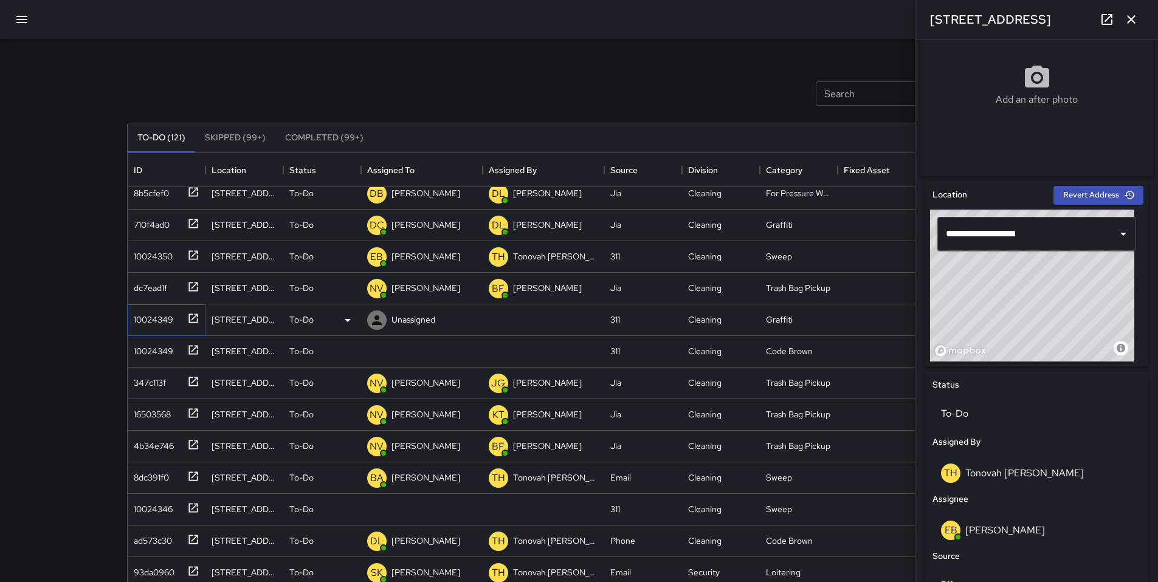
click at [156, 318] on div "10024349" at bounding box center [151, 317] width 44 height 17
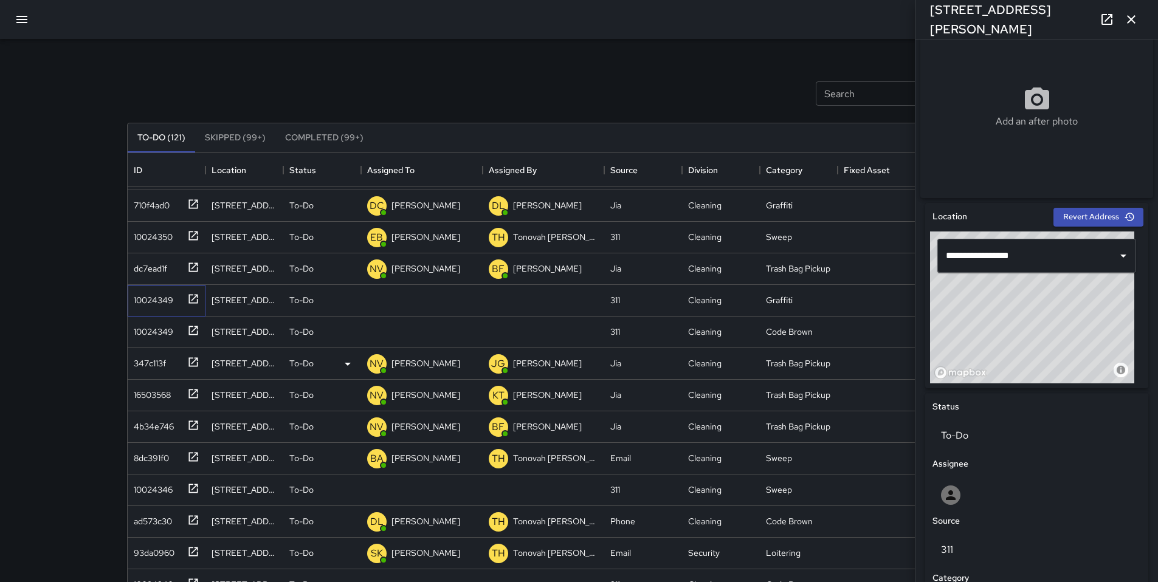
scroll to position [440, 0]
click at [393, 299] on p "Unassigned" at bounding box center [413, 300] width 44 height 12
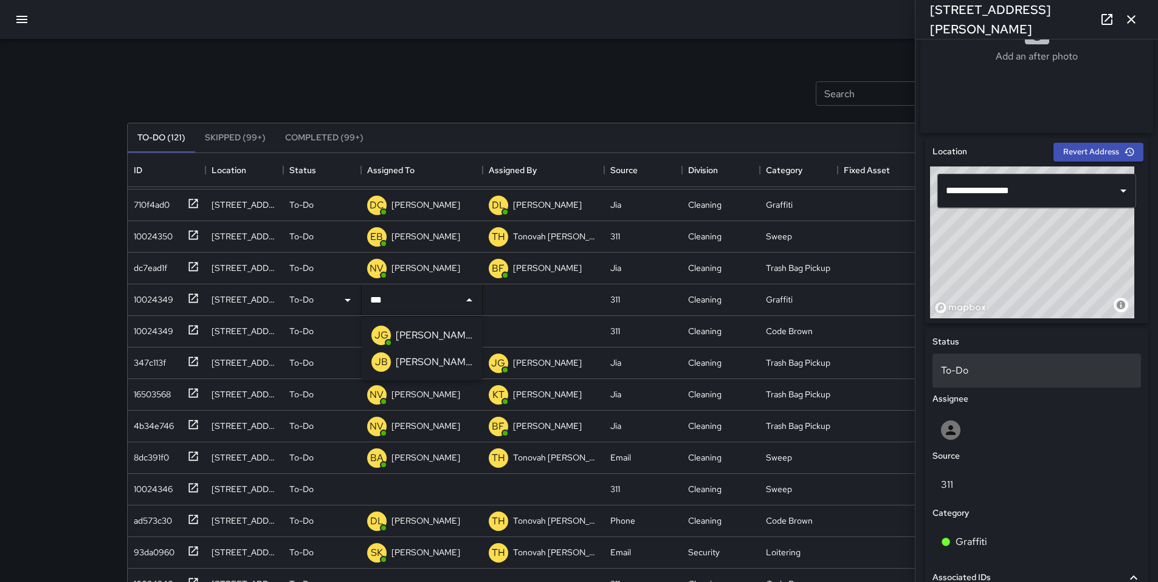
scroll to position [450, 0]
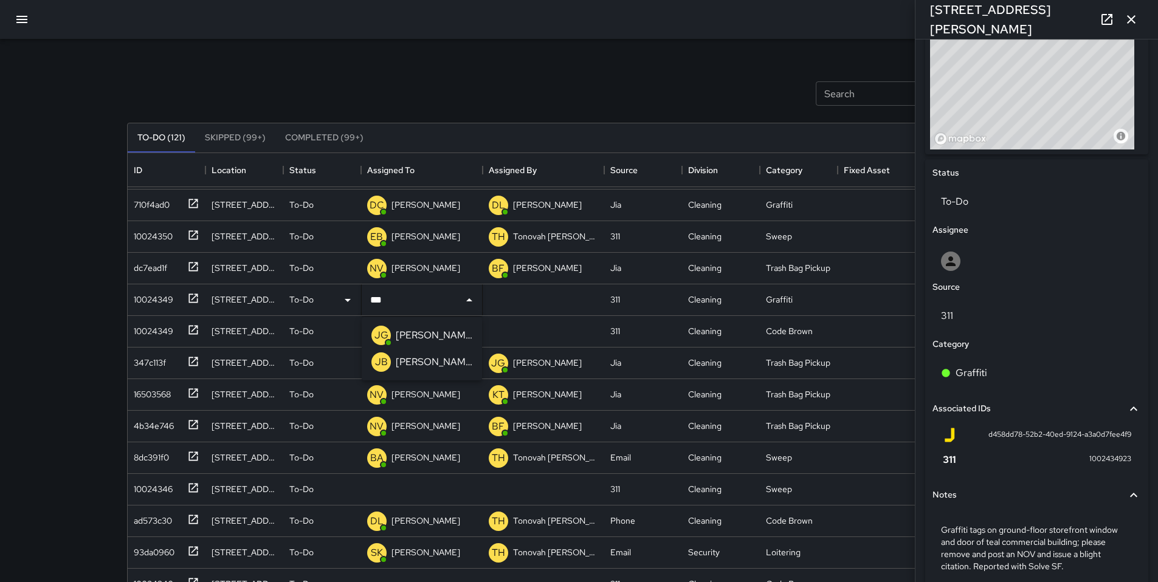
type input "***"
click at [303, 307] on div "To-Do" at bounding box center [322, 300] width 66 height 15
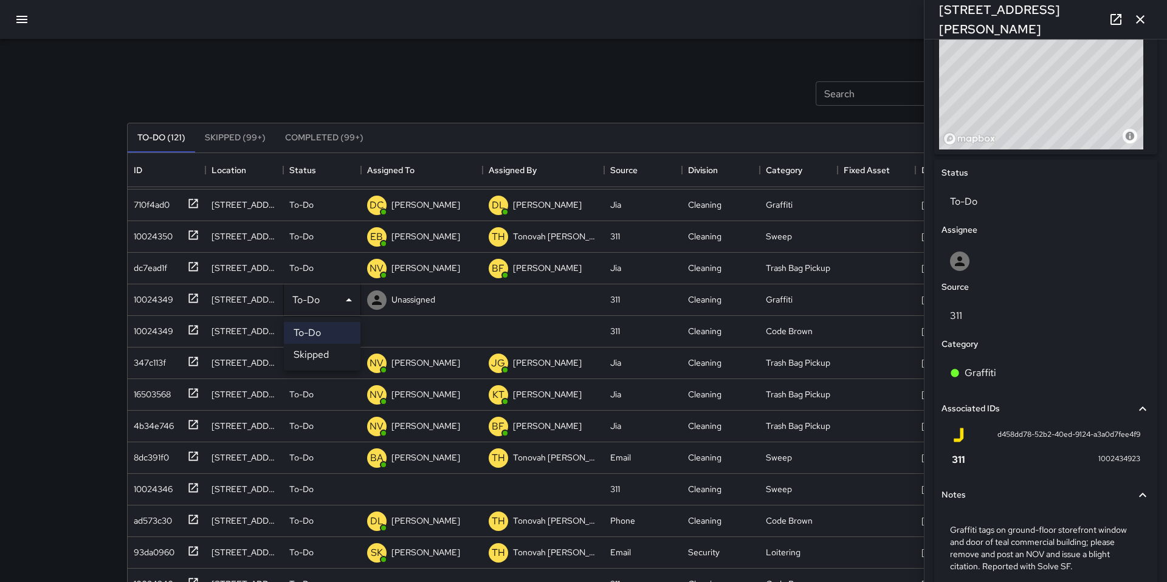
click at [317, 346] on li "Skipped" at bounding box center [322, 355] width 77 height 22
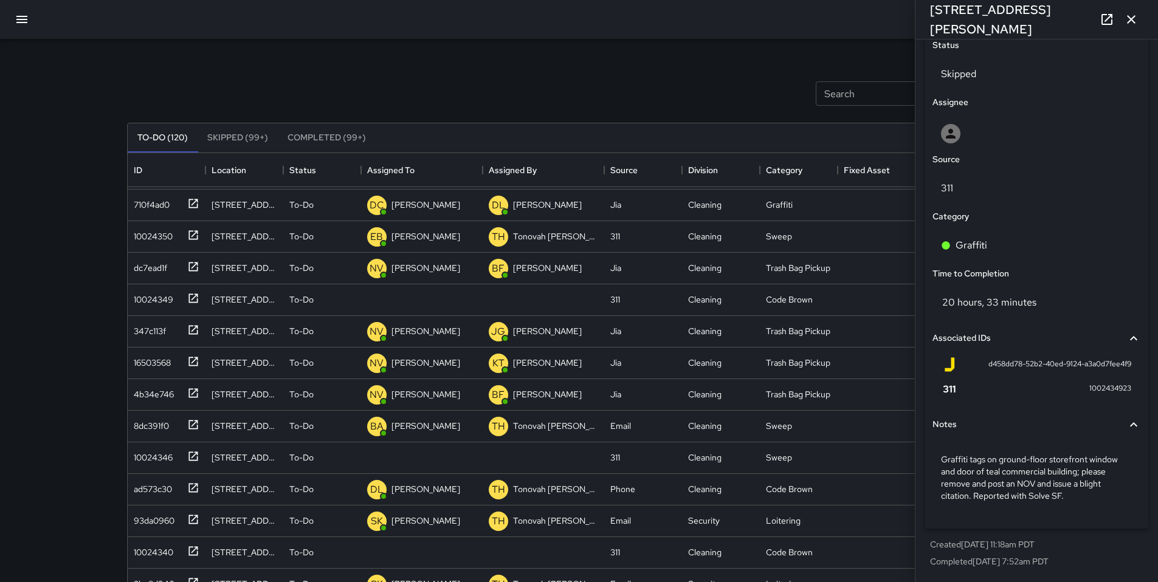
scroll to position [582, 0]
click at [132, 300] on div "10024349" at bounding box center [151, 297] width 44 height 17
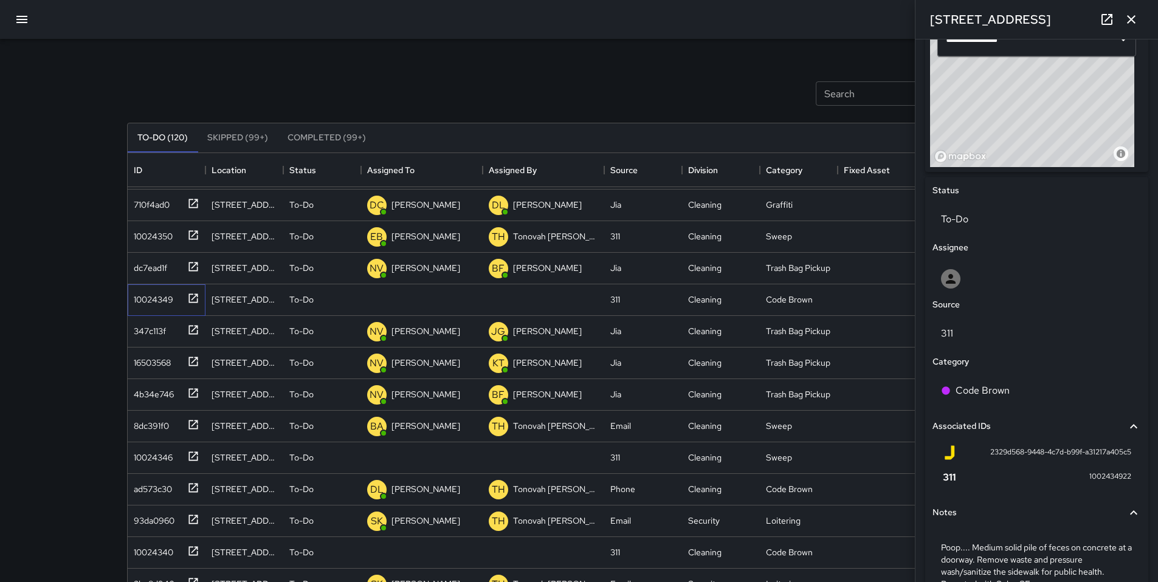
scroll to position [508, 0]
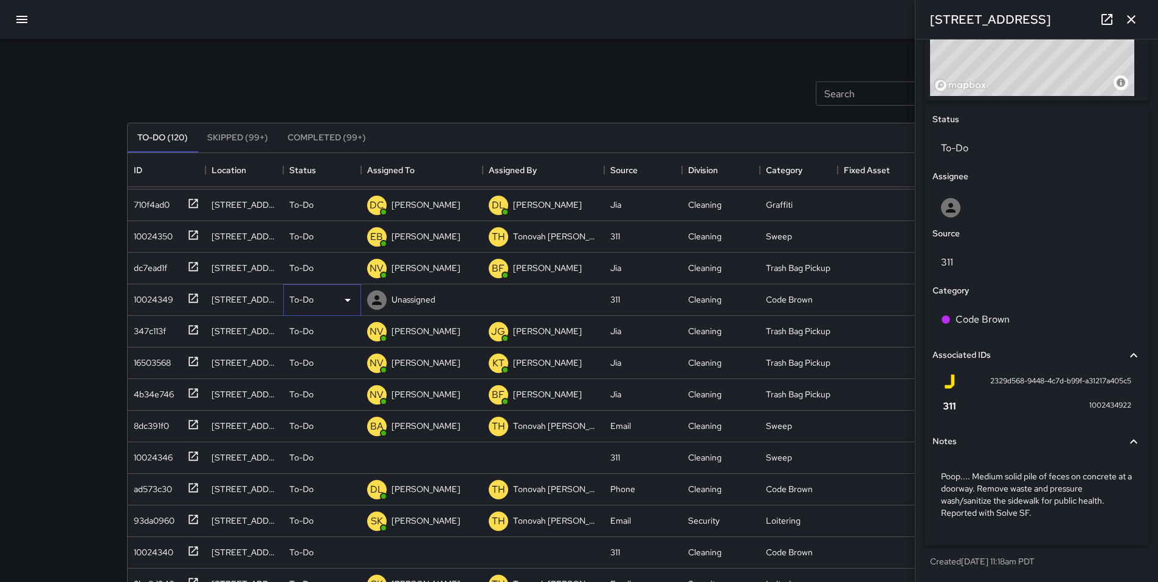
click at [287, 296] on div "To-Do" at bounding box center [322, 300] width 78 height 32
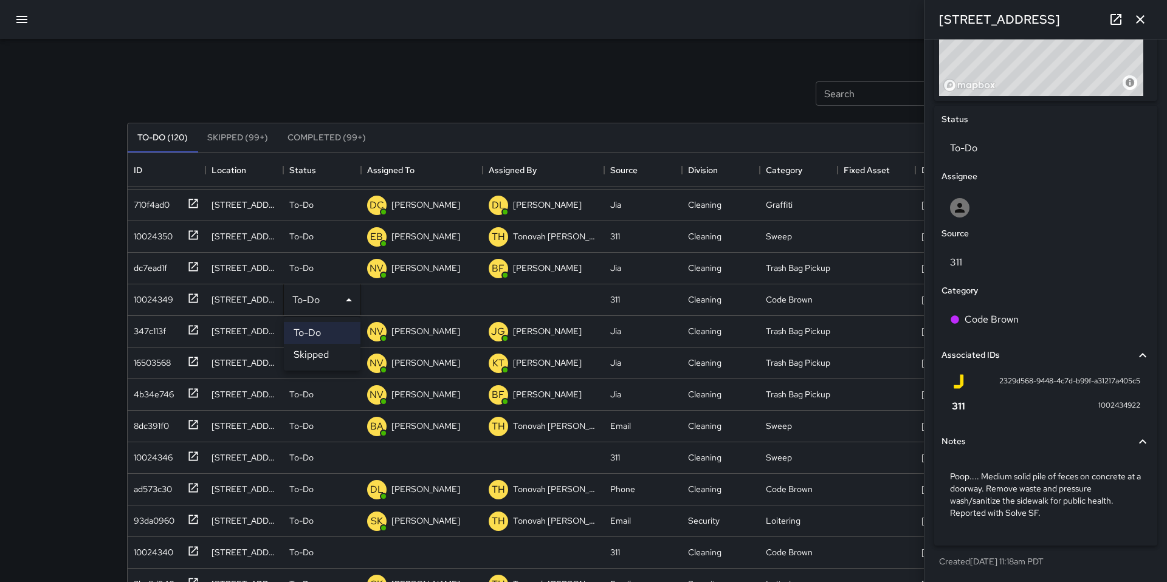
click at [318, 351] on li "Skipped" at bounding box center [322, 355] width 77 height 22
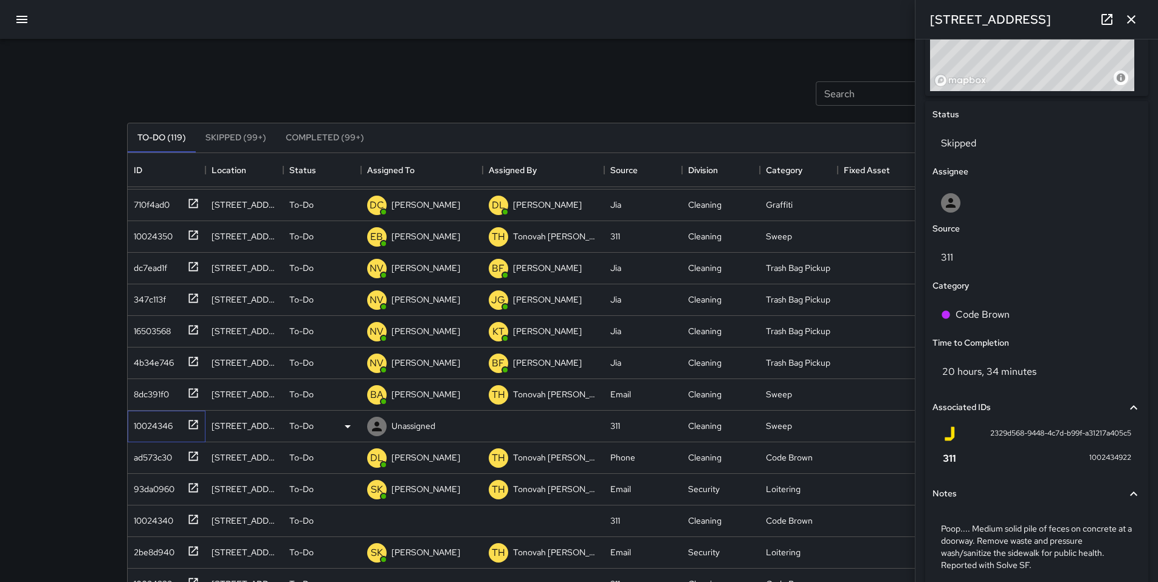
click at [143, 422] on div "10024346" at bounding box center [151, 423] width 44 height 17
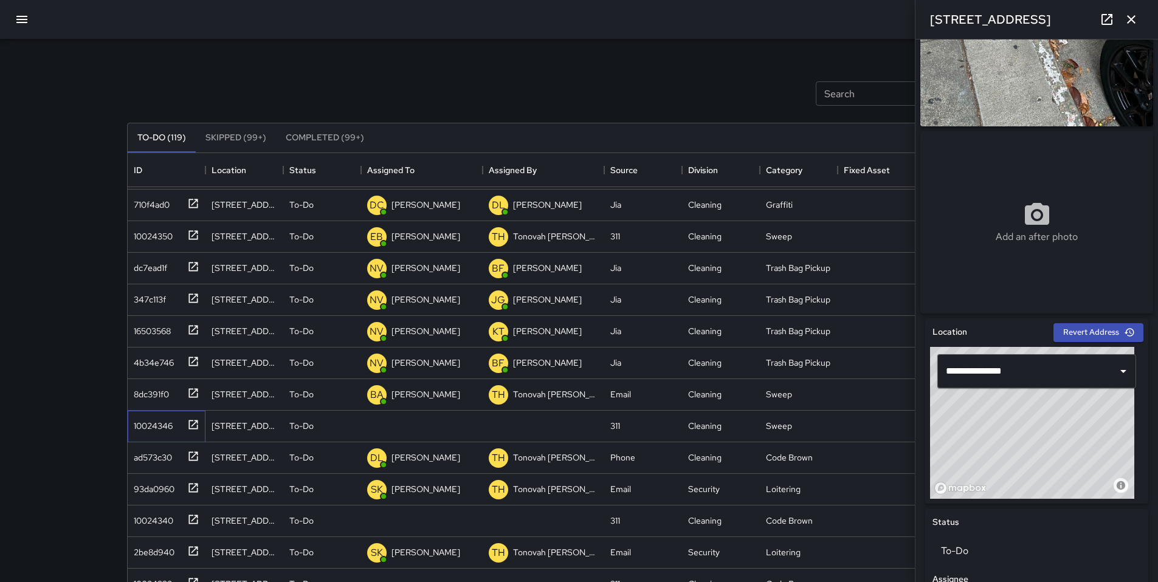
scroll to position [107, 0]
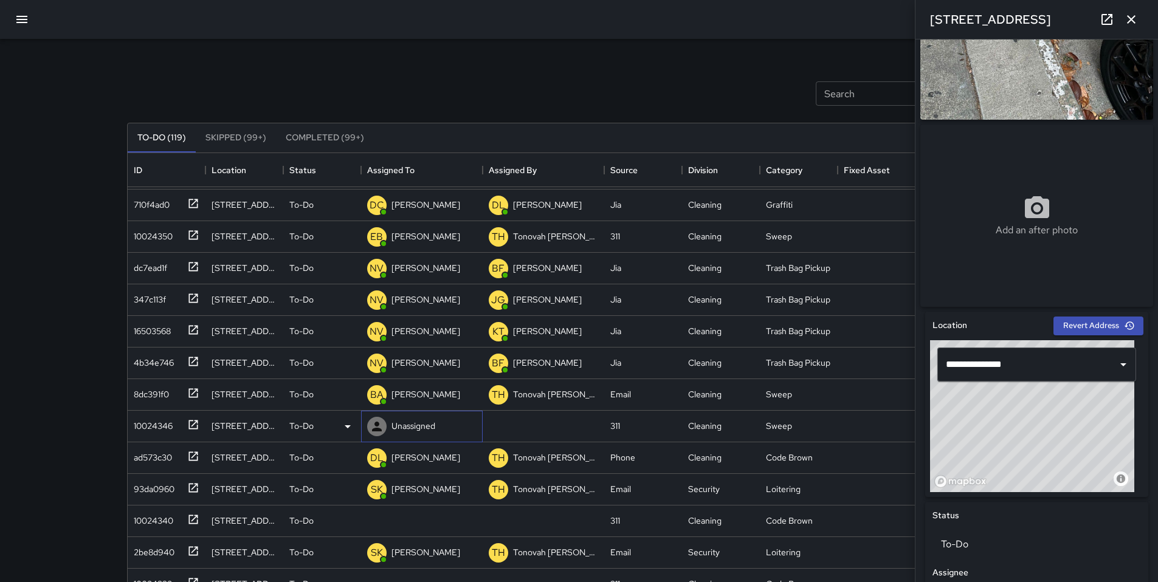
click at [402, 427] on p "Unassigned" at bounding box center [413, 426] width 44 height 12
type input "***"
click at [416, 467] on p "[PERSON_NAME]" at bounding box center [434, 462] width 77 height 15
click at [173, 524] on div "10024340" at bounding box center [151, 518] width 44 height 17
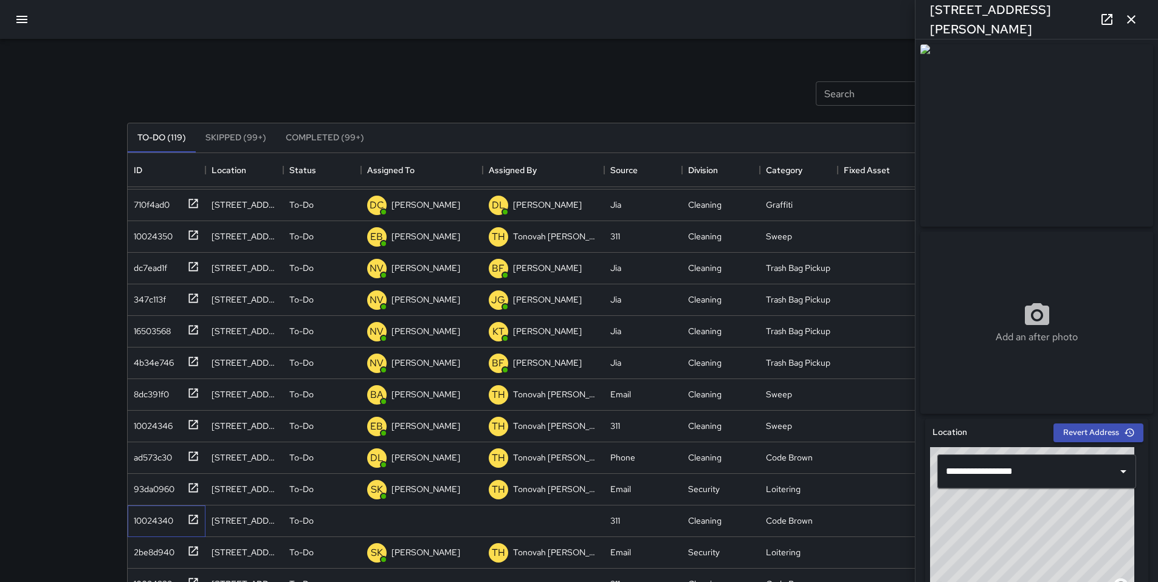
scroll to position [259, 0]
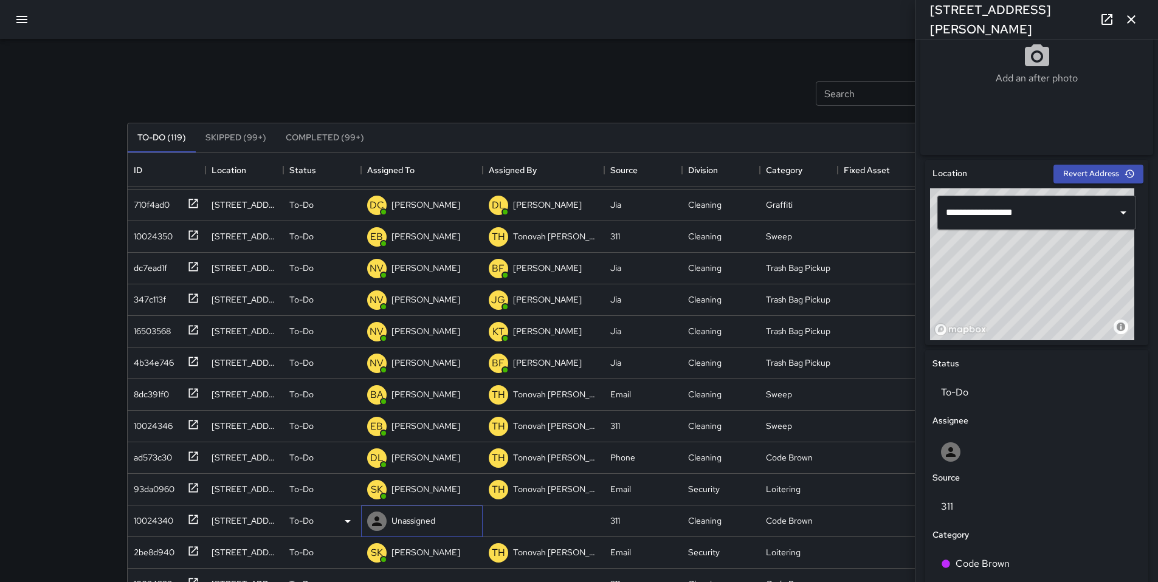
click at [392, 525] on p "Unassigned" at bounding box center [413, 521] width 44 height 12
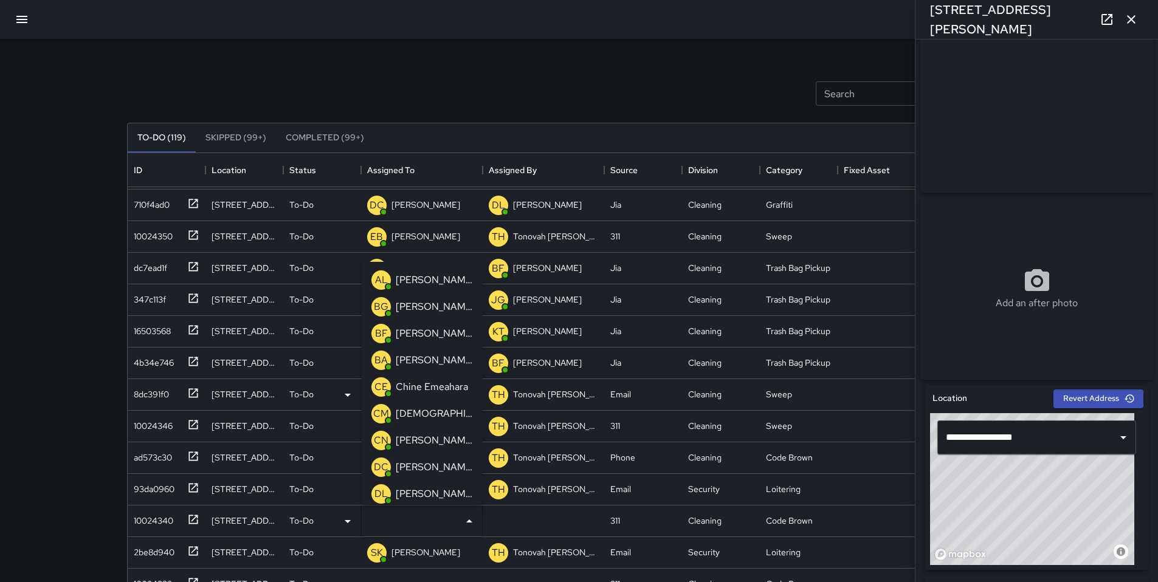
scroll to position [25, 0]
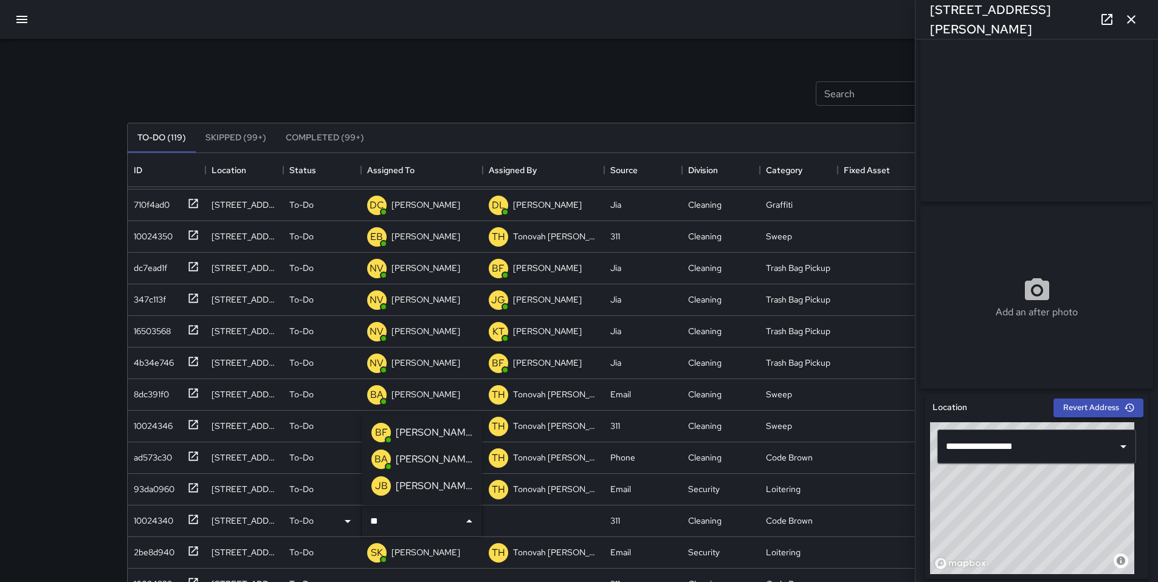
type input "***"
click at [433, 557] on p "[PERSON_NAME]" at bounding box center [434, 556] width 77 height 15
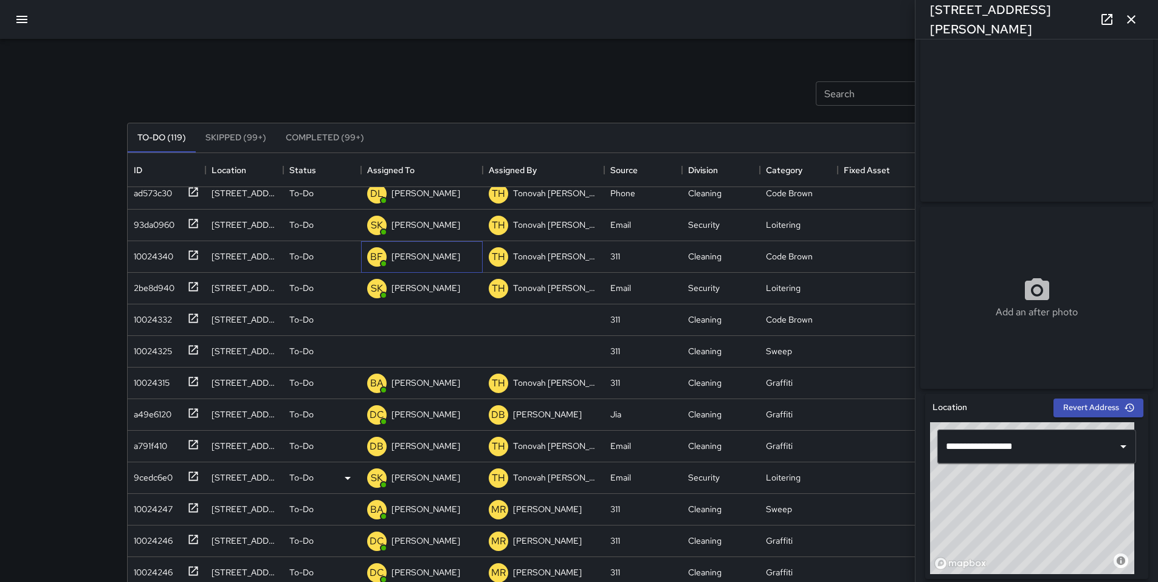
scroll to position [707, 0]
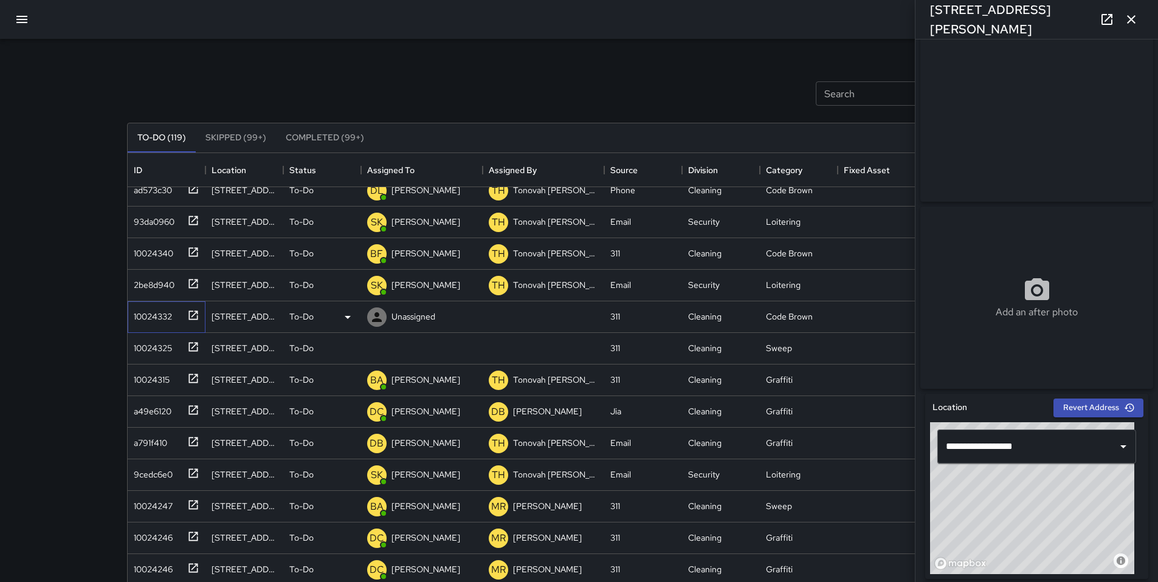
click at [166, 312] on div "10024332" at bounding box center [150, 314] width 43 height 17
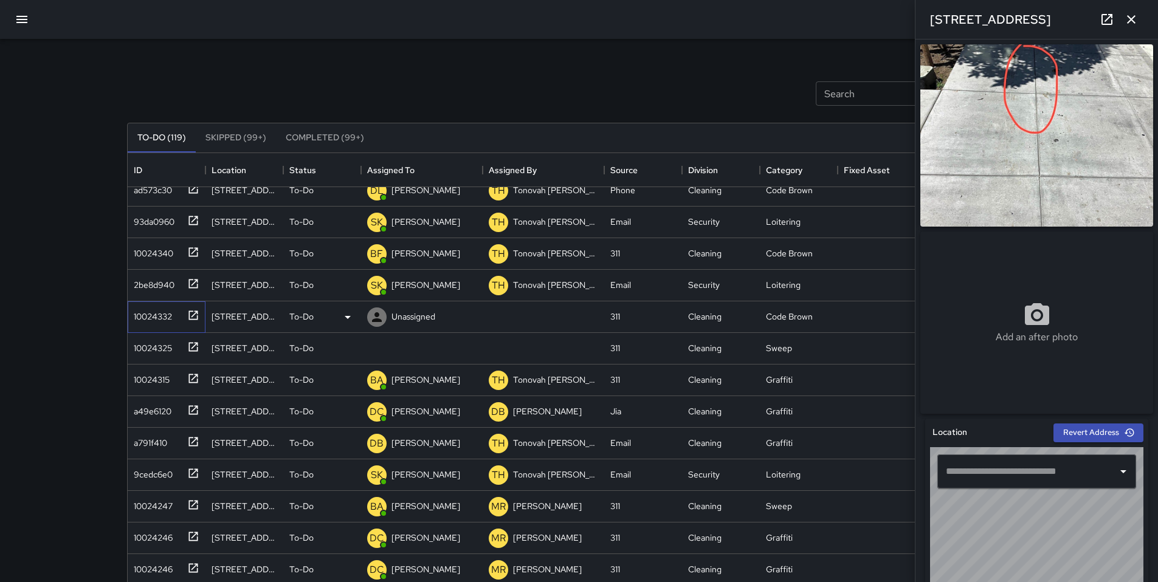
type input "**********"
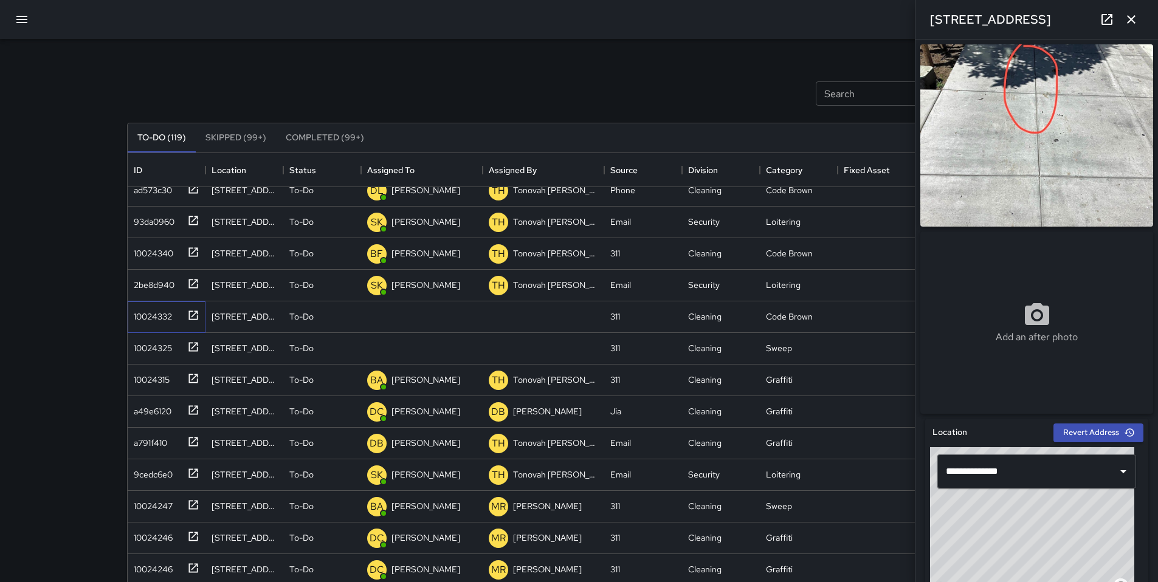
scroll to position [218, 0]
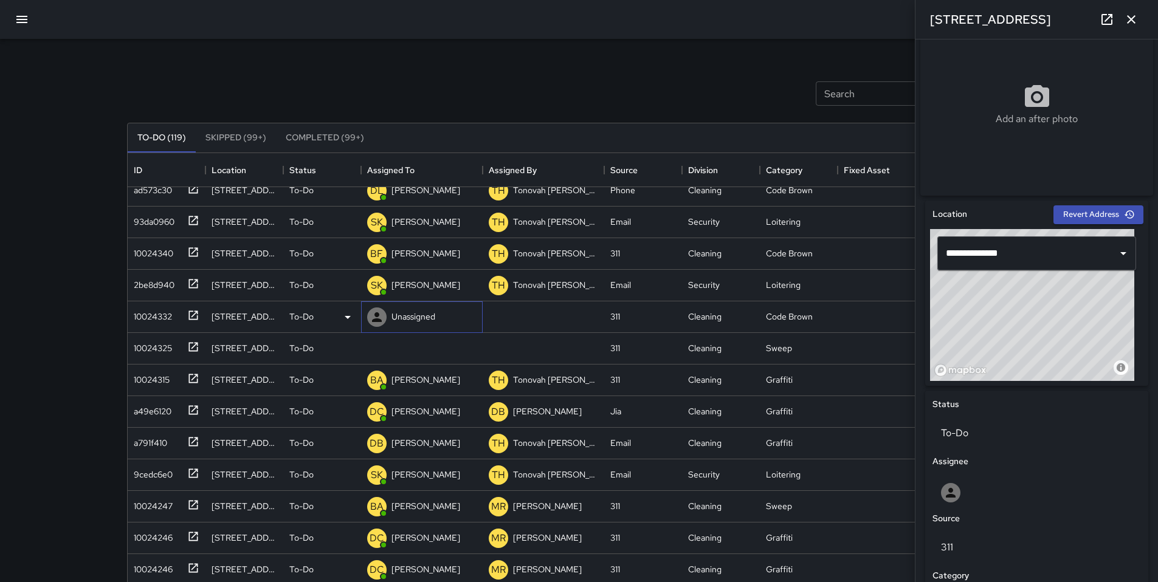
click at [394, 313] on p "Unassigned" at bounding box center [413, 317] width 44 height 12
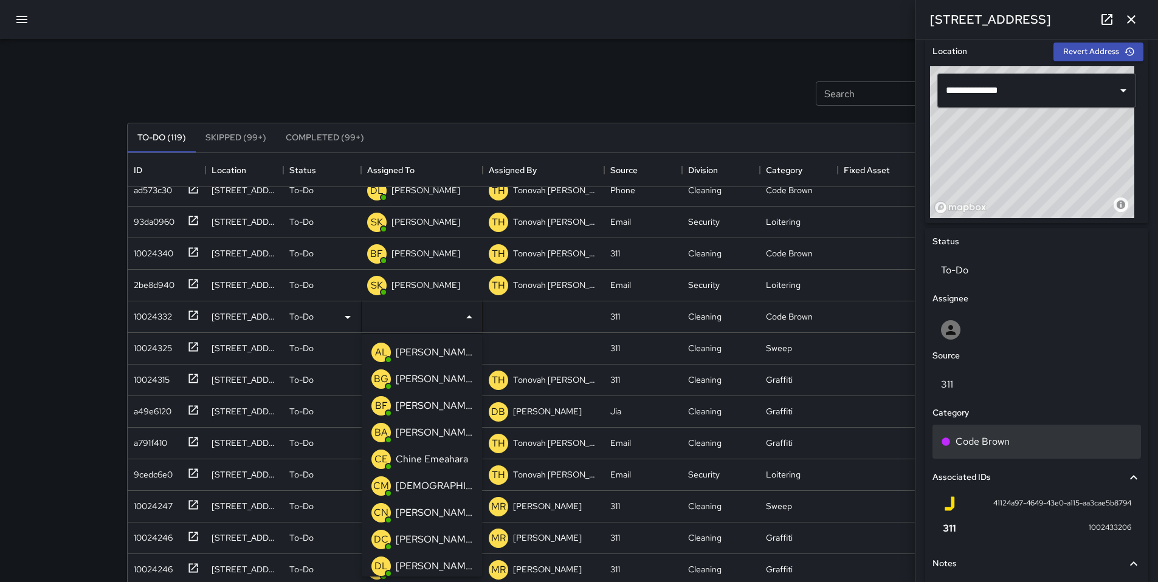
scroll to position [441, 0]
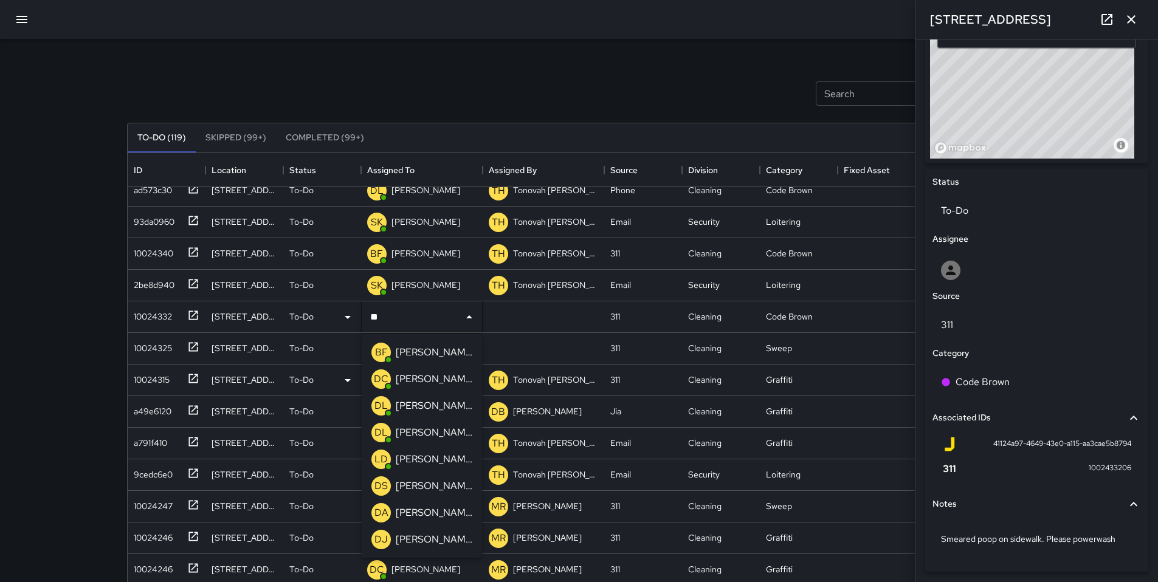
type input "***"
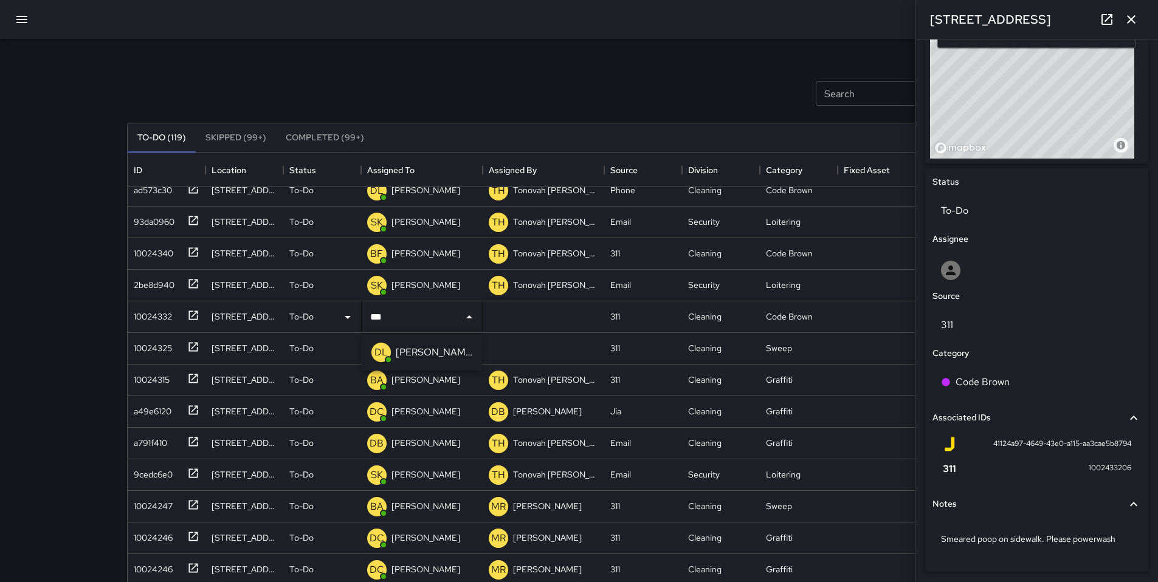
click at [449, 358] on p "[PERSON_NAME]" at bounding box center [434, 352] width 77 height 15
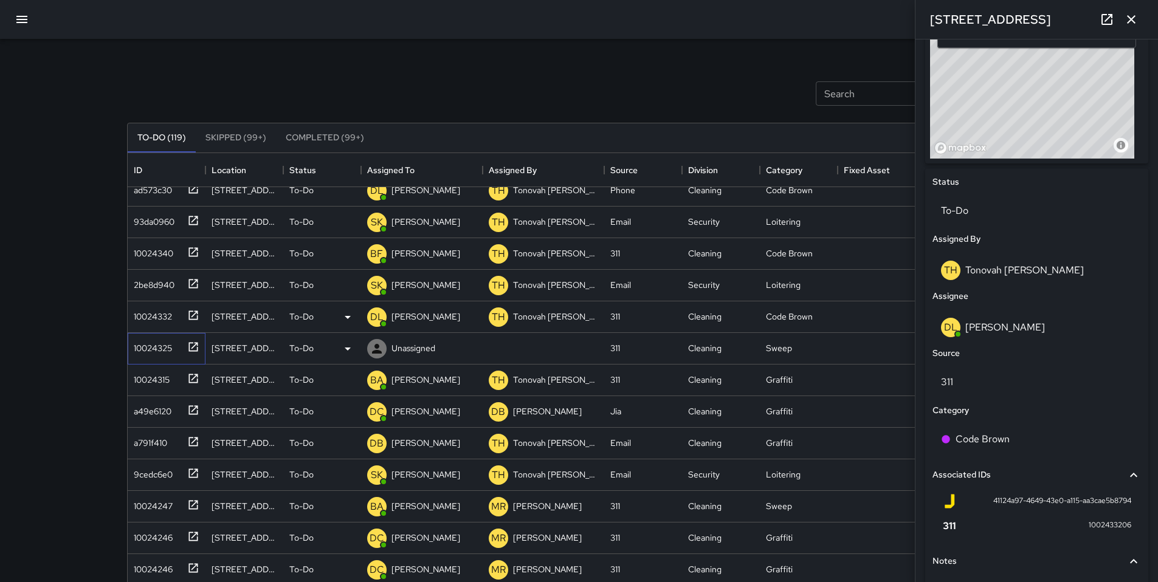
click at [134, 347] on div "10024325" at bounding box center [150, 345] width 43 height 17
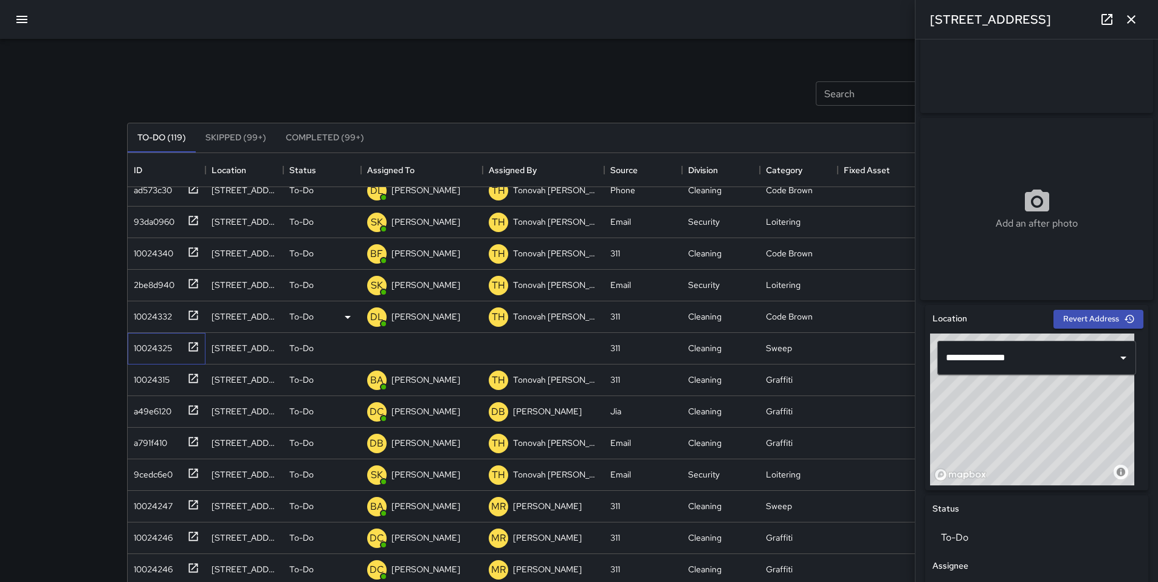
scroll to position [114, 0]
click at [394, 350] on p "Unassigned" at bounding box center [413, 348] width 44 height 12
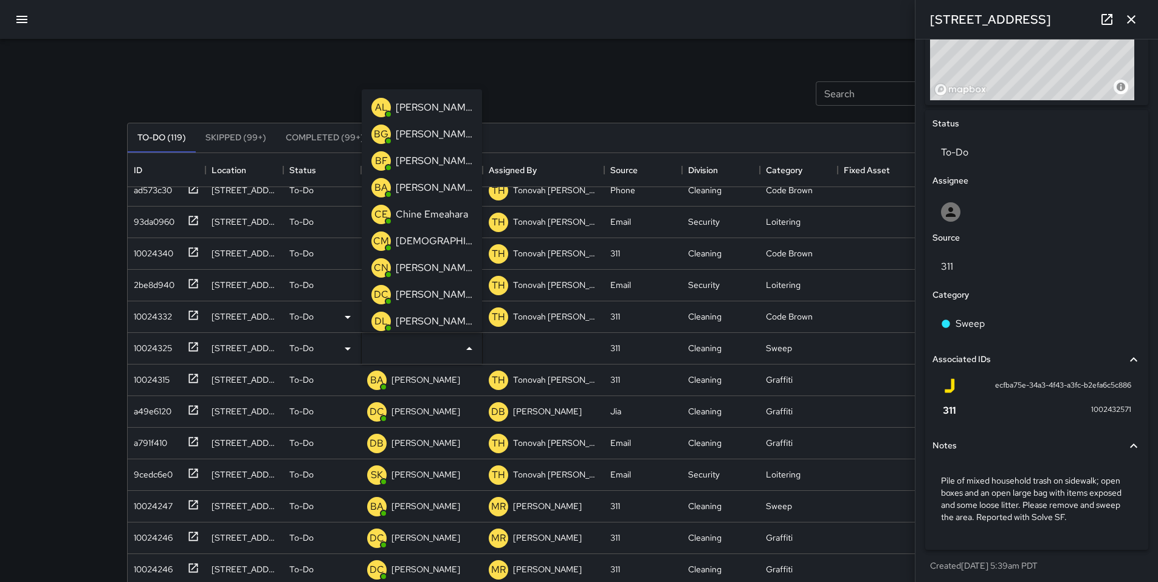
scroll to position [508, 0]
click at [297, 352] on p "To-Do" at bounding box center [301, 348] width 24 height 12
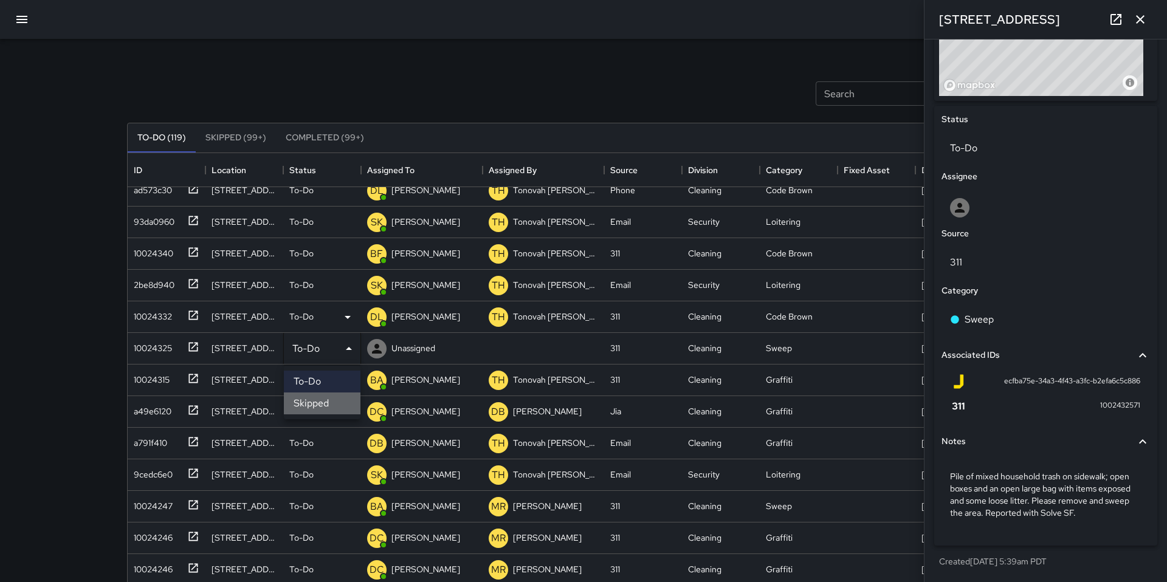
click at [307, 400] on li "Skipped" at bounding box center [322, 404] width 77 height 22
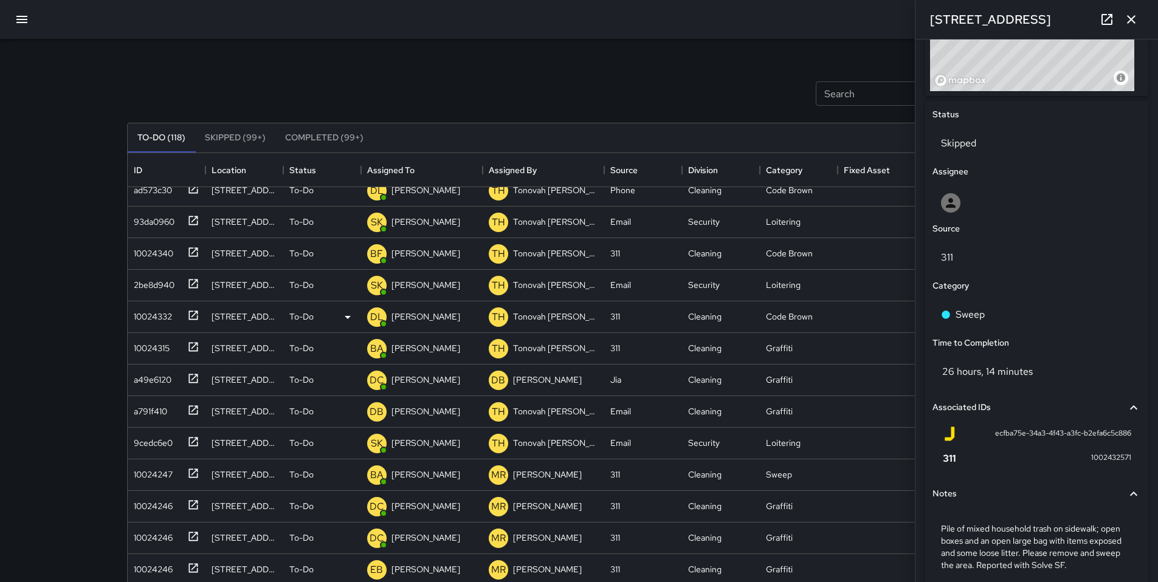
drag, startPoint x: 593, startPoint y: 71, endPoint x: 600, endPoint y: 71, distance: 6.7
click at [596, 72] on div "Search Search New Task" at bounding box center [579, 93] width 909 height 63
click at [1124, 22] on icon "button" at bounding box center [1131, 19] width 15 height 15
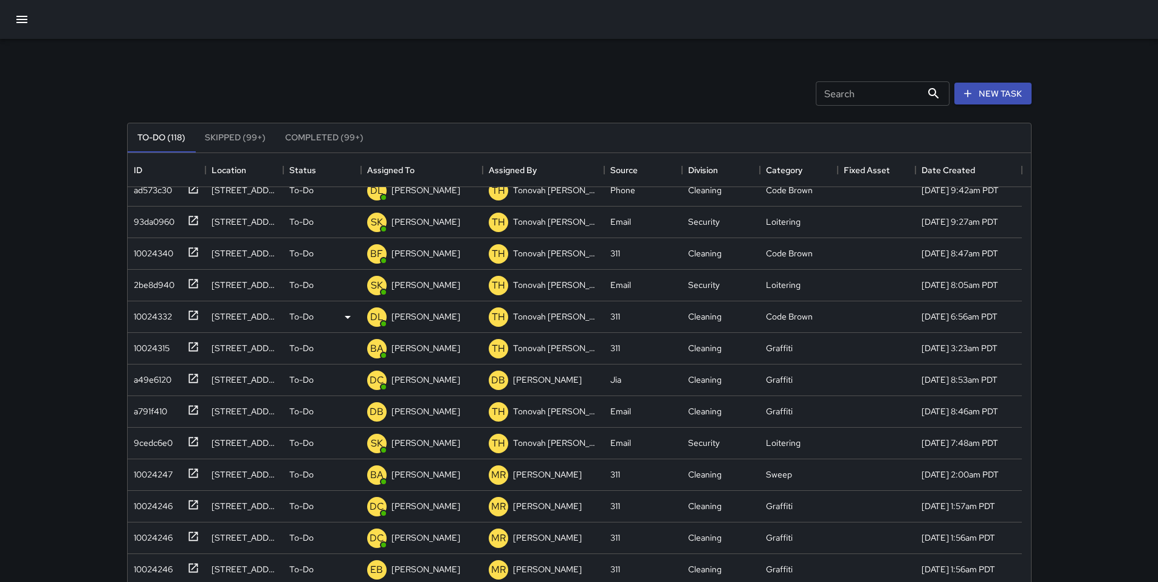
click at [886, 92] on input "Search" at bounding box center [869, 93] width 106 height 24
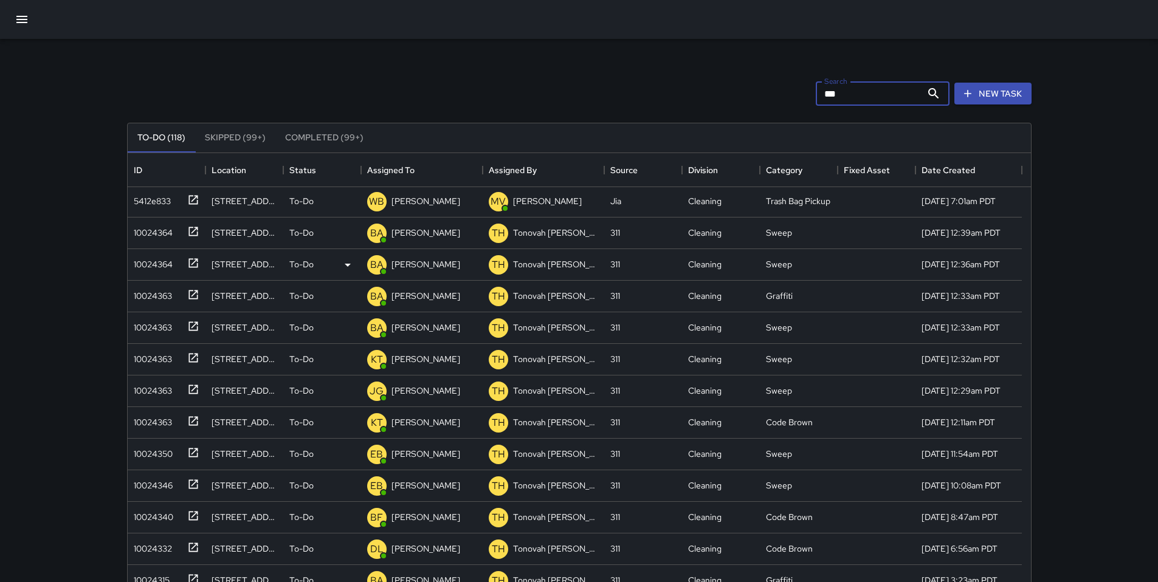
scroll to position [0, 0]
drag, startPoint x: 844, startPoint y: 97, endPoint x: 764, endPoint y: 94, distance: 80.3
click at [766, 94] on div "Search *** Search New Task" at bounding box center [579, 93] width 909 height 63
type input "*"
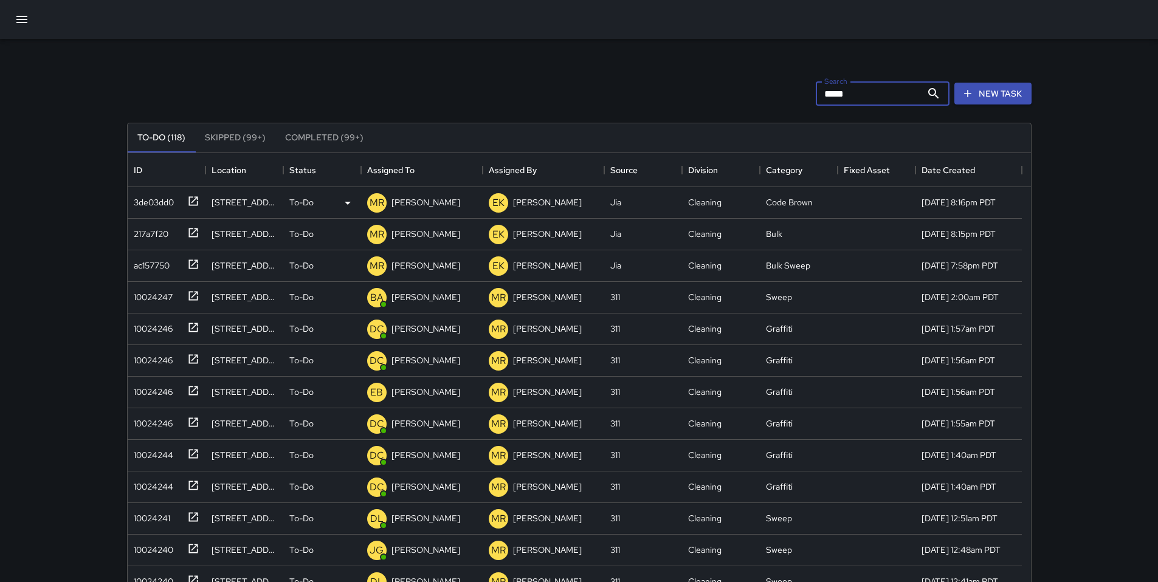
type input "*****"
click at [162, 200] on div "3de03dd0" at bounding box center [151, 199] width 45 height 17
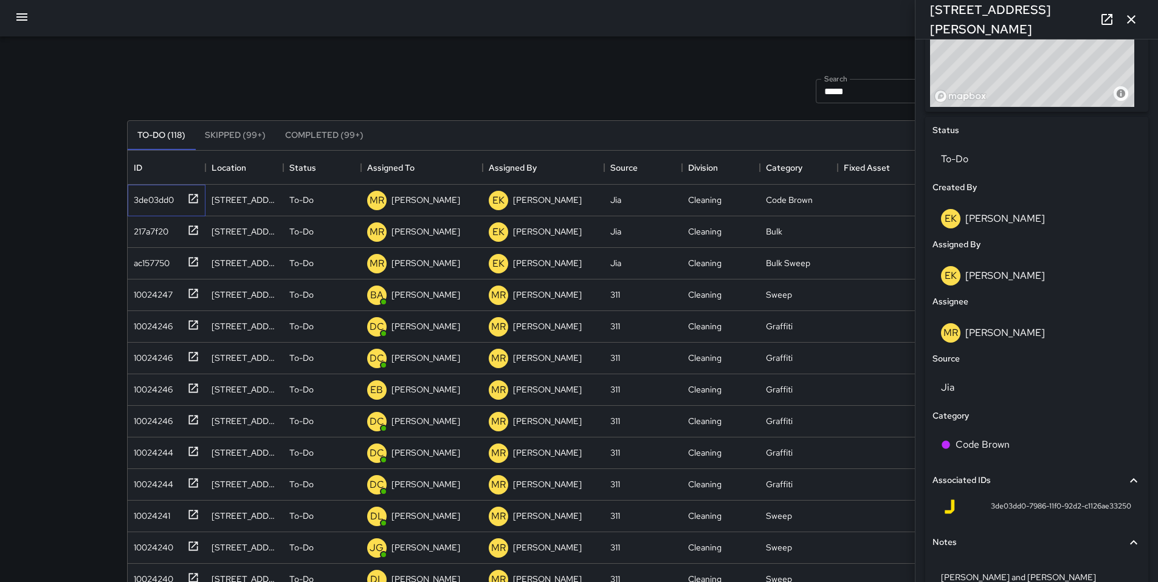
scroll to position [478, 0]
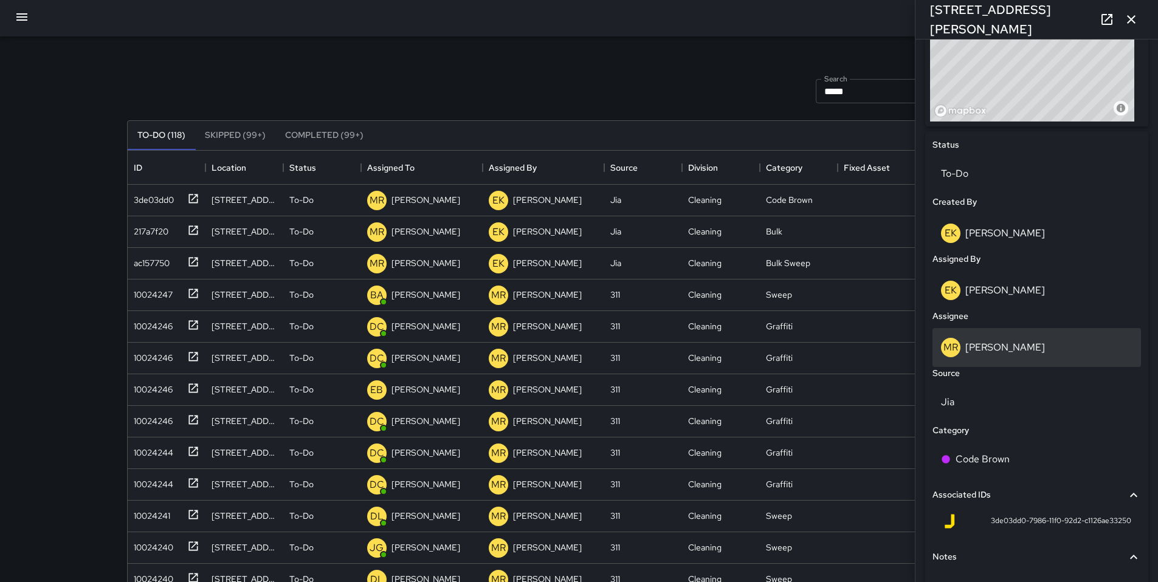
click at [992, 351] on p "[PERSON_NAME]" at bounding box center [1005, 347] width 80 height 13
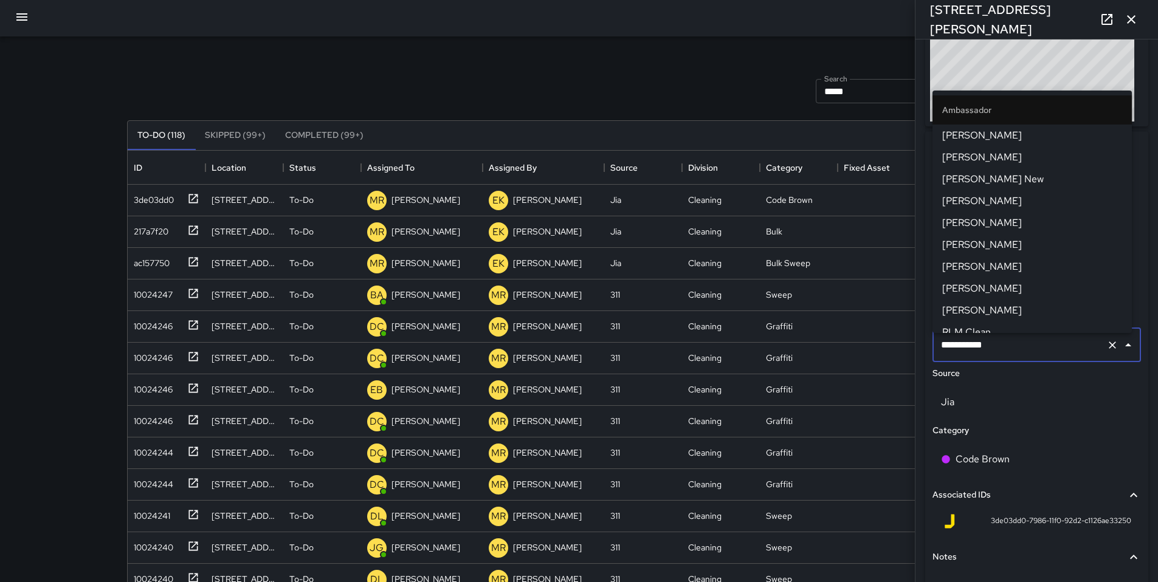
scroll to position [1265, 0]
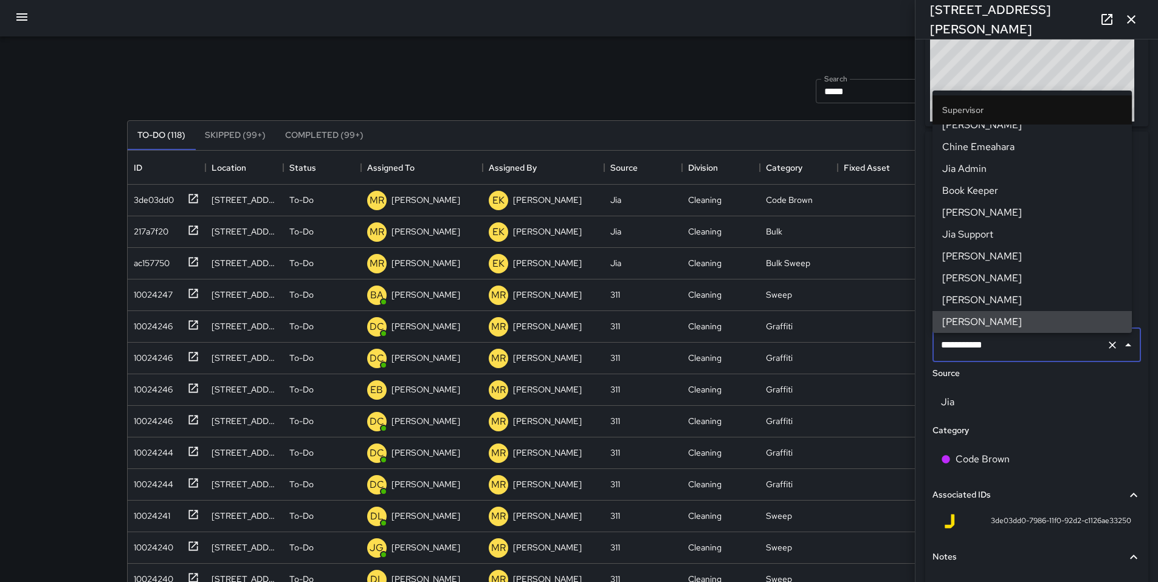
drag, startPoint x: 996, startPoint y: 354, endPoint x: 926, endPoint y: 342, distance: 70.3
click at [926, 342] on div "**********" at bounding box center [1036, 378] width 223 height 494
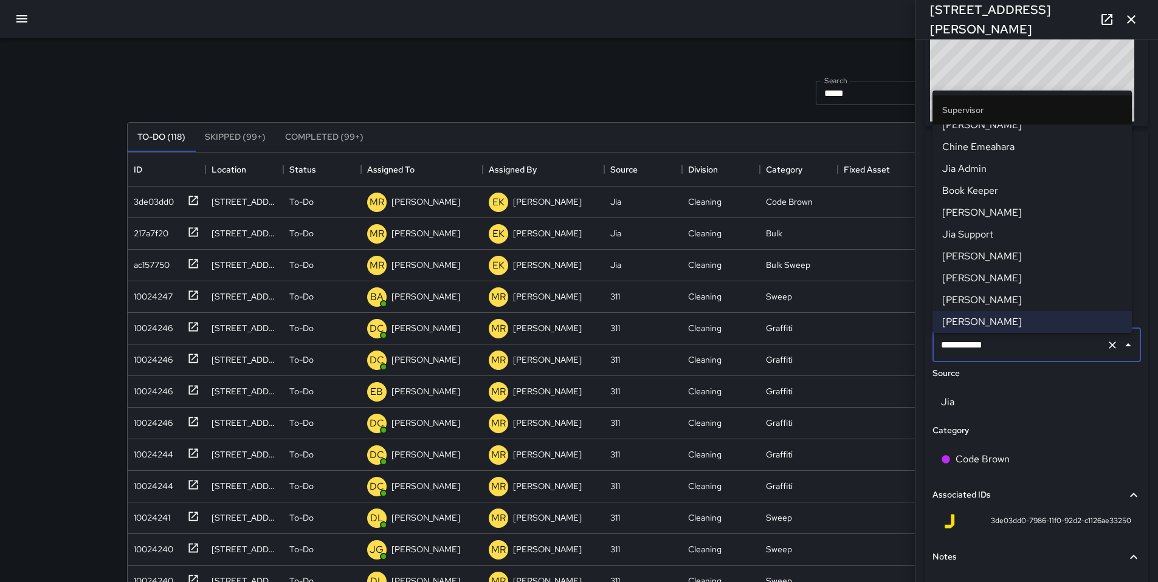
scroll to position [0, 0]
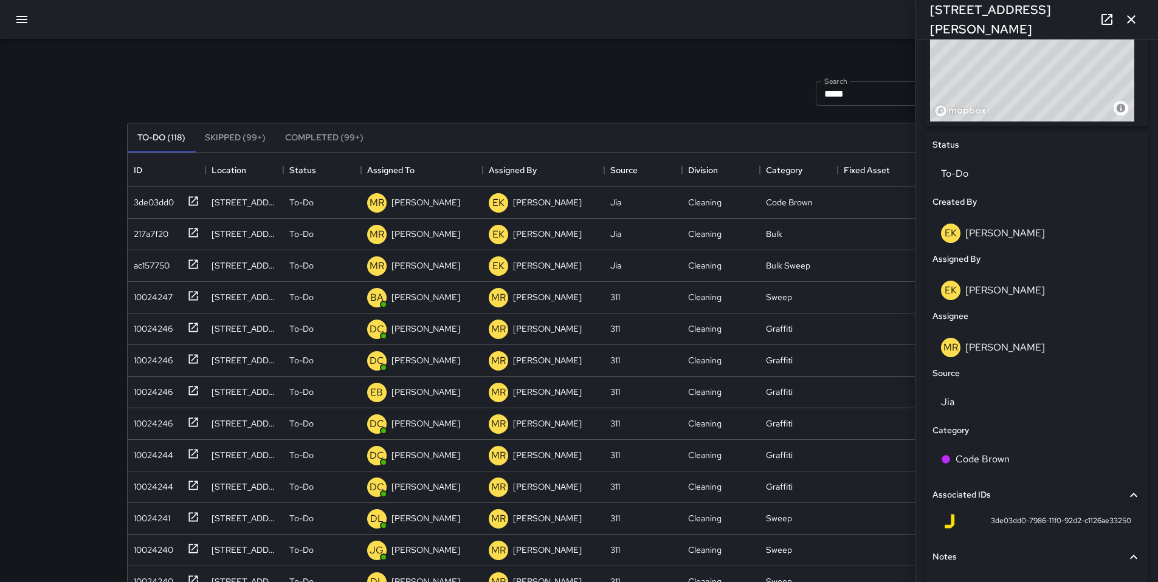
drag, startPoint x: 789, startPoint y: 48, endPoint x: 810, endPoint y: 52, distance: 20.5
click at [789, 48] on div "Search ***** Search New Task To-Do (118) Skipped (99+) Completed (99+) ID Locat…" at bounding box center [579, 378] width 934 height 679
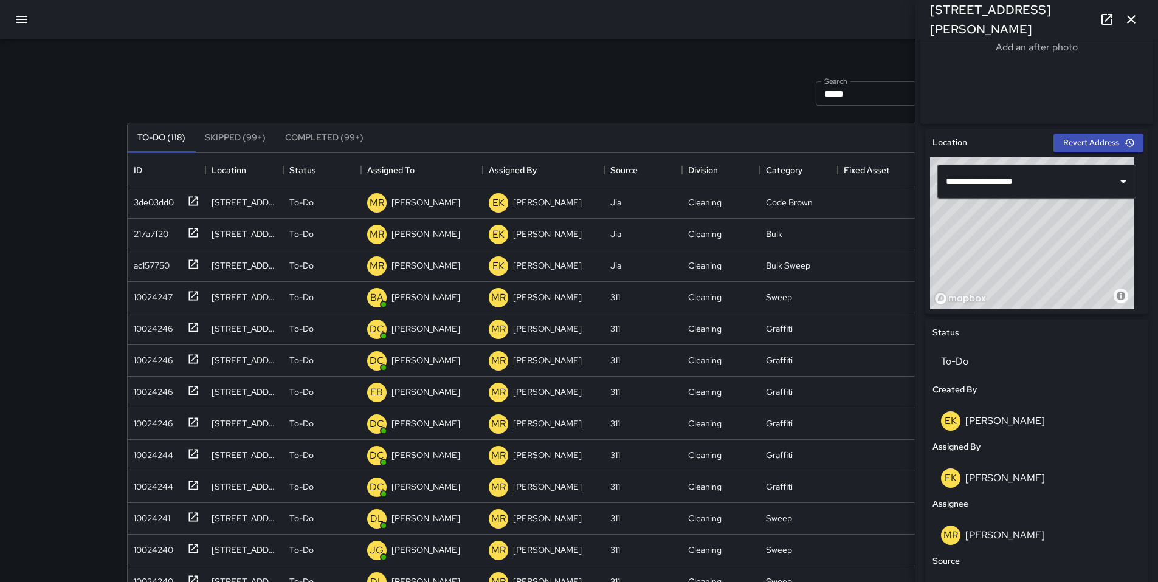
scroll to position [275, 0]
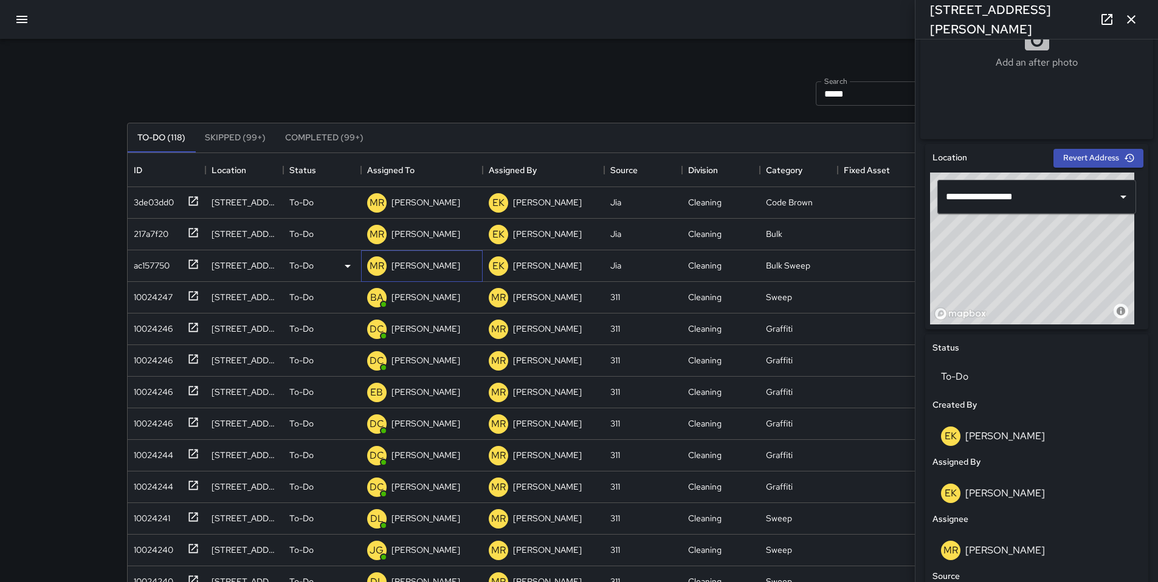
click at [413, 274] on div "[PERSON_NAME]" at bounding box center [426, 265] width 74 height 17
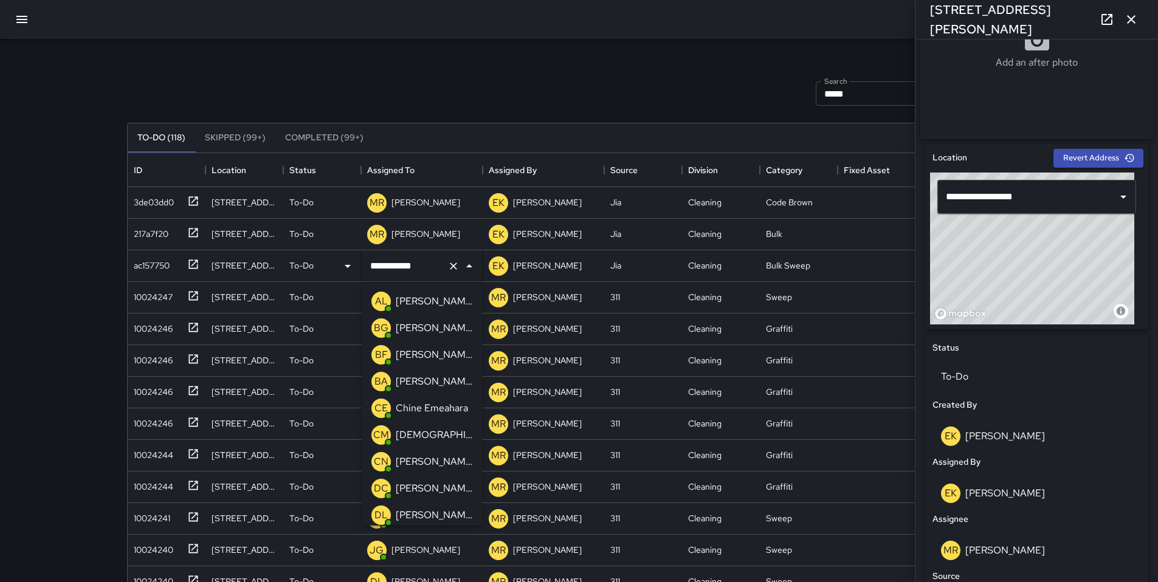
scroll to position [1394, 0]
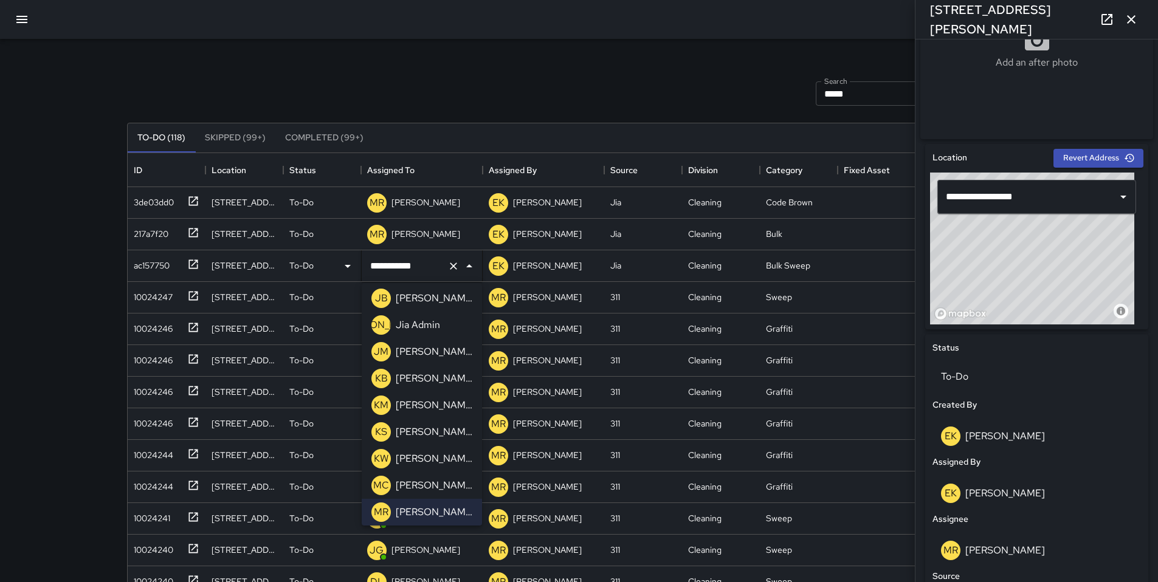
drag, startPoint x: 424, startPoint y: 265, endPoint x: 351, endPoint y: 260, distance: 72.5
click at [352, 260] on div "**********" at bounding box center [575, 266] width 894 height 32
click at [999, 544] on div "[PERSON_NAME]" at bounding box center [1036, 550] width 208 height 39
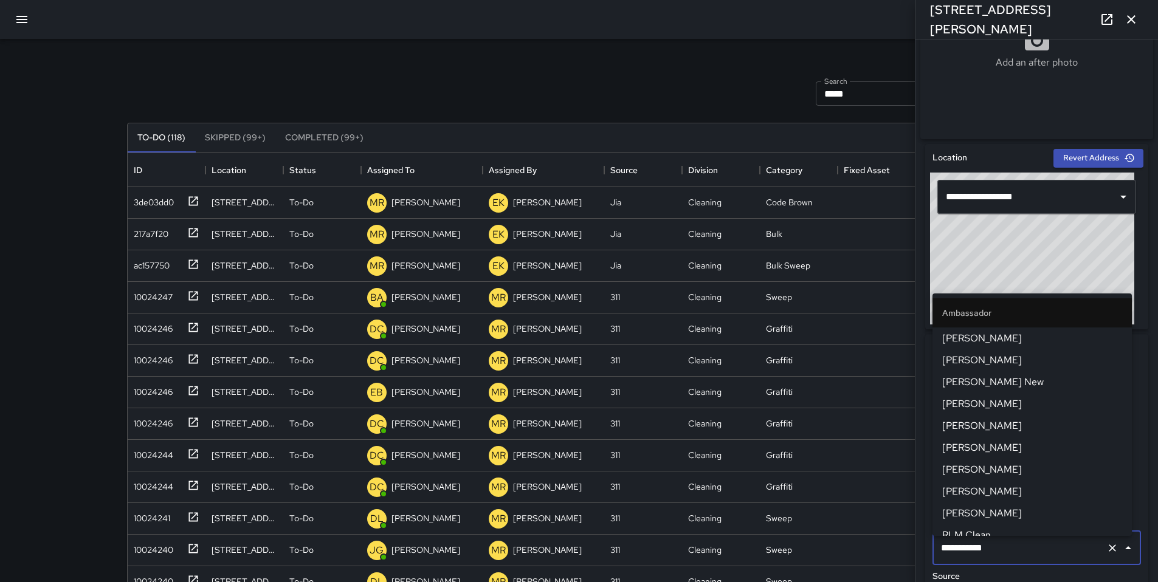
scroll to position [1265, 0]
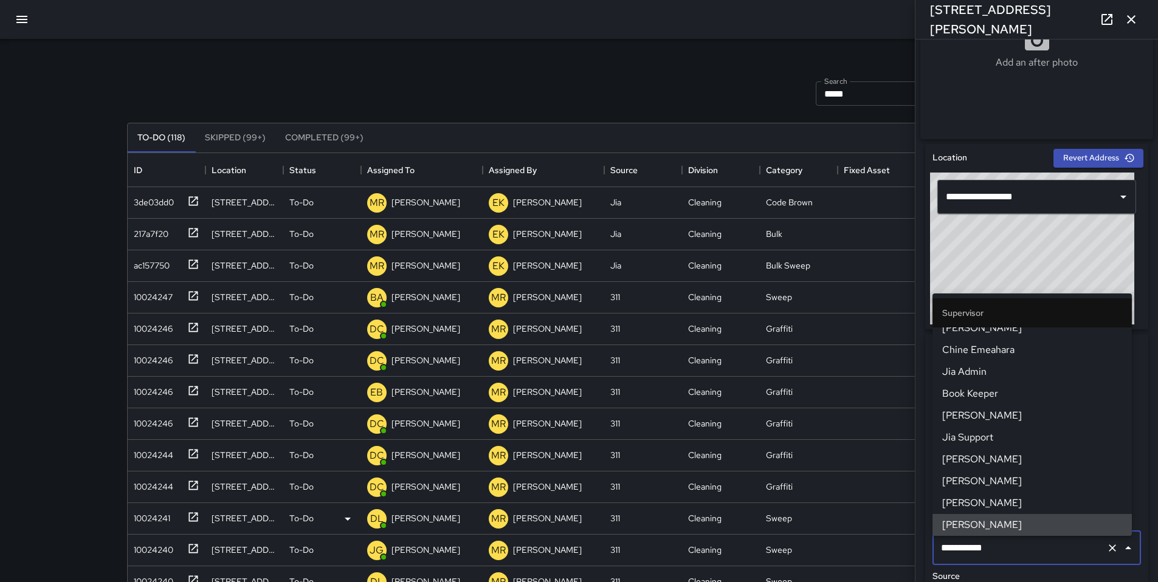
drag, startPoint x: 995, startPoint y: 552, endPoint x: 859, endPoint y: 532, distance: 137.6
click at [859, 532] on div "Search ***** Search New Task To-Do (118) Skipped (99+) Completed (99+) ID Locat…" at bounding box center [579, 378] width 934 height 679
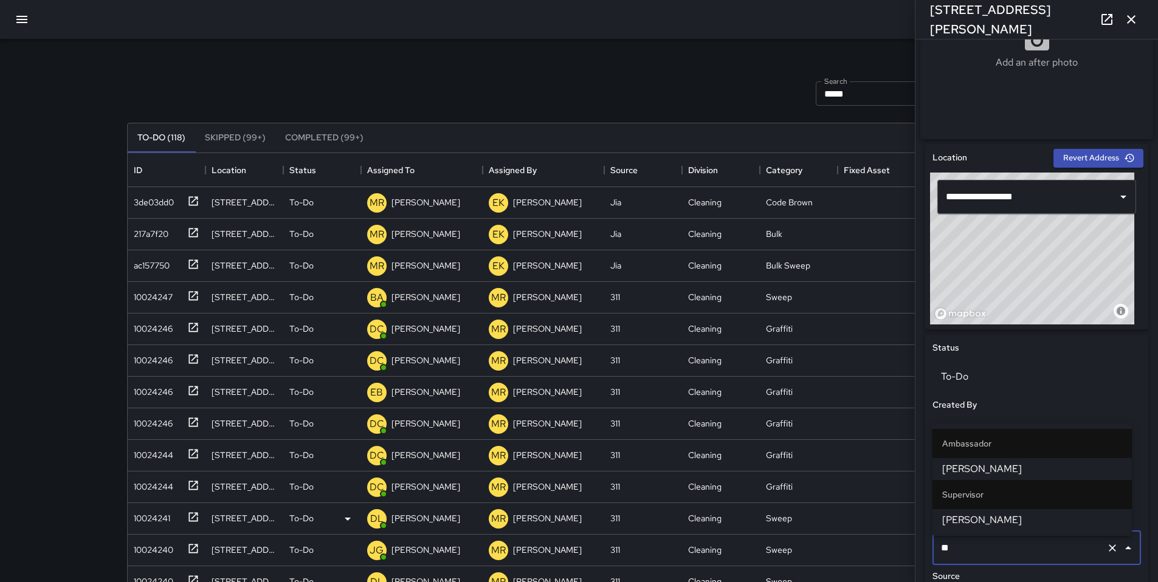
type input "***"
click at [969, 475] on span "[PERSON_NAME]" at bounding box center [1032, 469] width 180 height 15
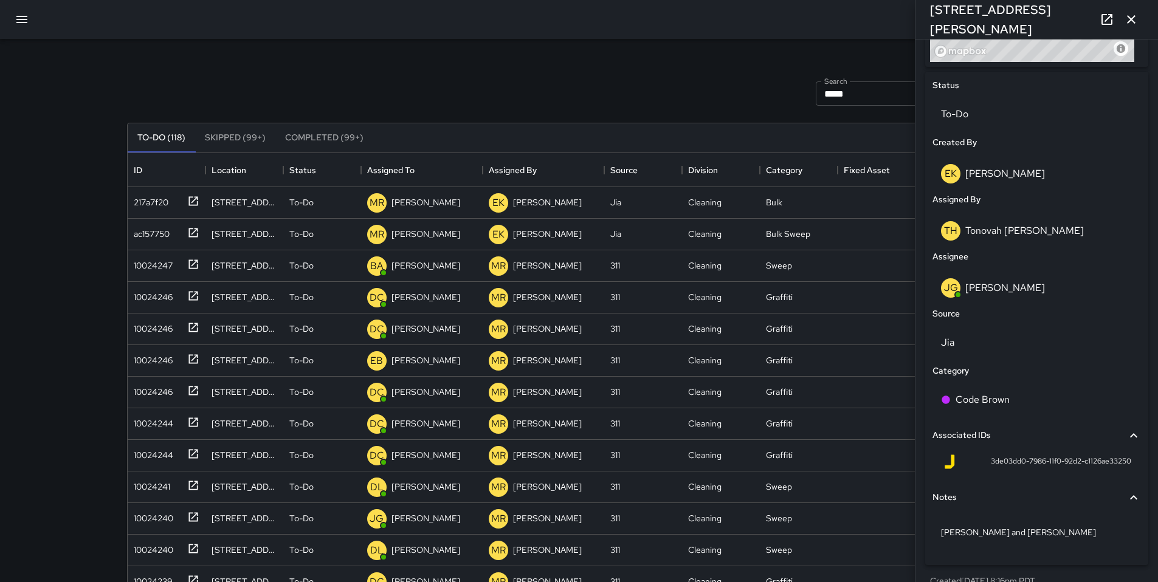
scroll to position [562, 0]
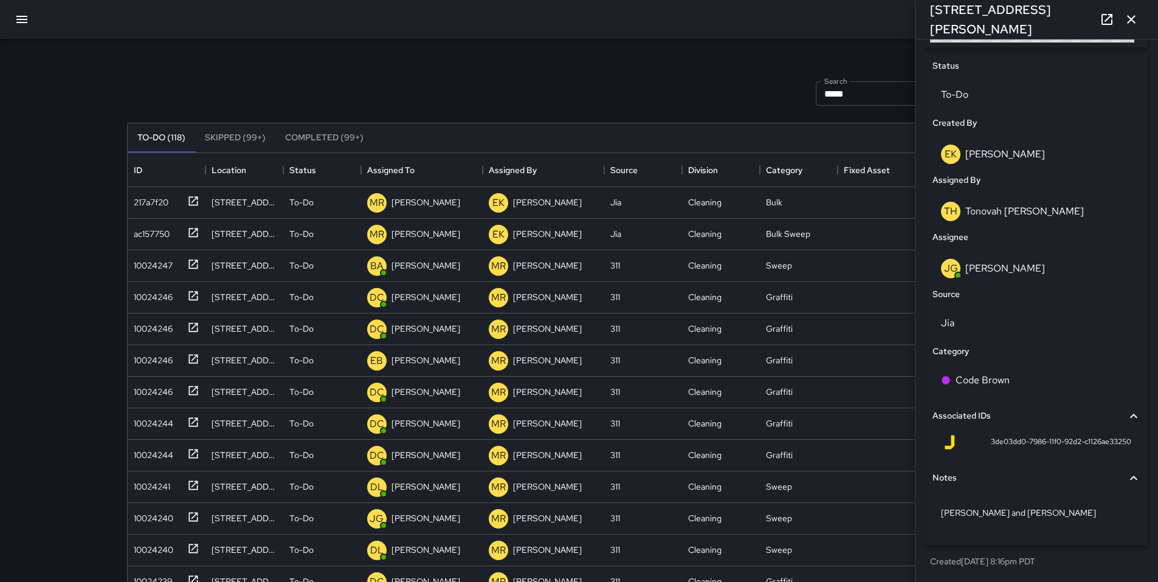
click at [1129, 19] on icon "button" at bounding box center [1131, 19] width 15 height 15
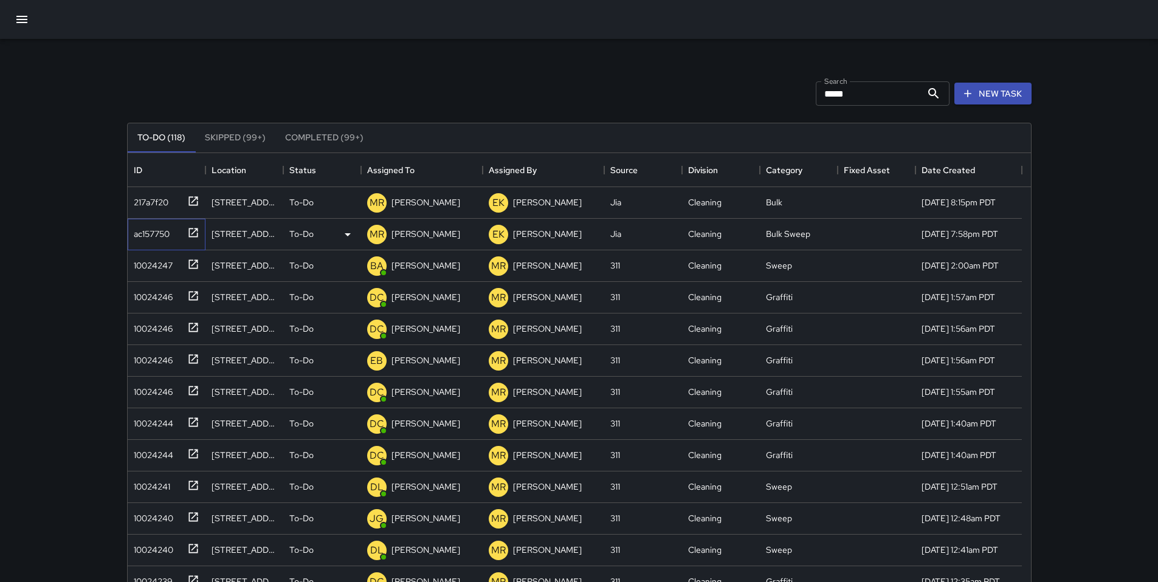
click at [164, 229] on div "ac157750" at bounding box center [149, 231] width 41 height 17
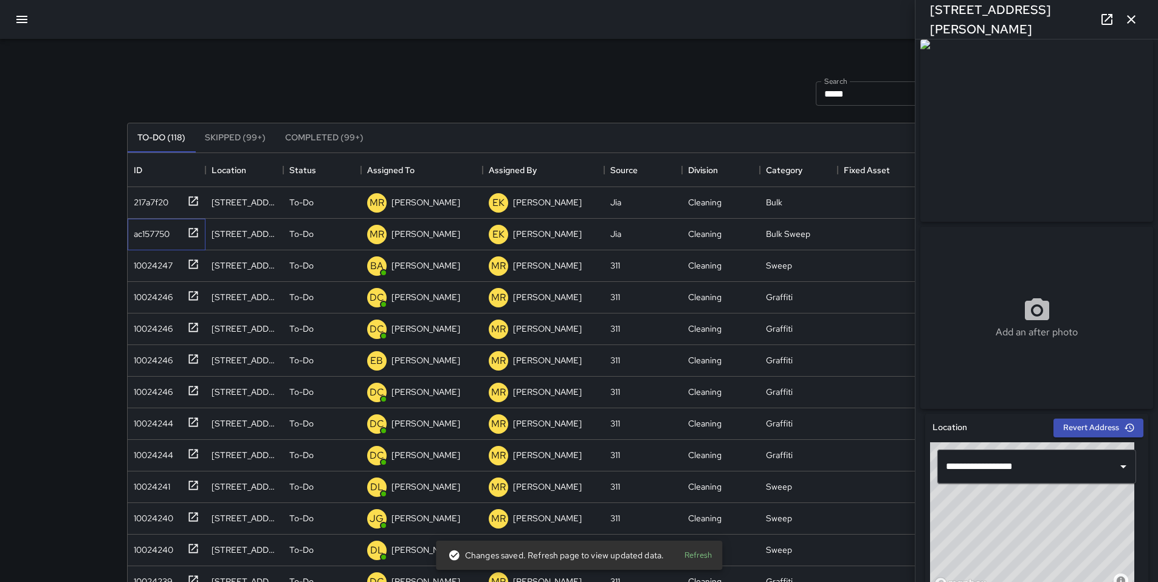
scroll to position [0, 0]
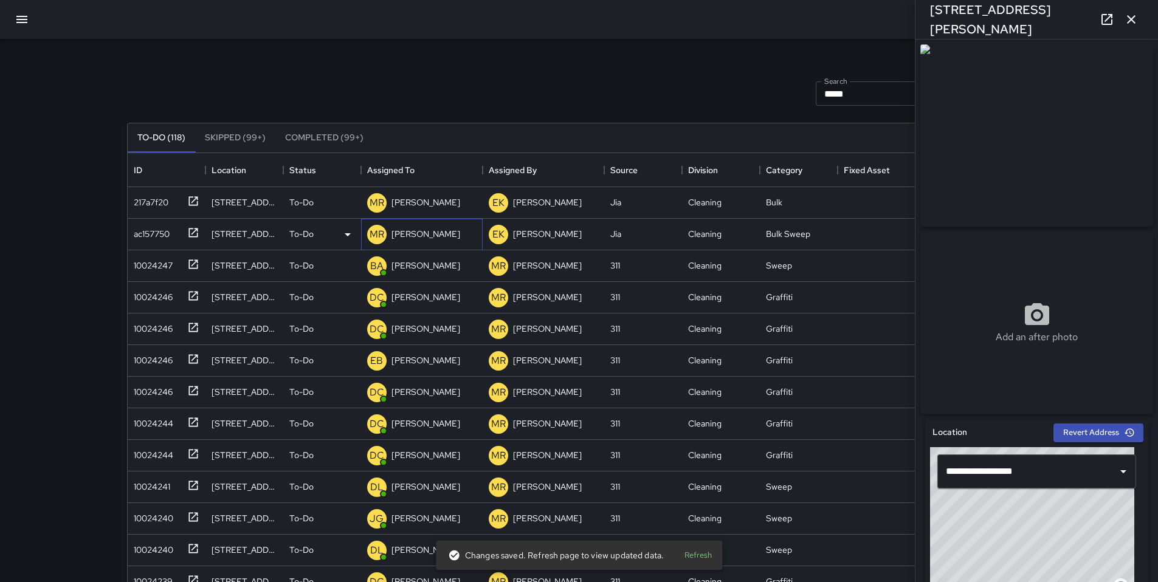
click at [408, 229] on p "[PERSON_NAME]" at bounding box center [425, 234] width 69 height 12
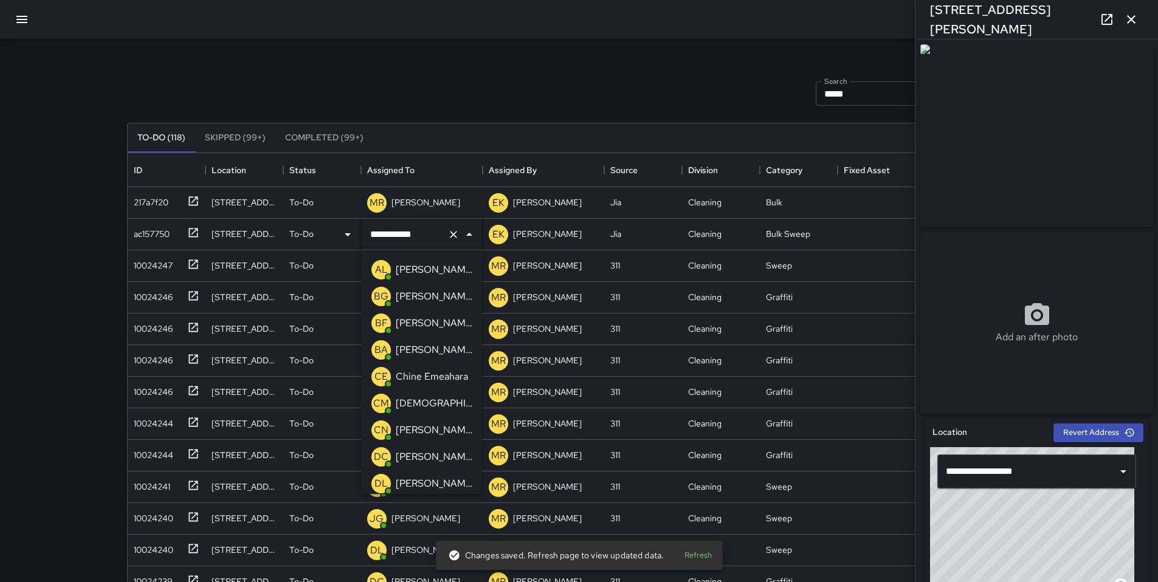
scroll to position [1394, 0]
drag, startPoint x: 425, startPoint y: 238, endPoint x: 329, endPoint y: 218, distance: 97.6
click at [330, 218] on div "**********" at bounding box center [575, 487] width 894 height 600
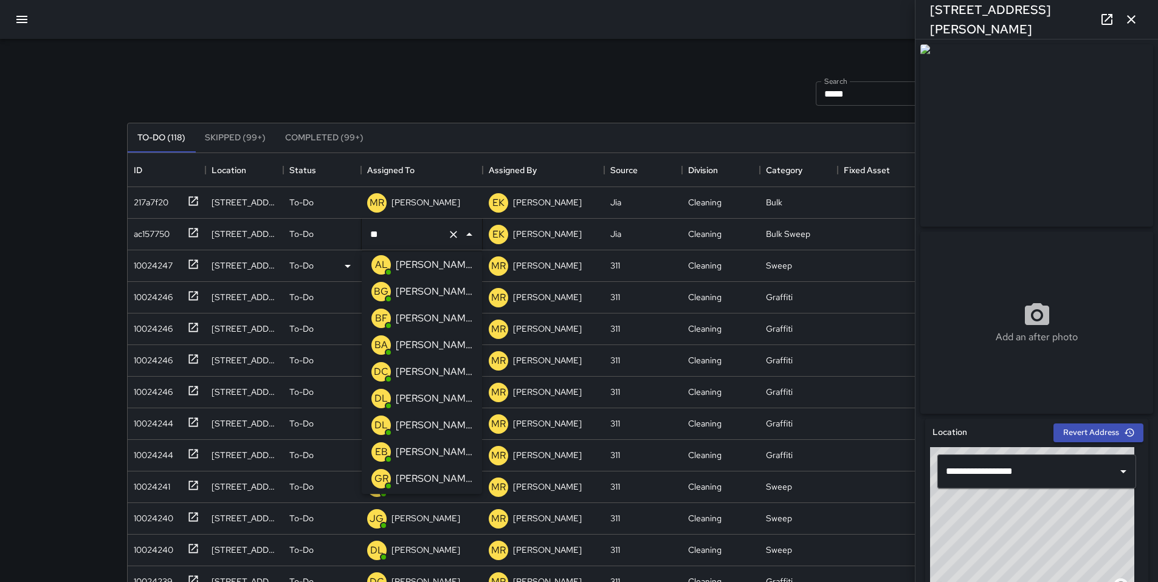
scroll to position [0, 0]
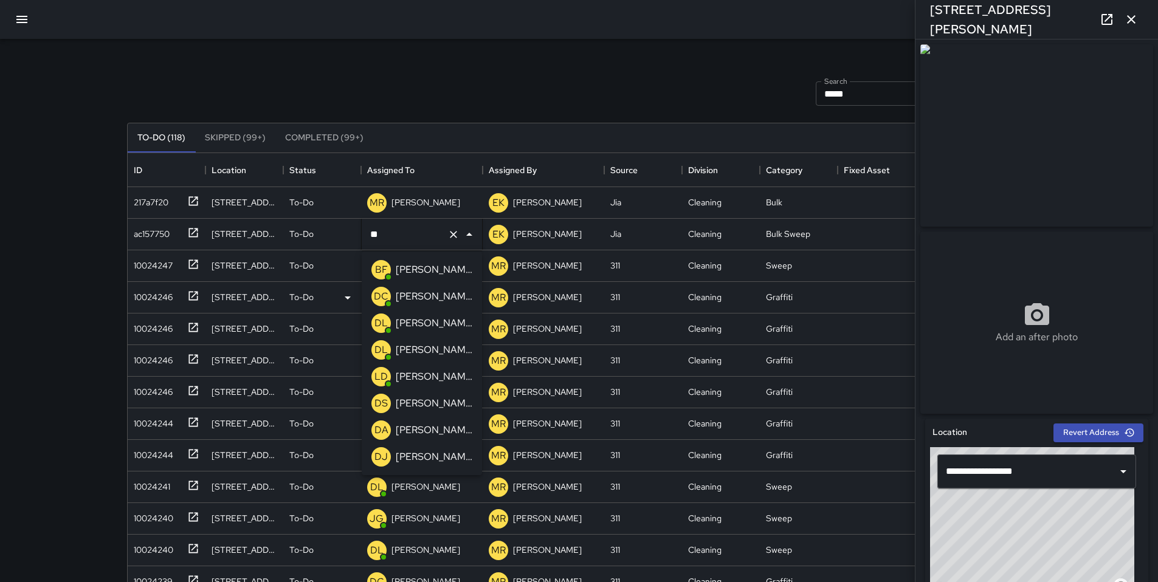
type input "***"
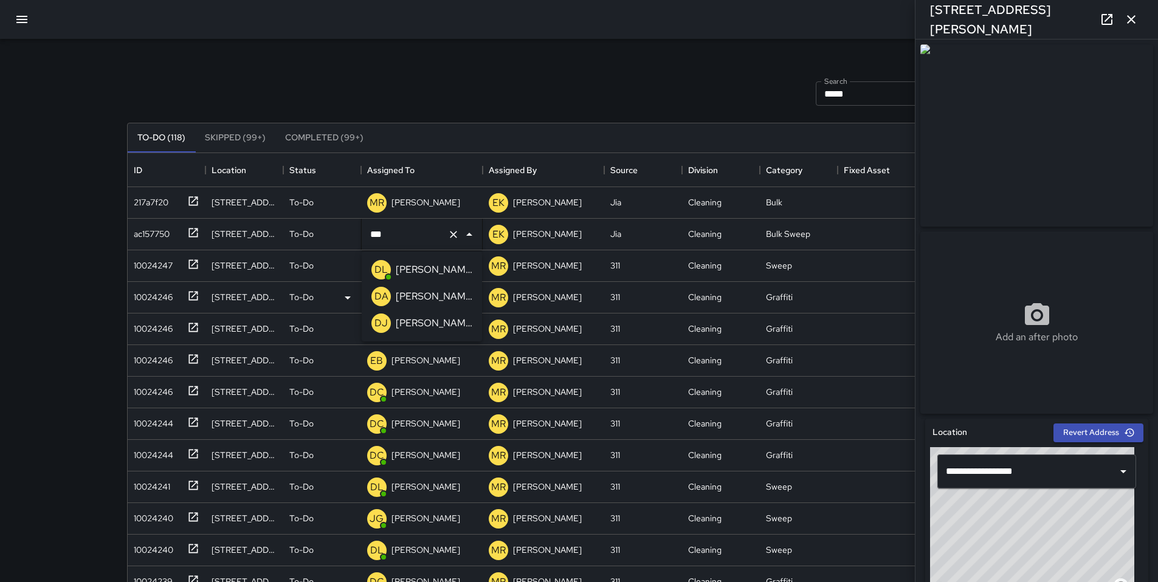
click at [426, 273] on p "[PERSON_NAME]" at bounding box center [434, 270] width 77 height 15
click at [156, 205] on div "217a7f20" at bounding box center [149, 199] width 40 height 17
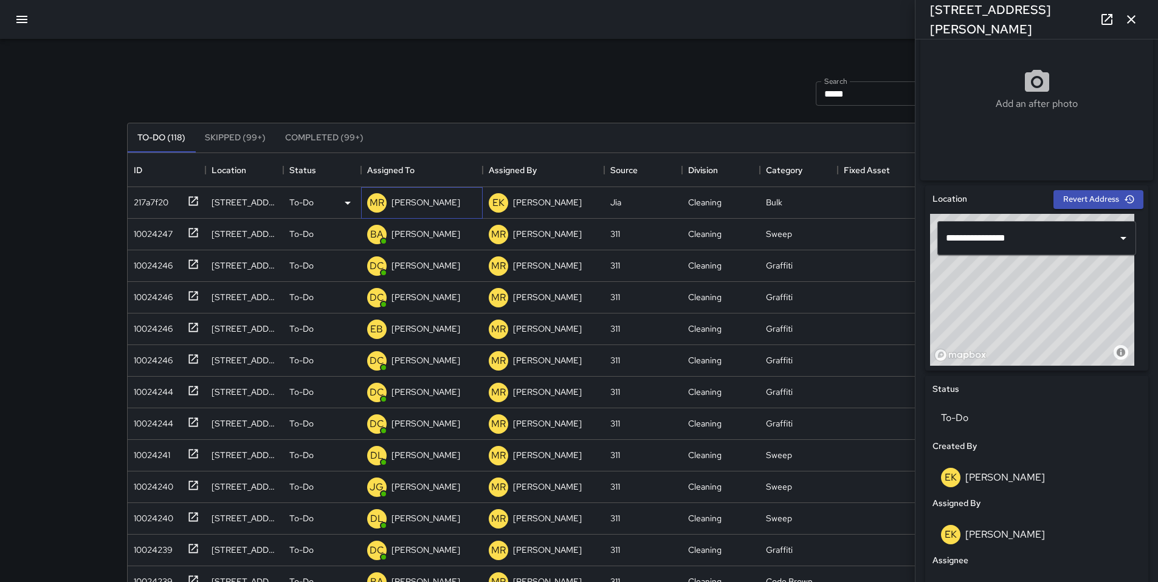
click at [412, 202] on p "[PERSON_NAME]" at bounding box center [425, 202] width 69 height 12
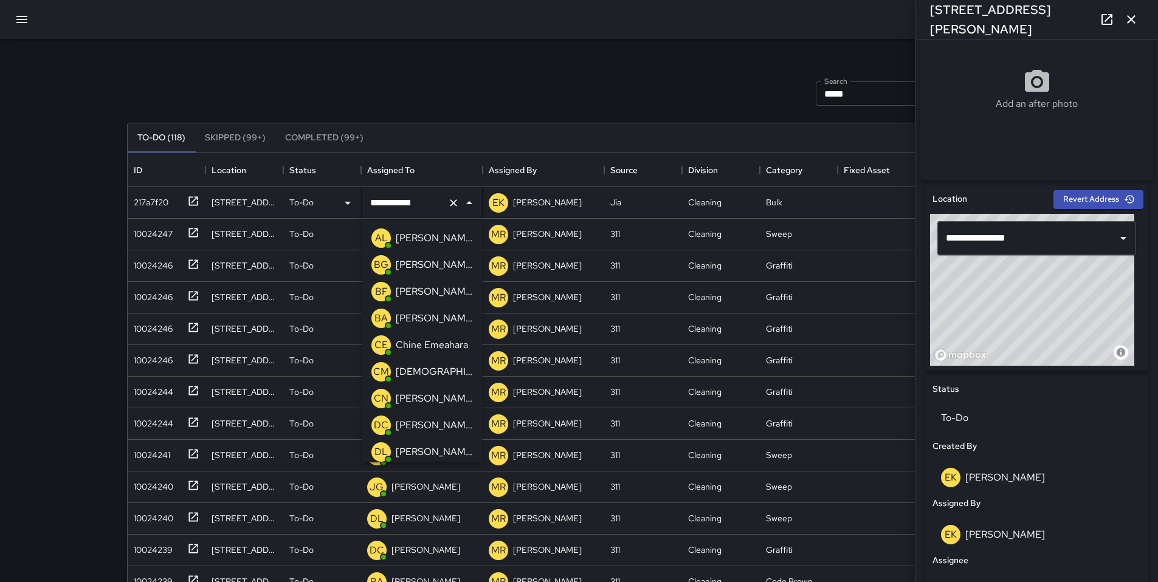
scroll to position [1394, 0]
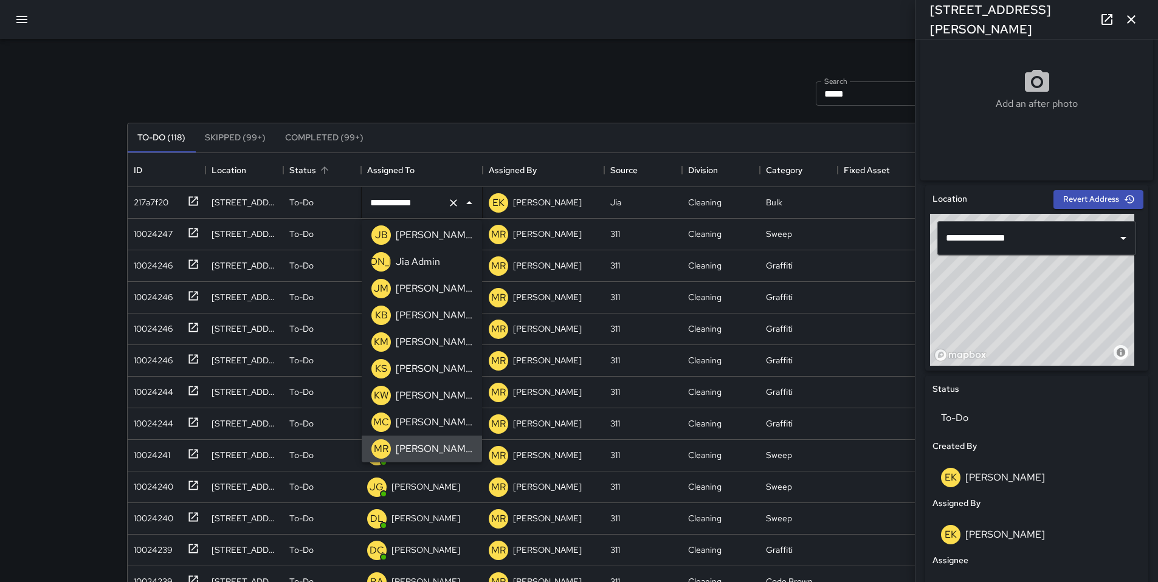
drag, startPoint x: 432, startPoint y: 205, endPoint x: 322, endPoint y: 185, distance: 111.8
click at [323, 185] on div "**********" at bounding box center [579, 410] width 903 height 515
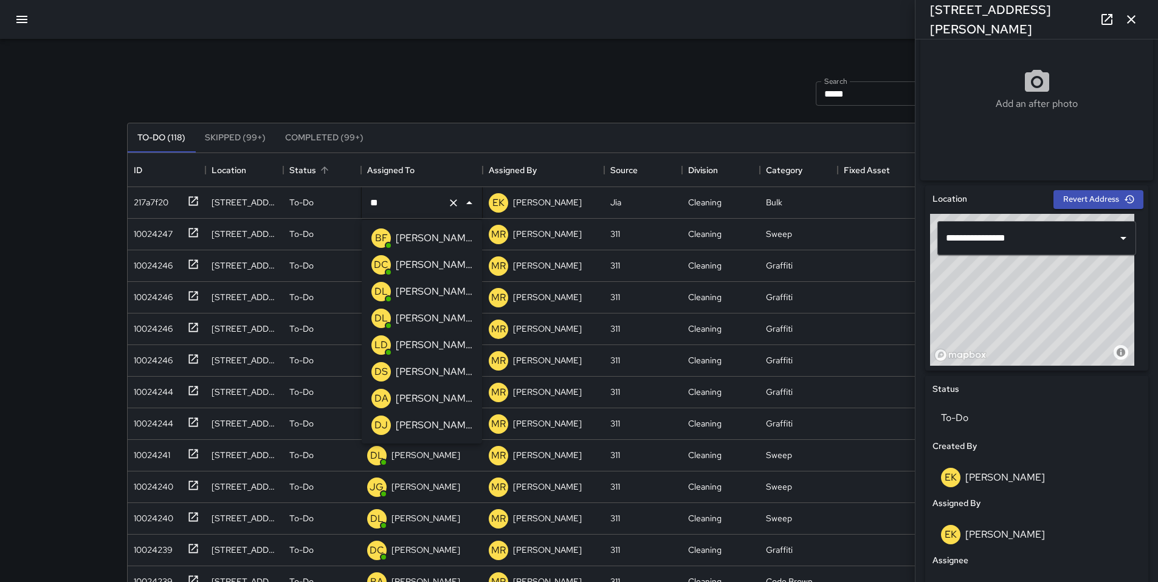
type input "***"
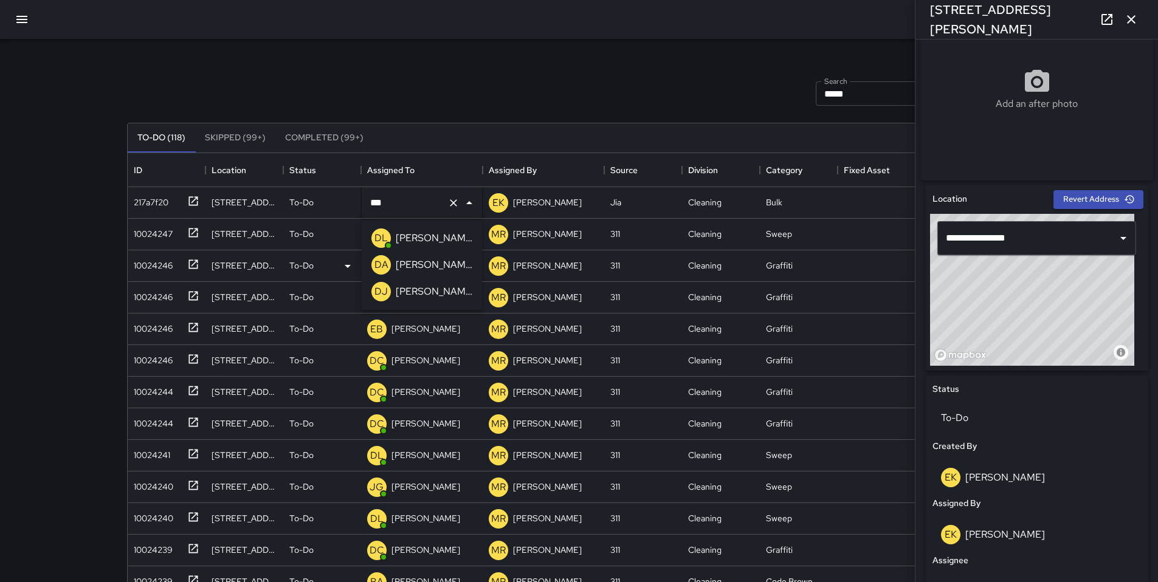
click at [394, 247] on div "[PERSON_NAME]" at bounding box center [433, 238] width 81 height 19
drag, startPoint x: 507, startPoint y: 93, endPoint x: 542, endPoint y: 90, distance: 35.4
click at [507, 93] on div "Search ***** Search New Task" at bounding box center [579, 93] width 909 height 63
click at [1122, 22] on button "button" at bounding box center [1131, 19] width 24 height 24
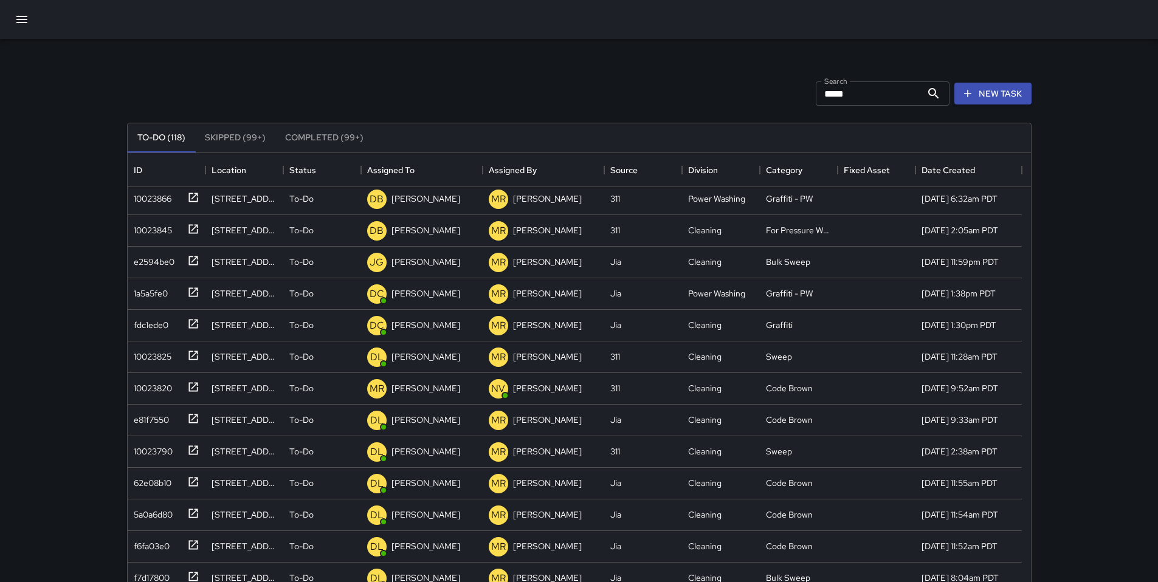
scroll to position [1257, 0]
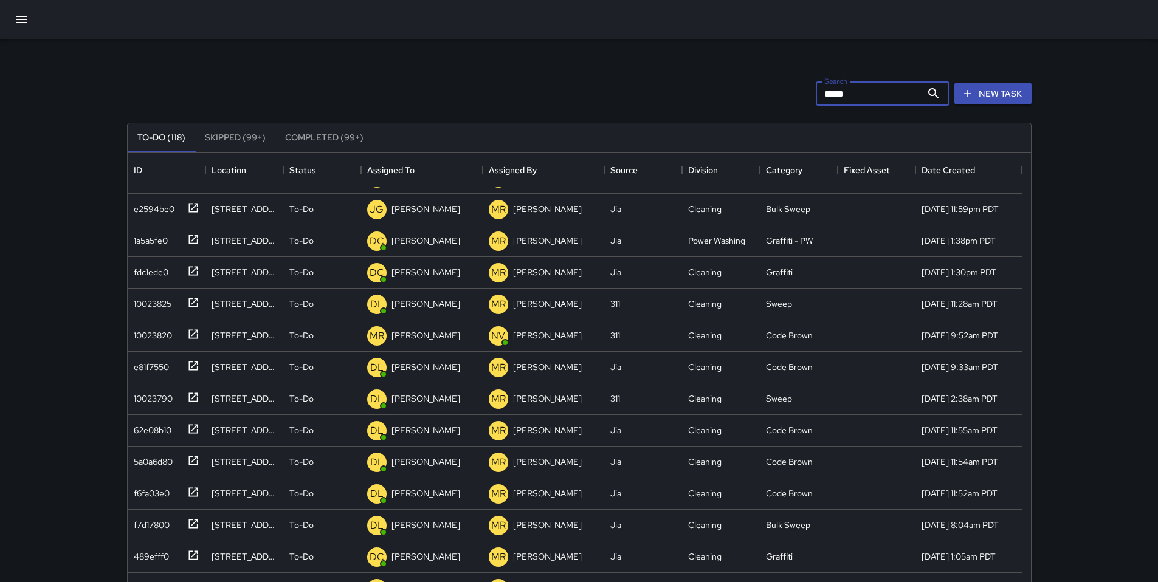
drag, startPoint x: 858, startPoint y: 95, endPoint x: 799, endPoint y: 101, distance: 59.3
click at [805, 101] on div "Search ***** Search New Task" at bounding box center [579, 93] width 909 height 63
drag, startPoint x: 839, startPoint y: 94, endPoint x: 780, endPoint y: 89, distance: 59.7
click at [787, 89] on div "Search ***** Search New Task" at bounding box center [579, 93] width 909 height 63
type input "*"
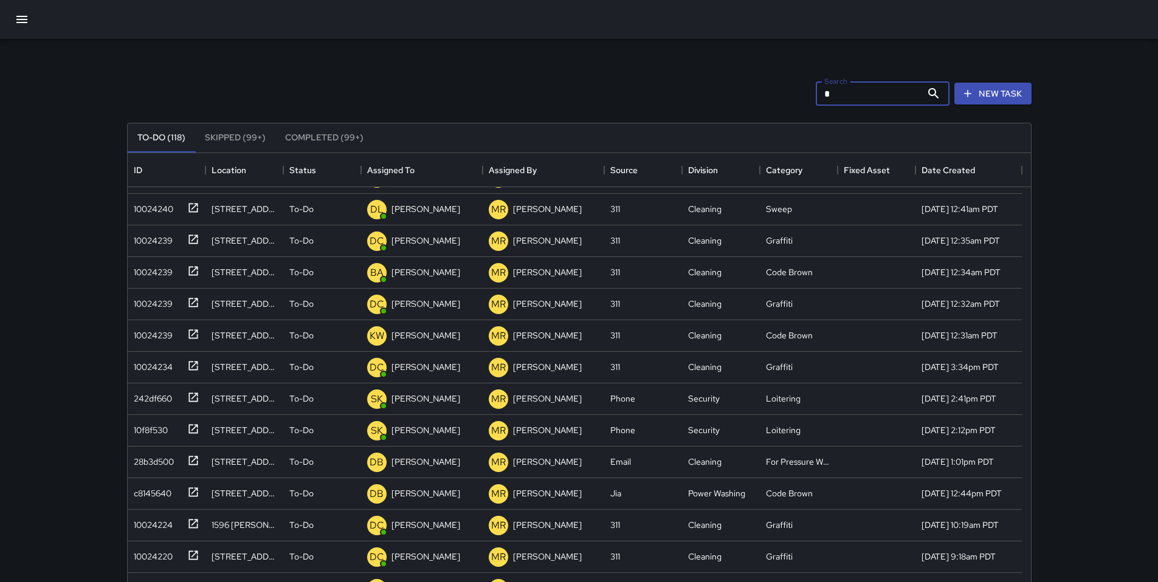
drag, startPoint x: 826, startPoint y: 97, endPoint x: 768, endPoint y: 91, distance: 58.1
click at [768, 91] on div "Search * Search New Task" at bounding box center [579, 93] width 909 height 63
type input "*"
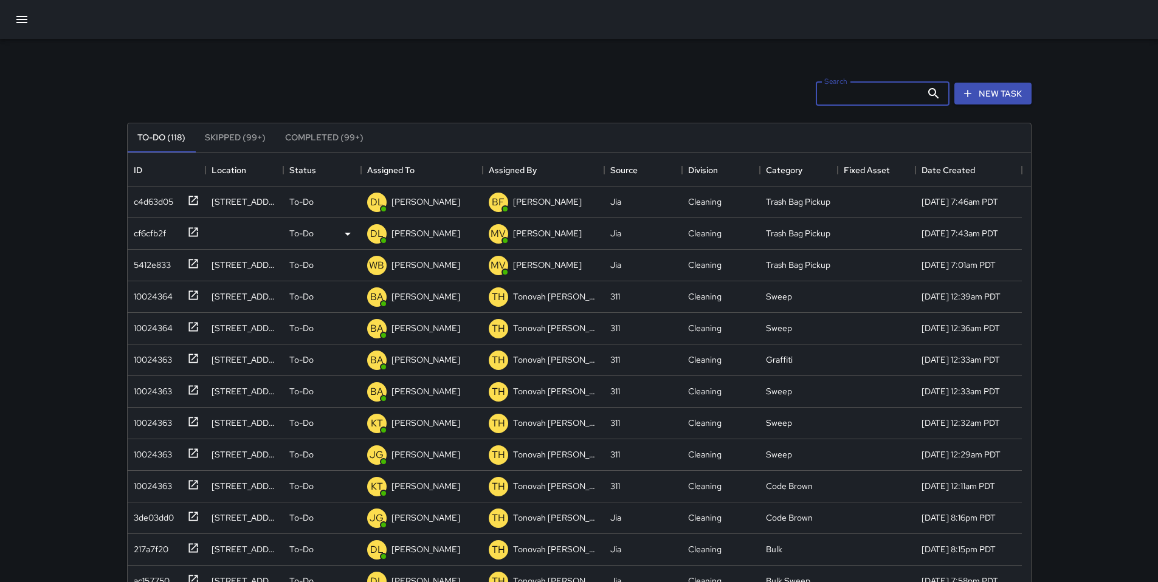
scroll to position [0, 0]
drag, startPoint x: 297, startPoint y: 84, endPoint x: 178, endPoint y: 61, distance: 121.3
click at [294, 85] on div "Search Search New Task" at bounding box center [579, 93] width 909 height 63
click at [30, 15] on button "button" at bounding box center [21, 19] width 29 height 29
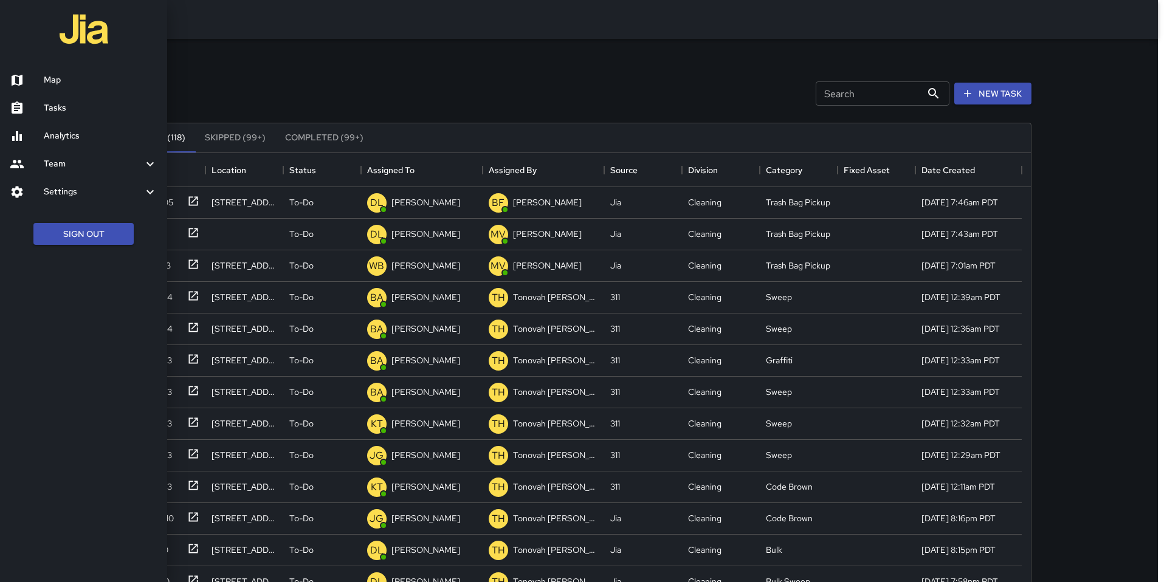
click at [73, 78] on h6 "Map" at bounding box center [101, 80] width 114 height 13
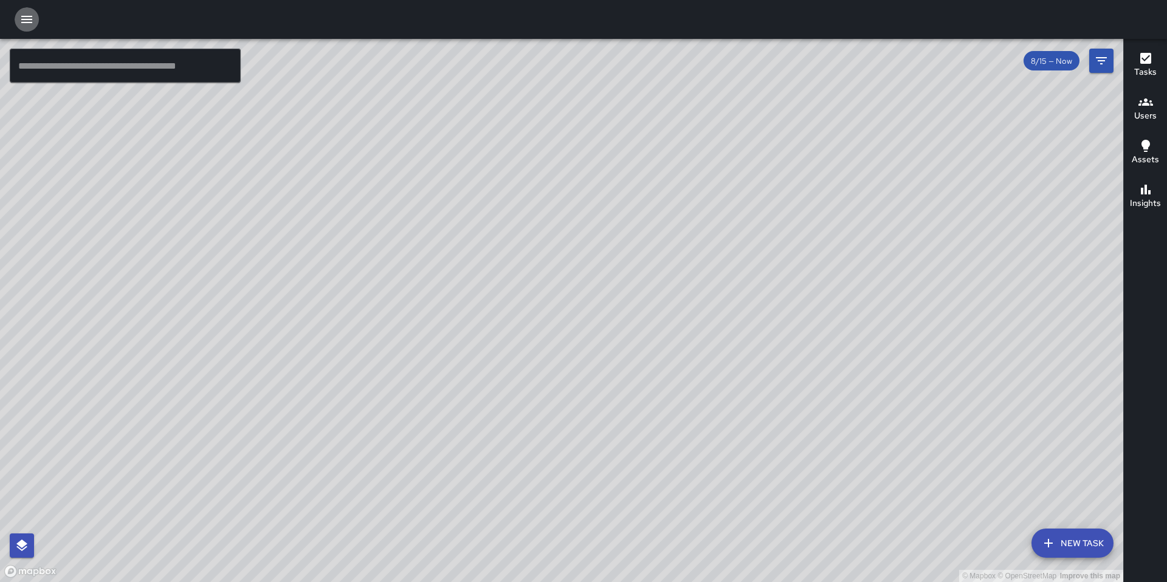
click at [29, 18] on icon "button" at bounding box center [26, 19] width 15 height 15
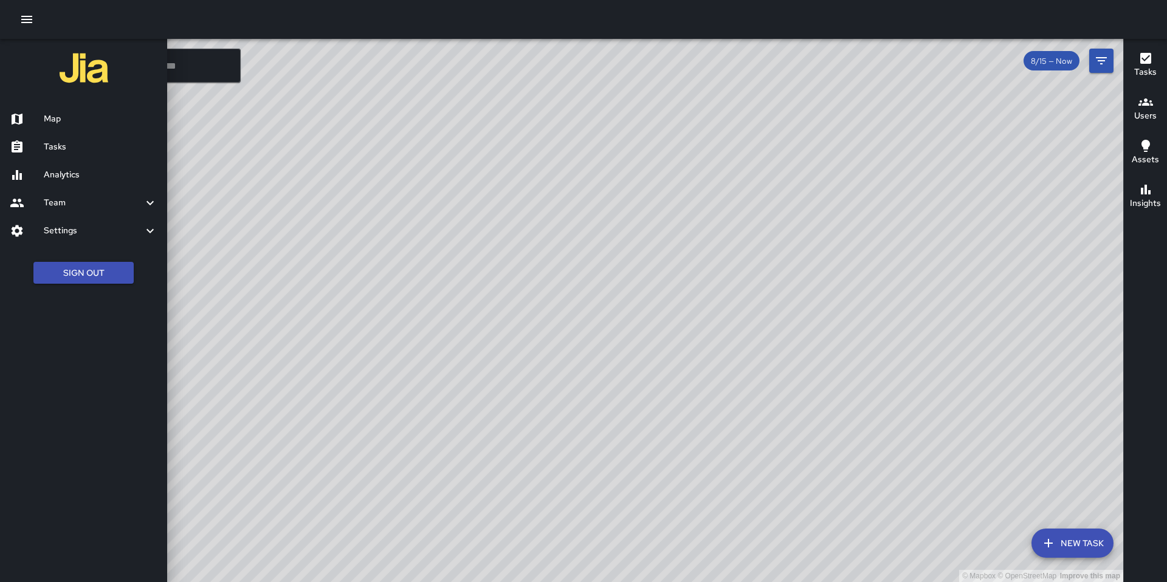
click at [72, 140] on h6 "Tasks" at bounding box center [101, 146] width 114 height 13
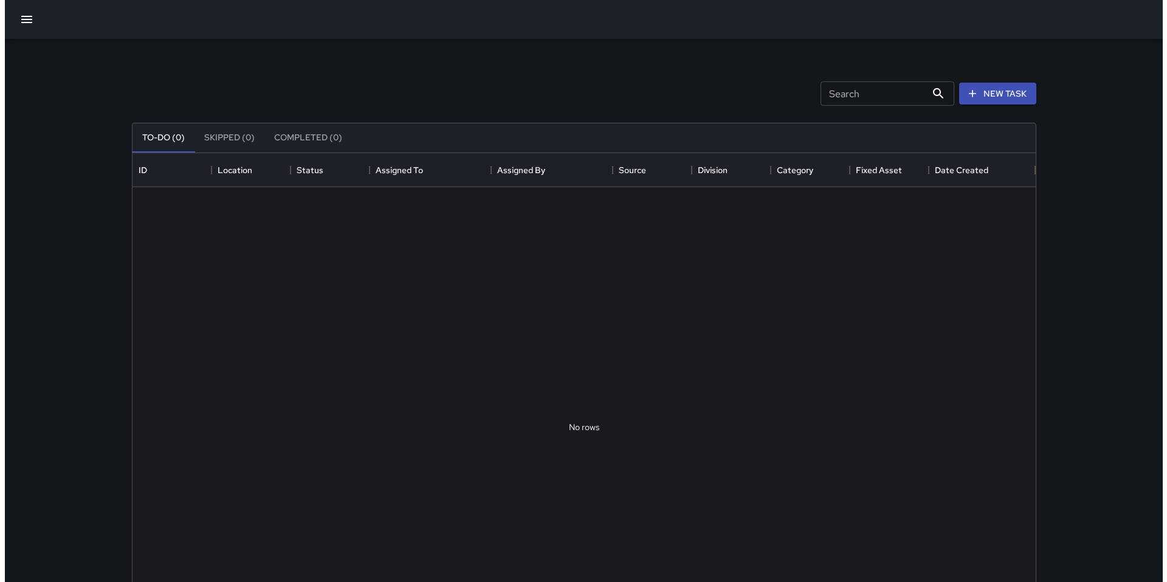
scroll to position [506, 894]
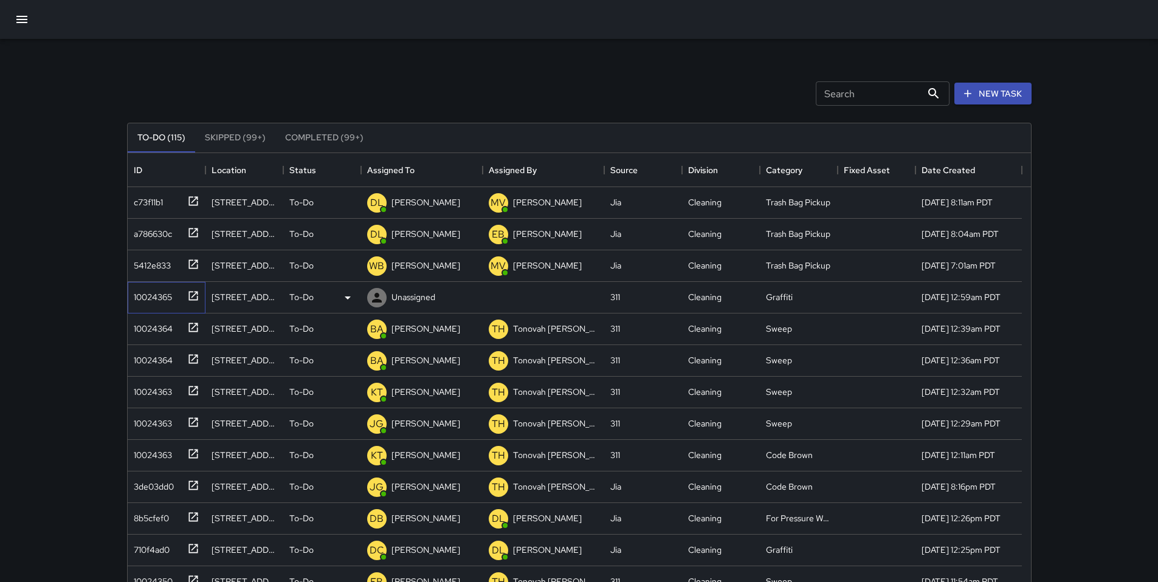
click at [163, 294] on div "10024365" at bounding box center [150, 294] width 43 height 17
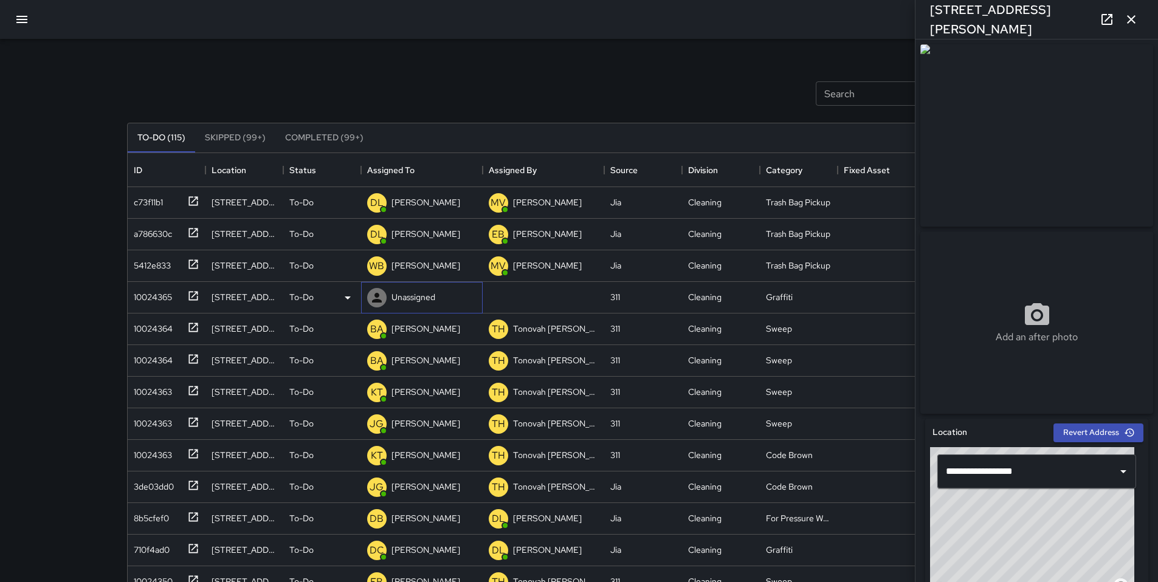
click at [439, 300] on div "Unassigned" at bounding box center [422, 298] width 122 height 32
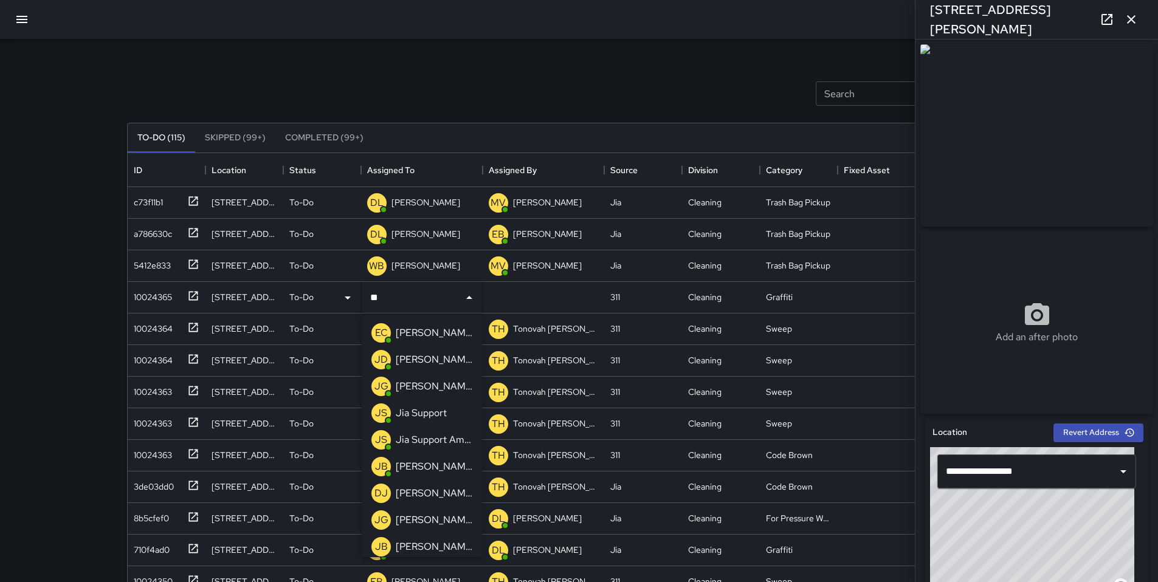
type input "***"
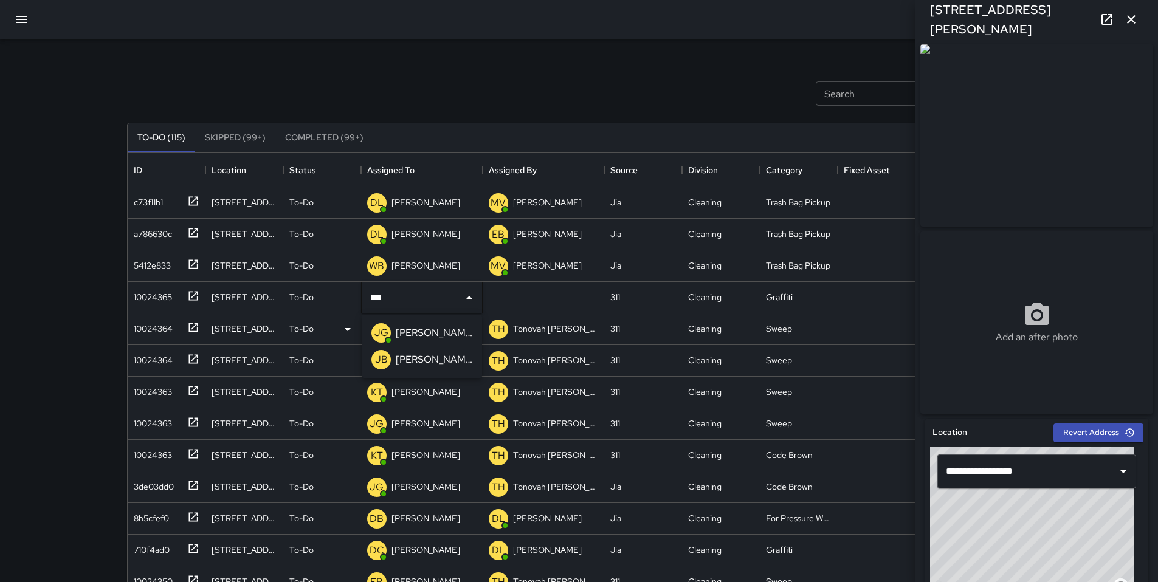
drag, startPoint x: 433, startPoint y: 336, endPoint x: 431, endPoint y: 318, distance: 18.3
click at [433, 336] on p "[PERSON_NAME]" at bounding box center [434, 333] width 77 height 15
drag, startPoint x: 442, startPoint y: 87, endPoint x: 461, endPoint y: 84, distance: 18.5
click at [444, 87] on div "Search Search New Task" at bounding box center [579, 93] width 909 height 63
click at [1137, 22] on icon "button" at bounding box center [1131, 19] width 15 height 15
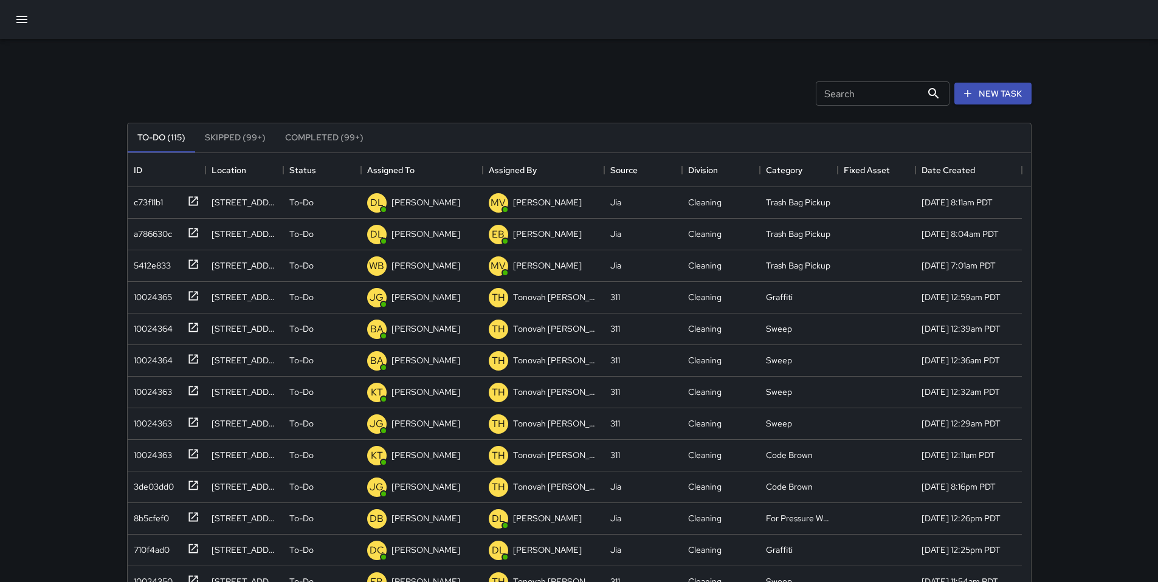
click at [813, 82] on div "Search Search" at bounding box center [882, 93] width 139 height 29
click at [12, 14] on button "button" at bounding box center [21, 19] width 29 height 29
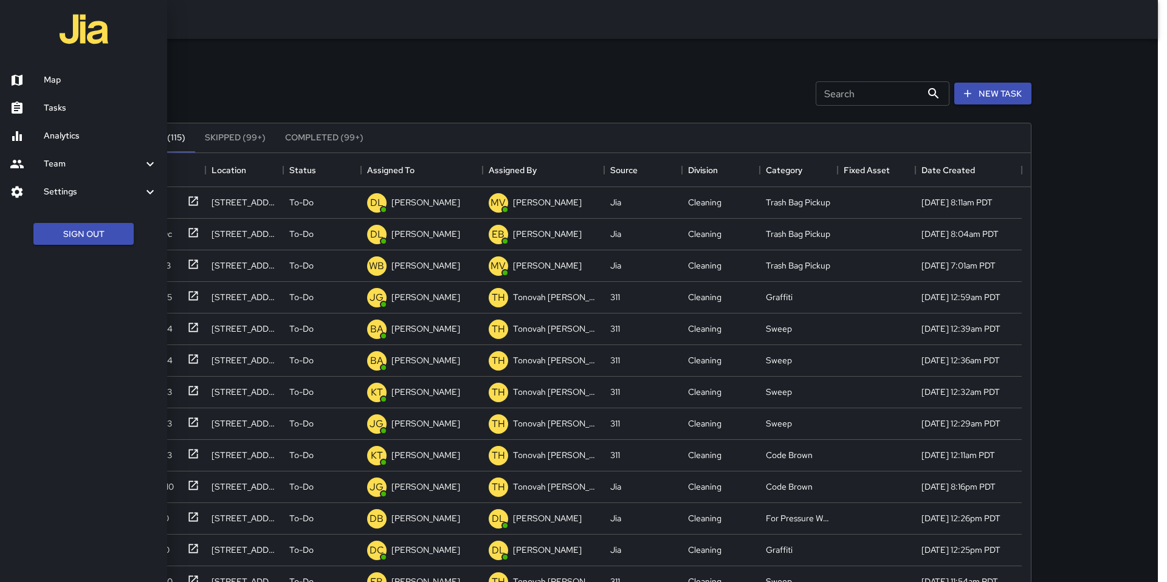
click at [52, 81] on h6 "Map" at bounding box center [101, 80] width 114 height 13
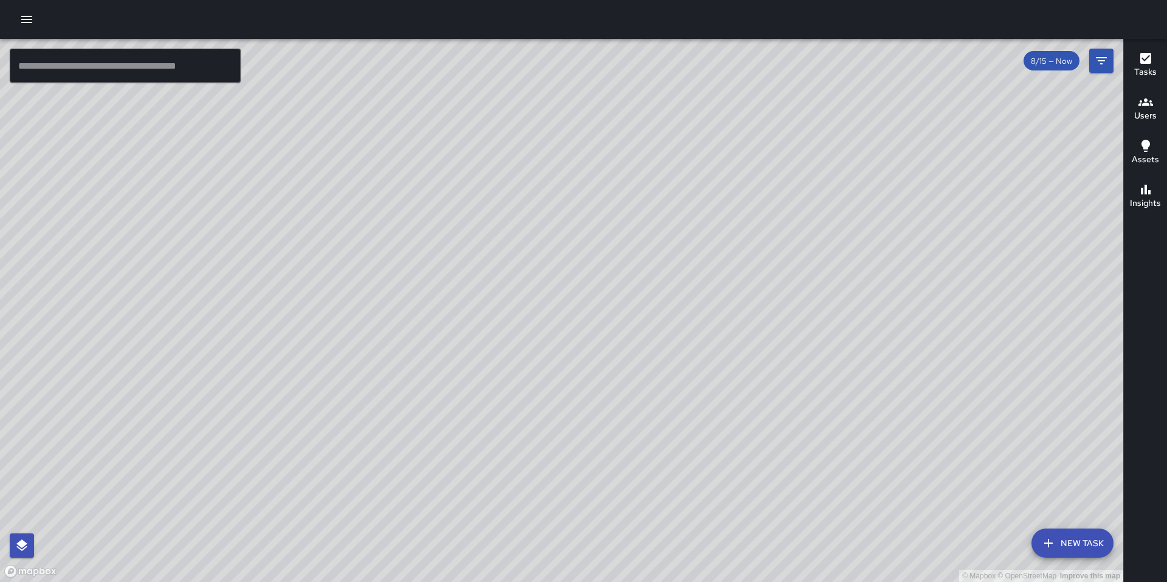
click at [22, 24] on icon "button" at bounding box center [26, 19] width 15 height 15
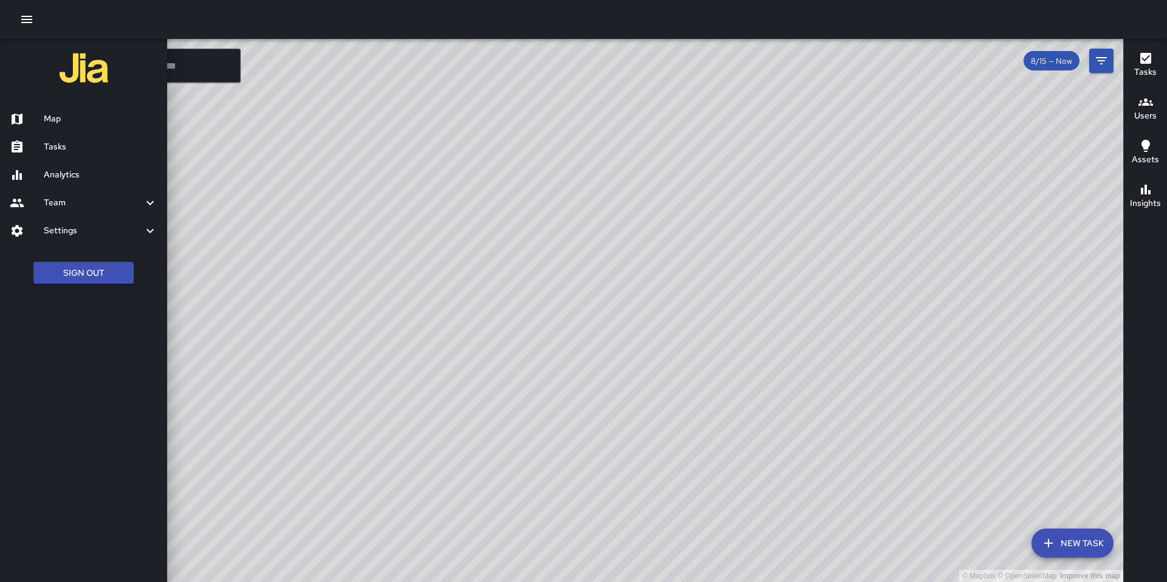
click at [174, 74] on div at bounding box center [583, 291] width 1167 height 582
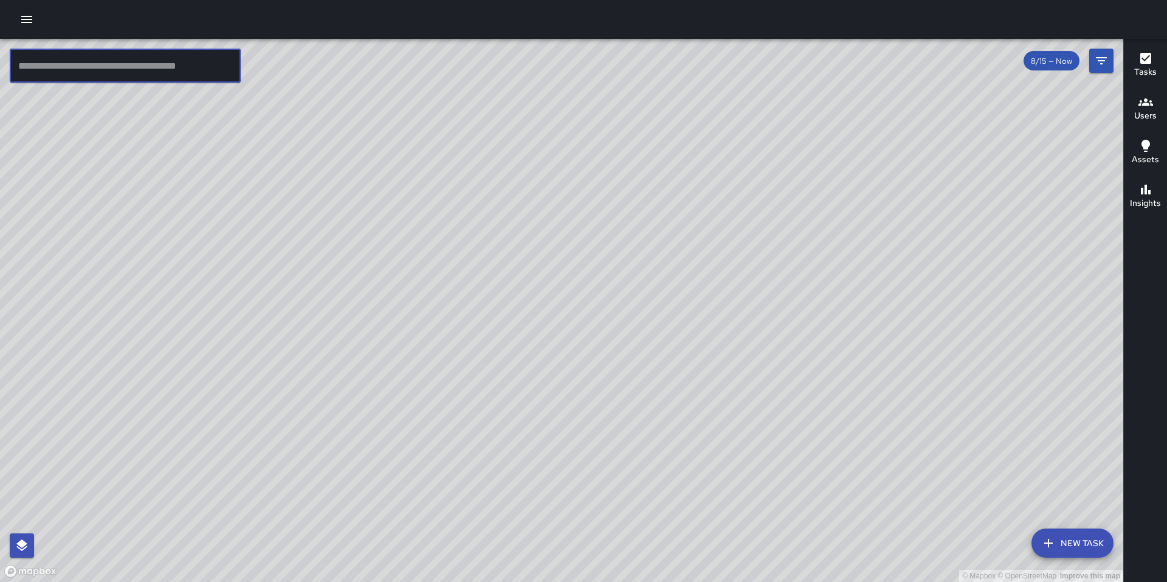
click at [174, 74] on input "text" at bounding box center [125, 66] width 231 height 34
type input "*"
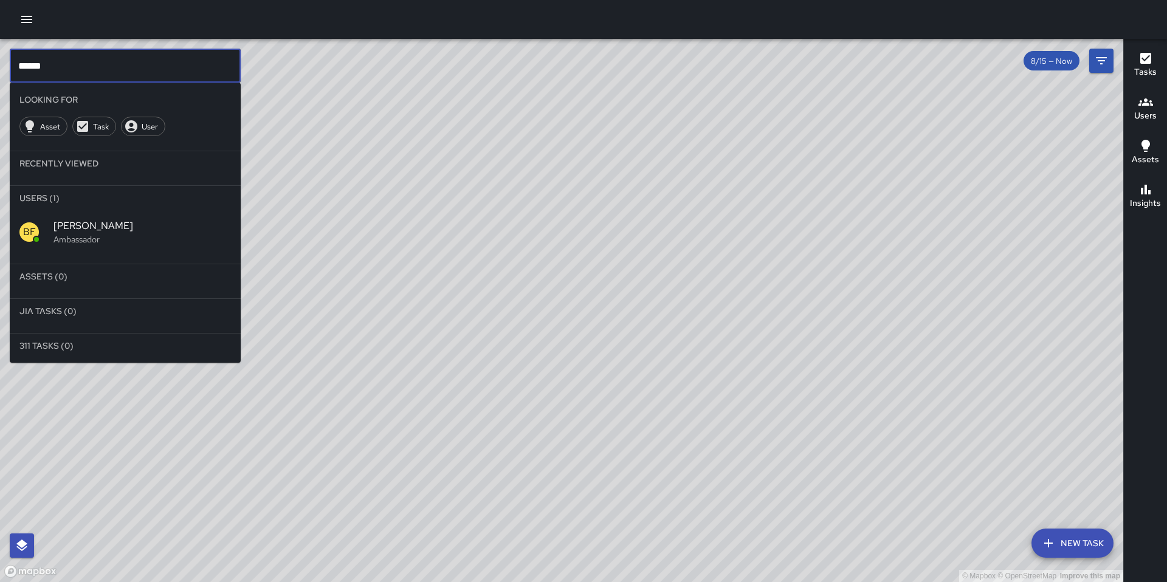
type input "******"
click at [115, 232] on span "[PERSON_NAME]" at bounding box center [141, 226] width 177 height 15
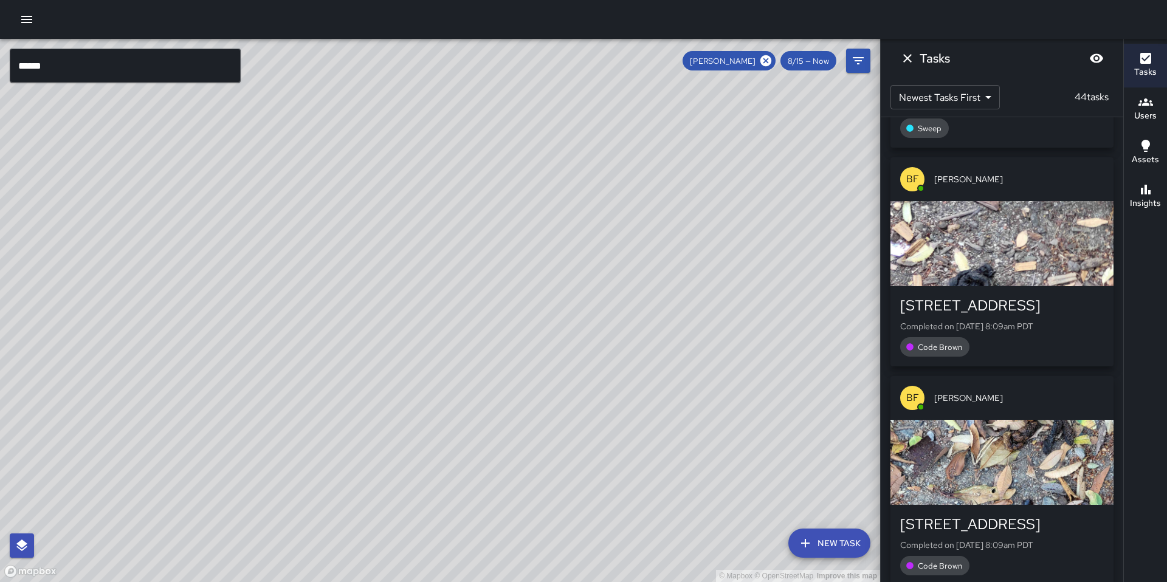
scroll to position [806, 0]
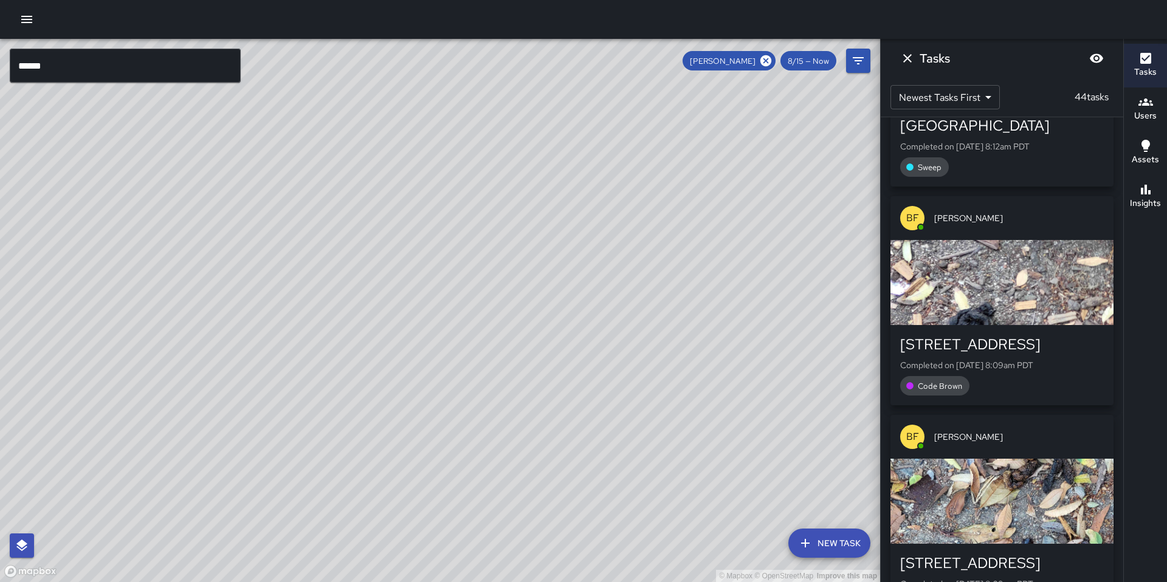
click at [960, 273] on div "button" at bounding box center [1001, 282] width 223 height 85
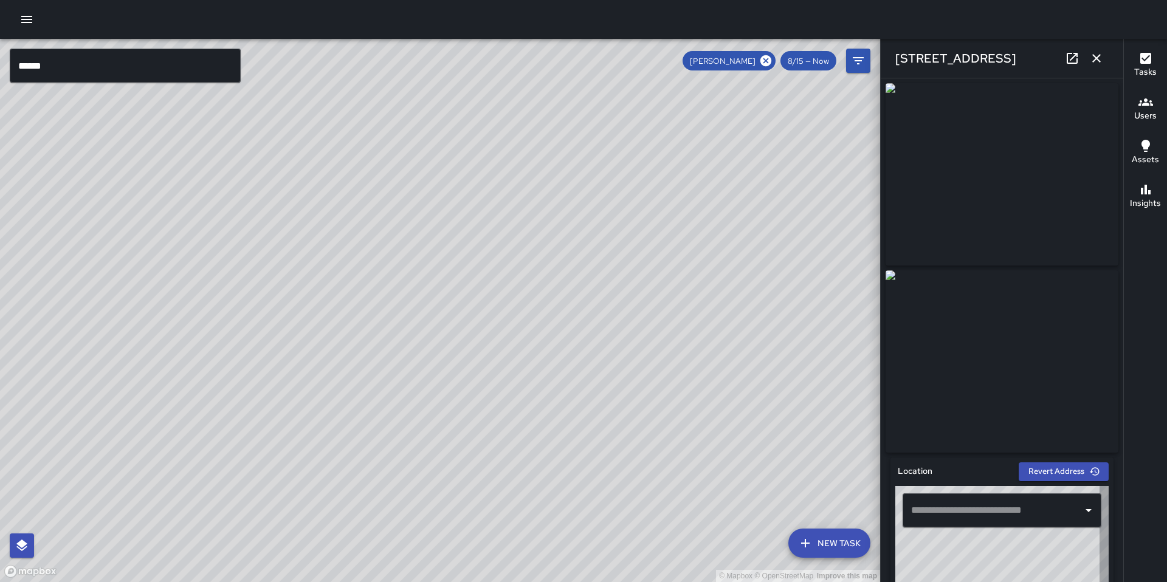
type input "**********"
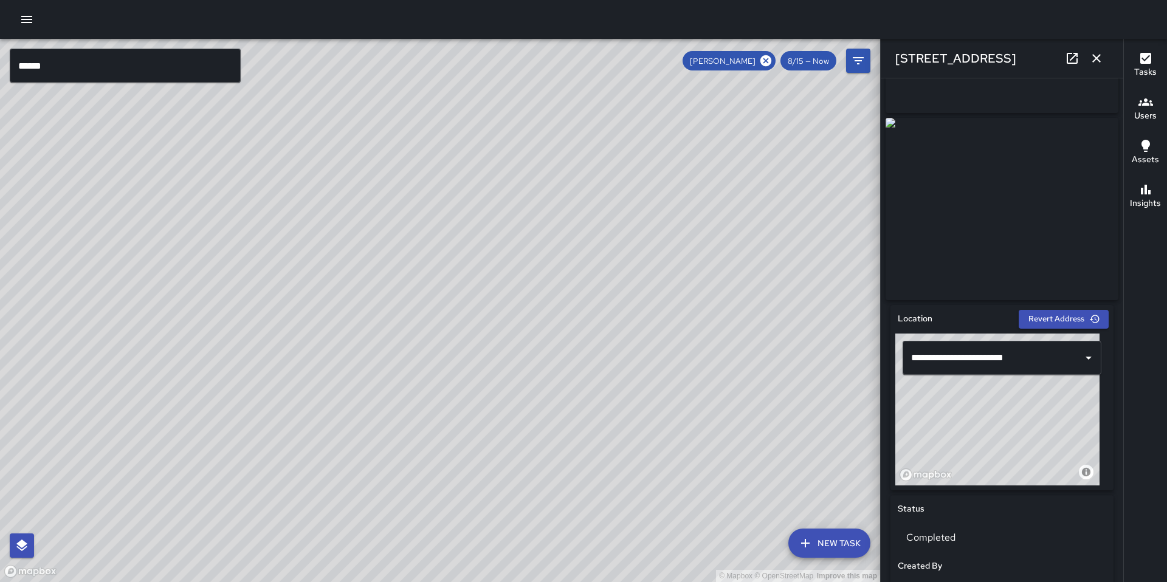
scroll to position [0, 0]
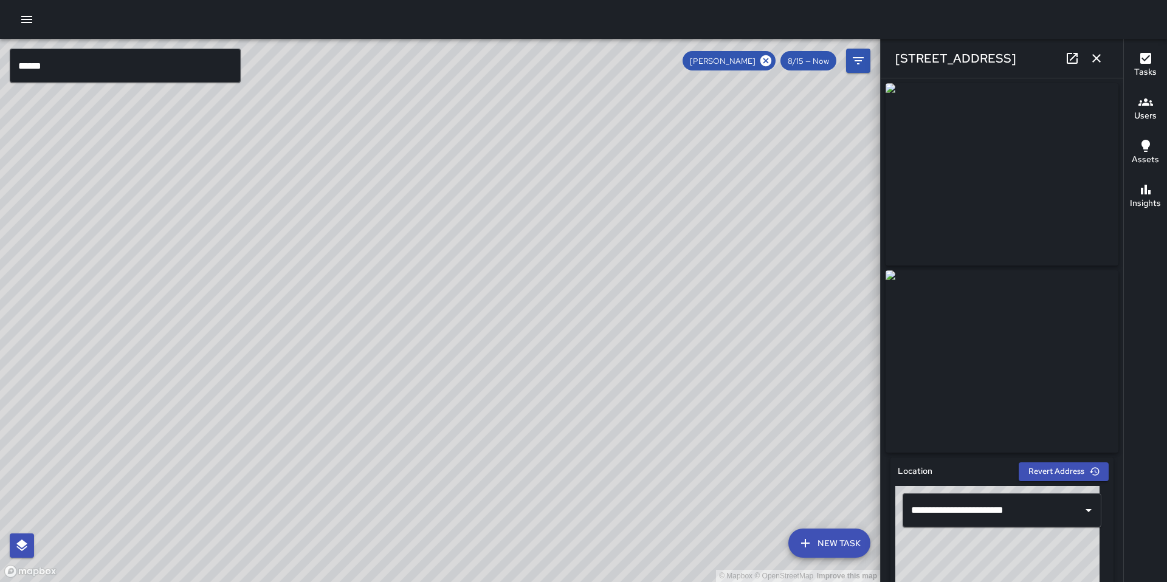
click at [1099, 57] on icon "button" at bounding box center [1096, 58] width 15 height 15
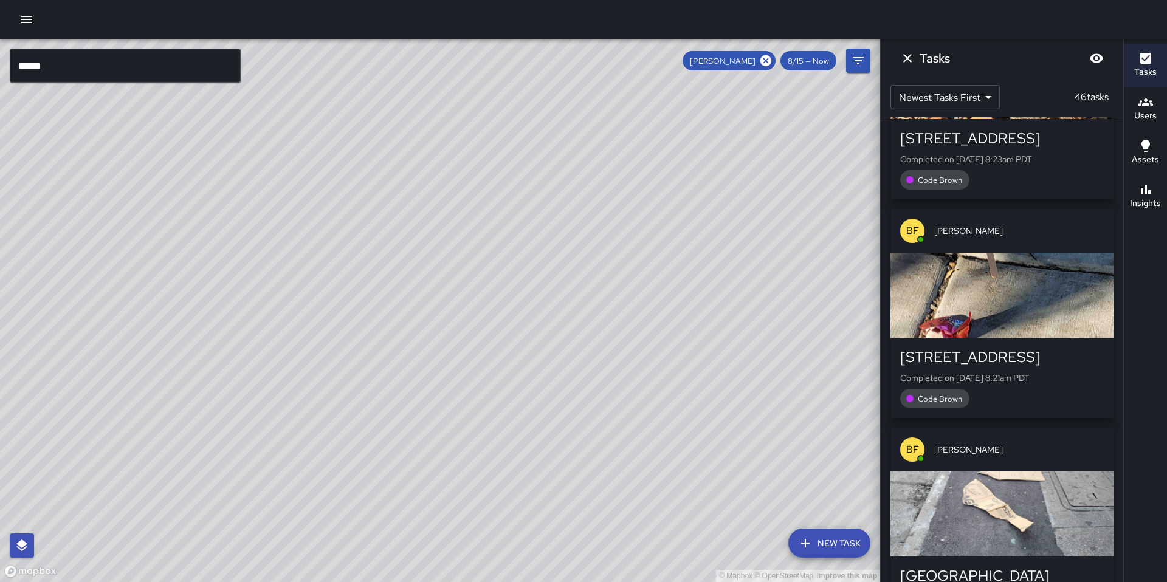
scroll to position [793, 0]
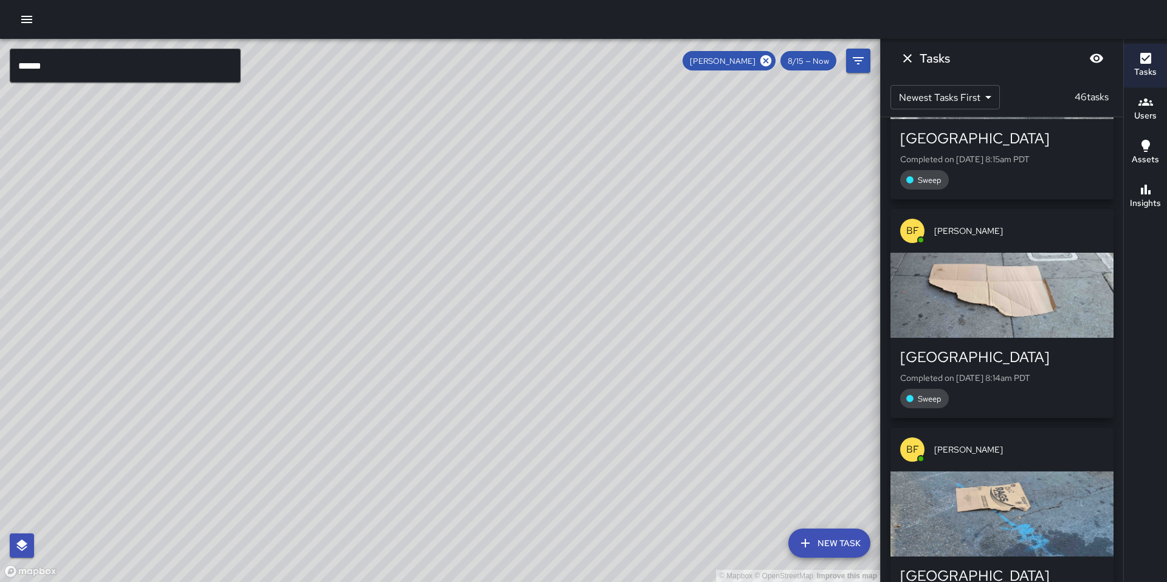
drag, startPoint x: 762, startPoint y: 65, endPoint x: 745, endPoint y: 107, distance: 45.3
click at [763, 65] on icon at bounding box center [765, 60] width 13 height 13
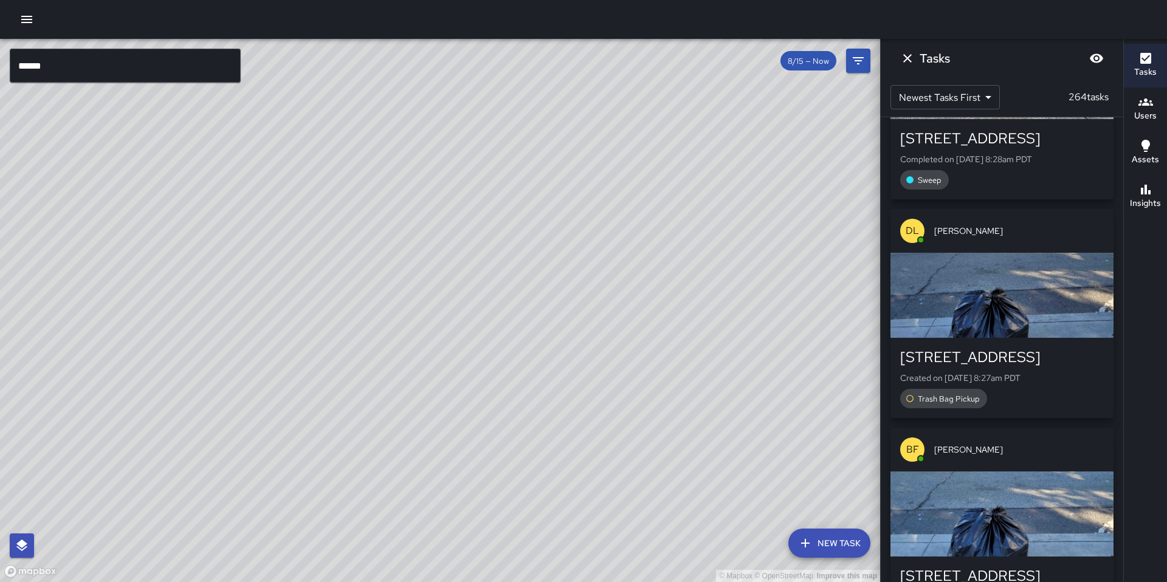
scroll to position [5845, 0]
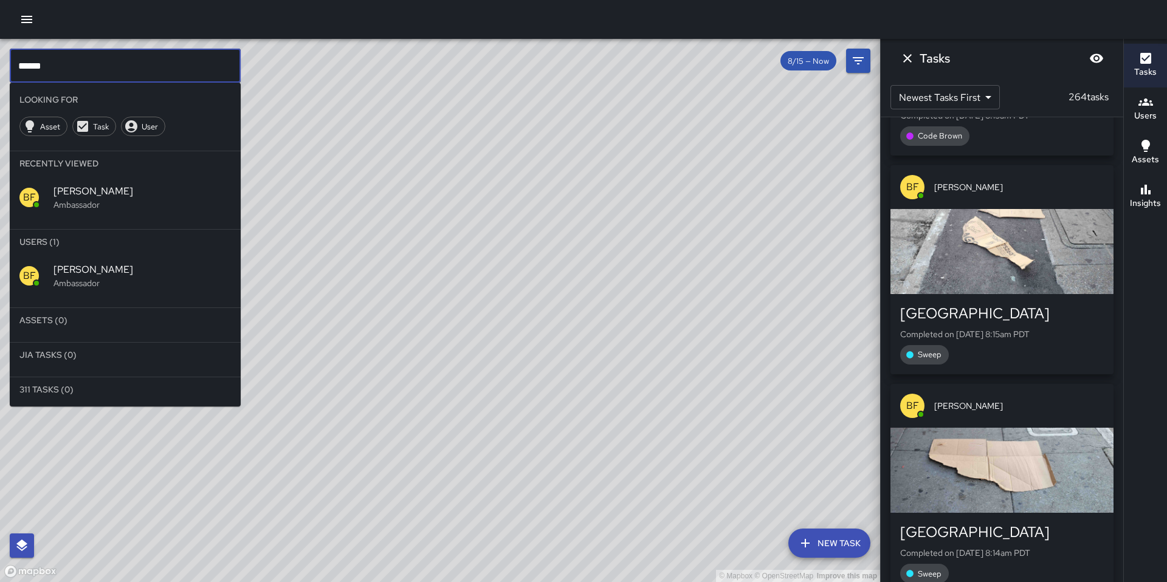
click at [114, 72] on input "******" at bounding box center [125, 66] width 231 height 34
click at [92, 279] on p "Ambassador" at bounding box center [141, 283] width 177 height 12
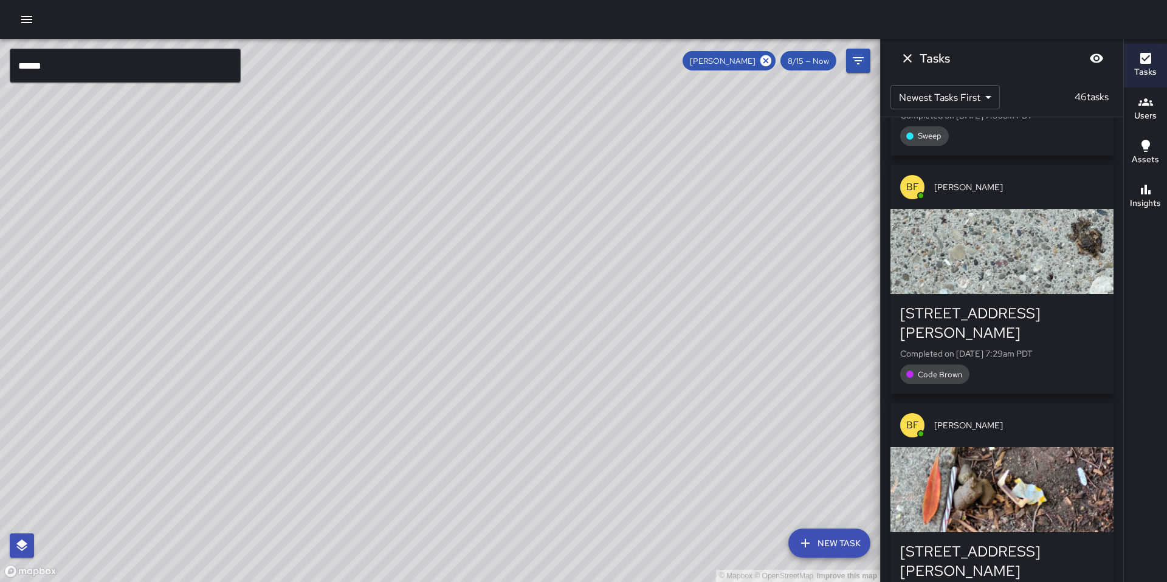
scroll to position [793, 0]
